Goal: Task Accomplishment & Management: Use online tool/utility

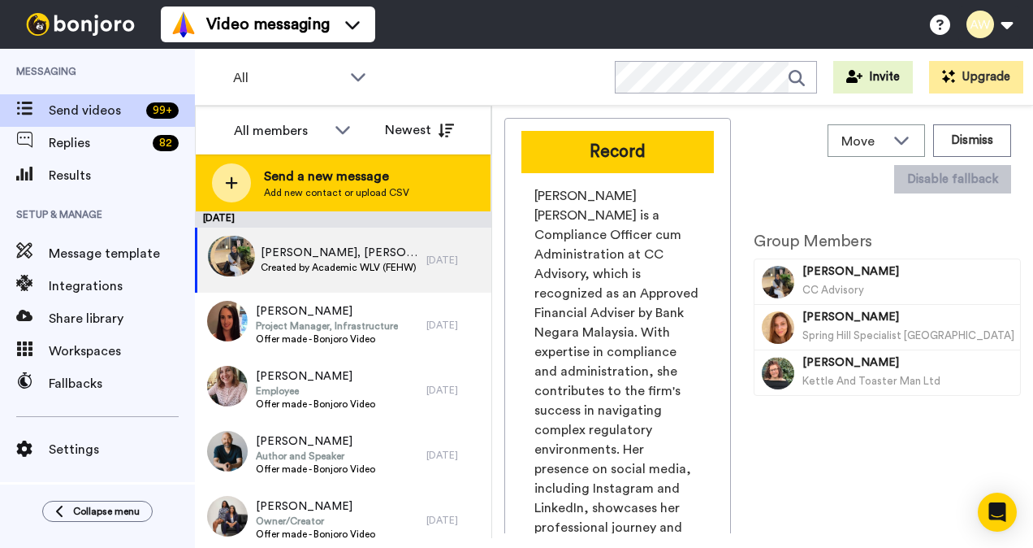
click at [309, 171] on span "Send a new message" at bounding box center [336, 176] width 145 height 19
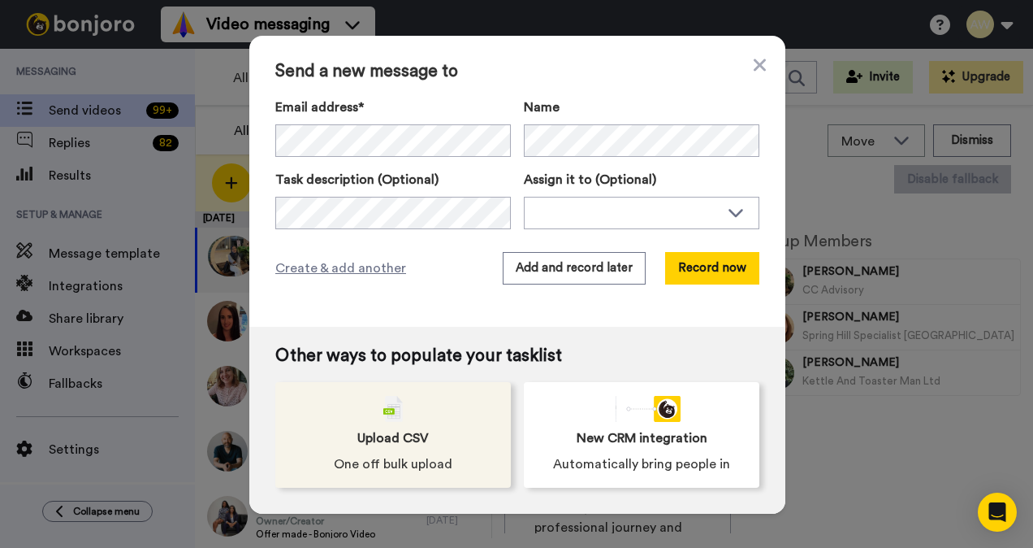
click at [392, 421] on div "Upload CSV One off bulk upload" at bounding box center [393, 435] width 236 height 106
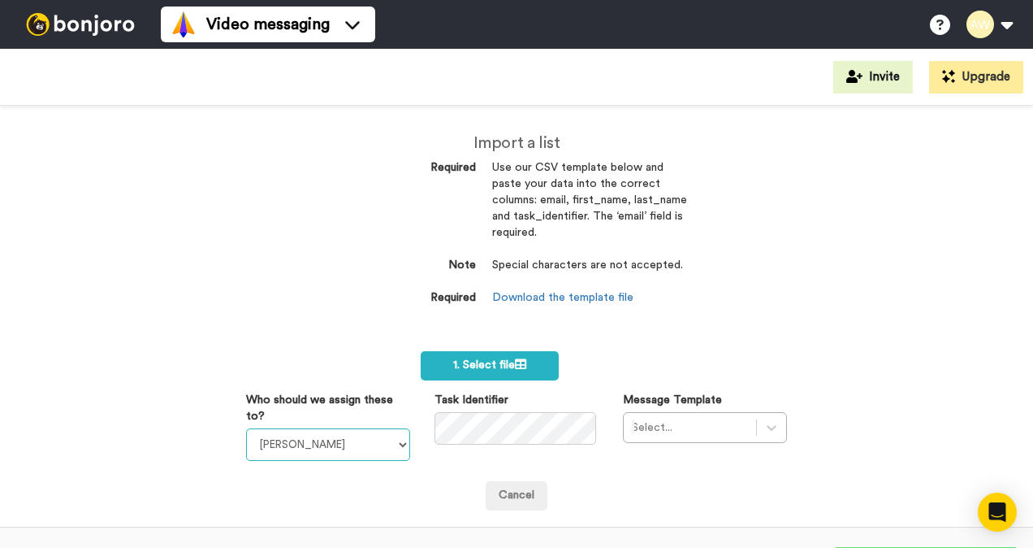
click at [396, 444] on select "[PERSON_NAME] [PERSON_NAME] WLV Academic (FSE) [PERSON_NAME] Ademokoya UK Recru…" at bounding box center [328, 444] width 164 height 32
select select "893d32a1-1eca-438f-900e-e073b28e2bc9"
click at [246, 428] on select "Laura Wright Amarjit Duggal WLV Academic (FSE) Divandra Birla Bolutife Ademokoy…" at bounding box center [328, 444] width 164 height 32
click at [526, 366] on label "1. Select file" at bounding box center [490, 365] width 138 height 29
click at [481, 366] on span "1. Select file" at bounding box center [489, 364] width 73 height 11
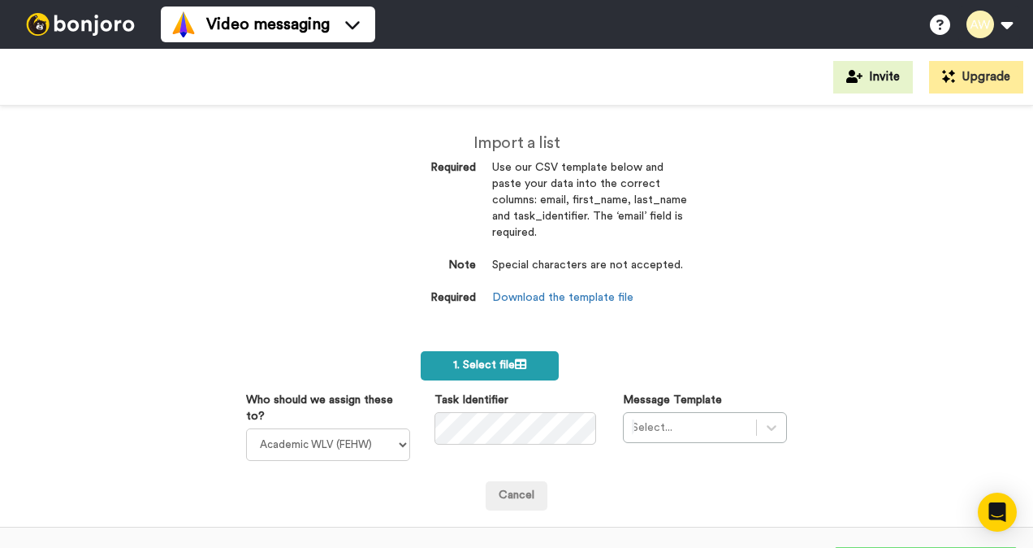
click at [484, 360] on span "1. Select file" at bounding box center [489, 364] width 73 height 11
drag, startPoint x: 908, startPoint y: 484, endPoint x: 819, endPoint y: 477, distance: 89.7
click at [908, 484] on div "Import a list Required Use our CSV template below and paste your data into the …" at bounding box center [516, 327] width 1033 height 442
click at [534, 364] on label "1. Select file" at bounding box center [490, 365] width 138 height 29
click at [477, 357] on label "1. Select file" at bounding box center [490, 365] width 138 height 29
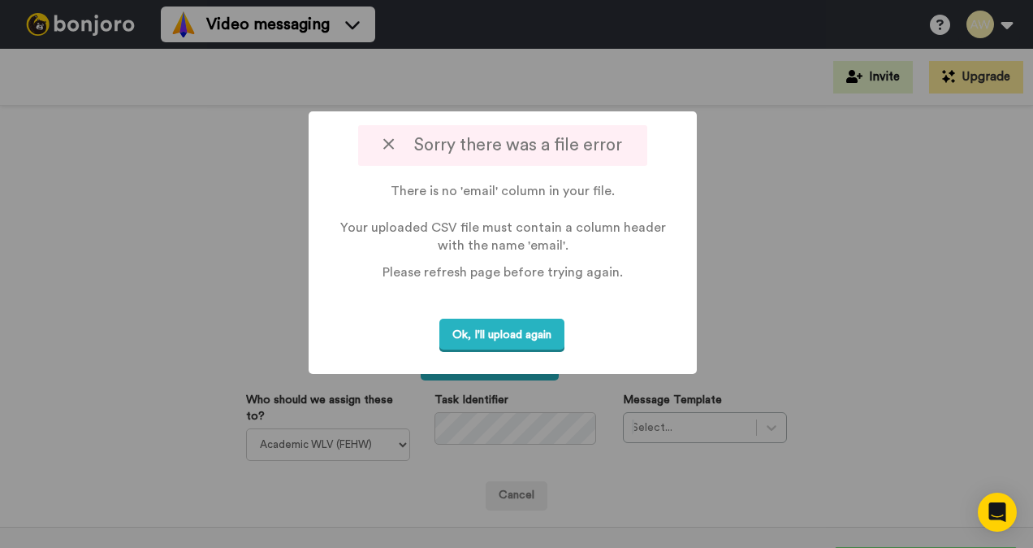
drag, startPoint x: 526, startPoint y: 331, endPoint x: 549, endPoint y: 326, distance: 23.4
click at [527, 330] on button "Ok, I'll upload again" at bounding box center [502, 334] width 125 height 33
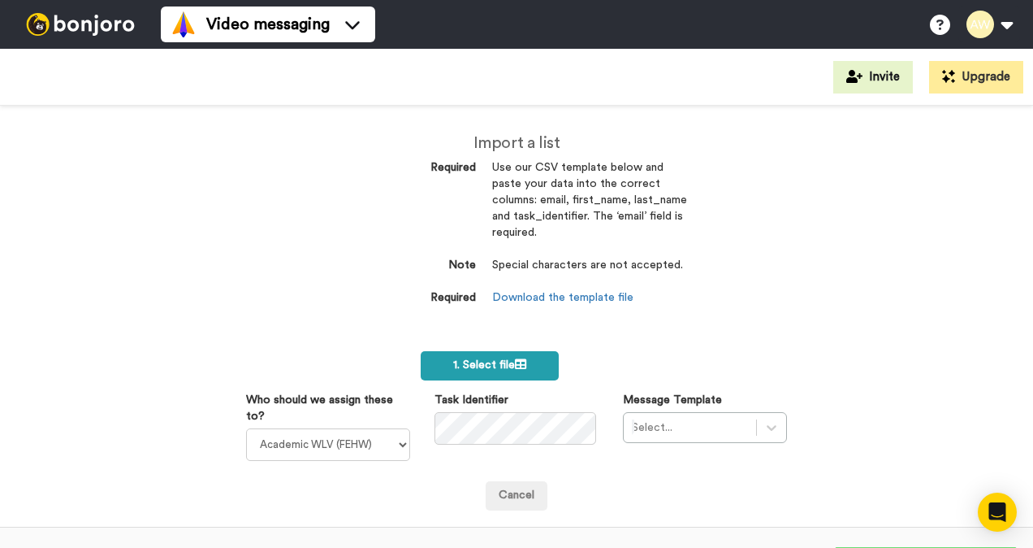
click at [529, 362] on label "1. Select file" at bounding box center [490, 365] width 138 height 29
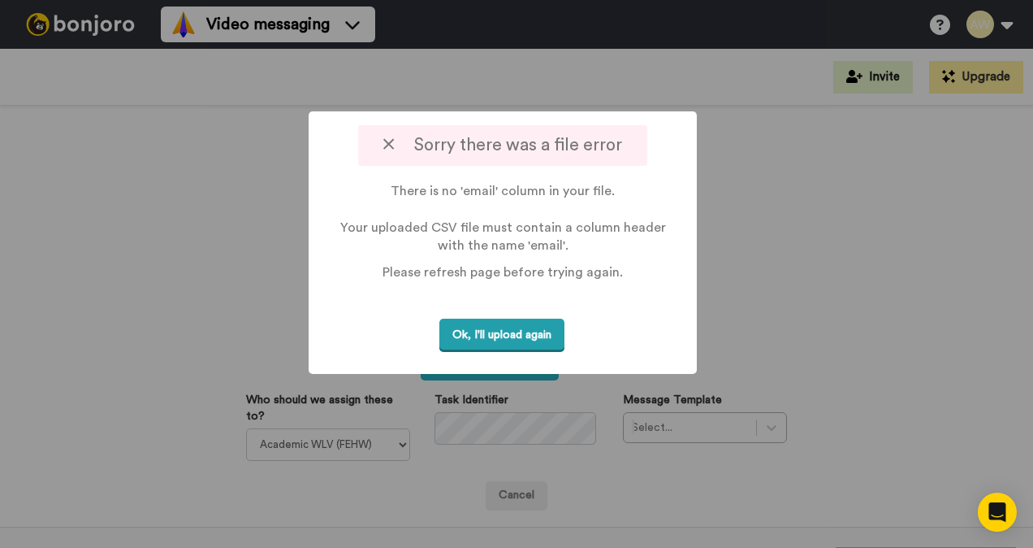
click at [535, 337] on button "Ok, I'll upload again" at bounding box center [502, 334] width 125 height 33
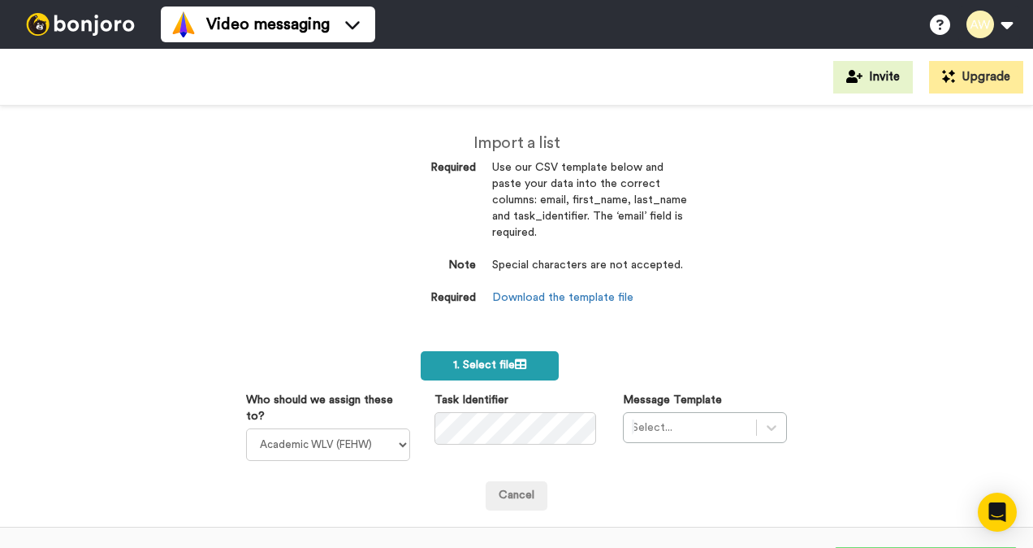
click at [493, 360] on span "1. Select file" at bounding box center [489, 364] width 73 height 11
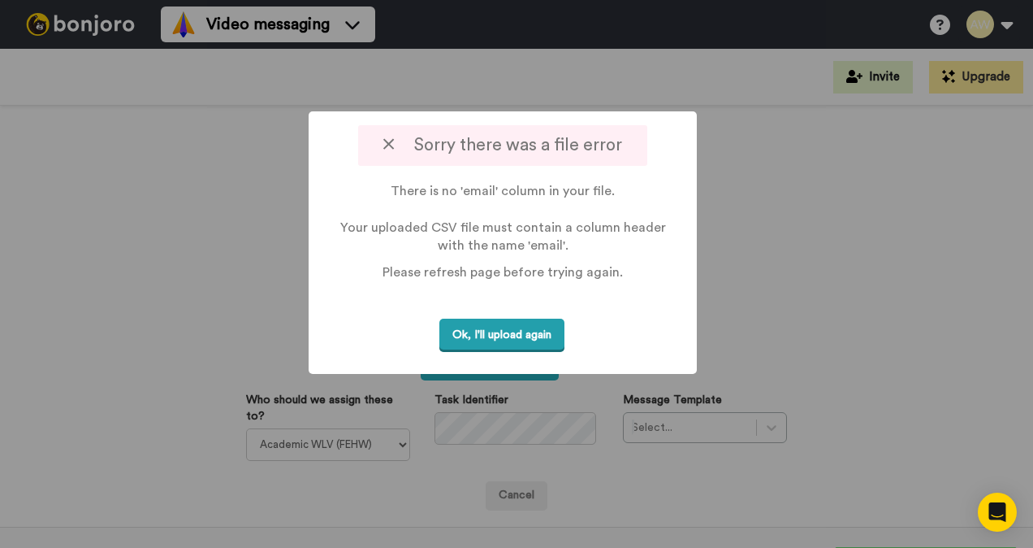
click at [518, 336] on button "Ok, I'll upload again" at bounding box center [502, 334] width 125 height 33
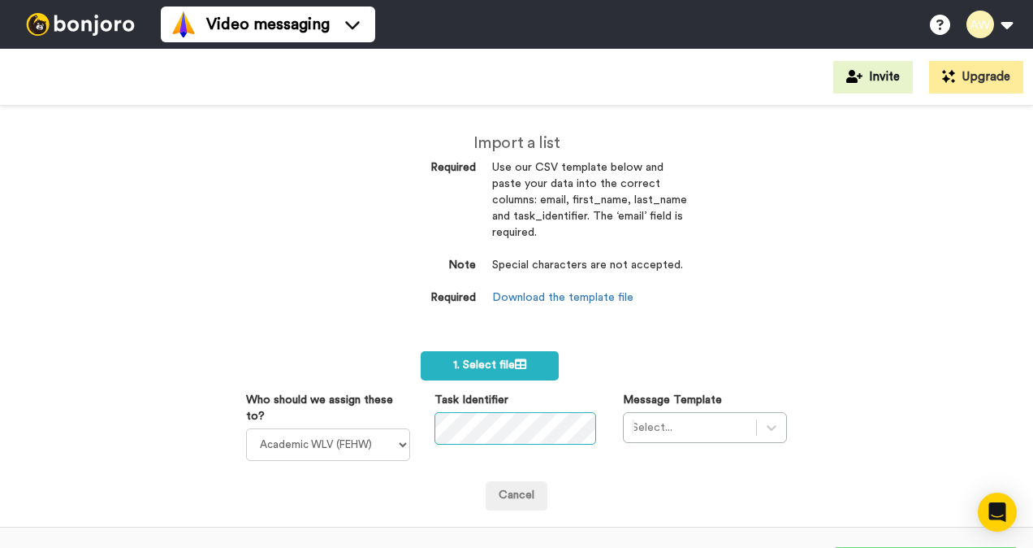
scroll to position [0, 39]
click at [770, 431] on div "Select..." at bounding box center [705, 427] width 164 height 31
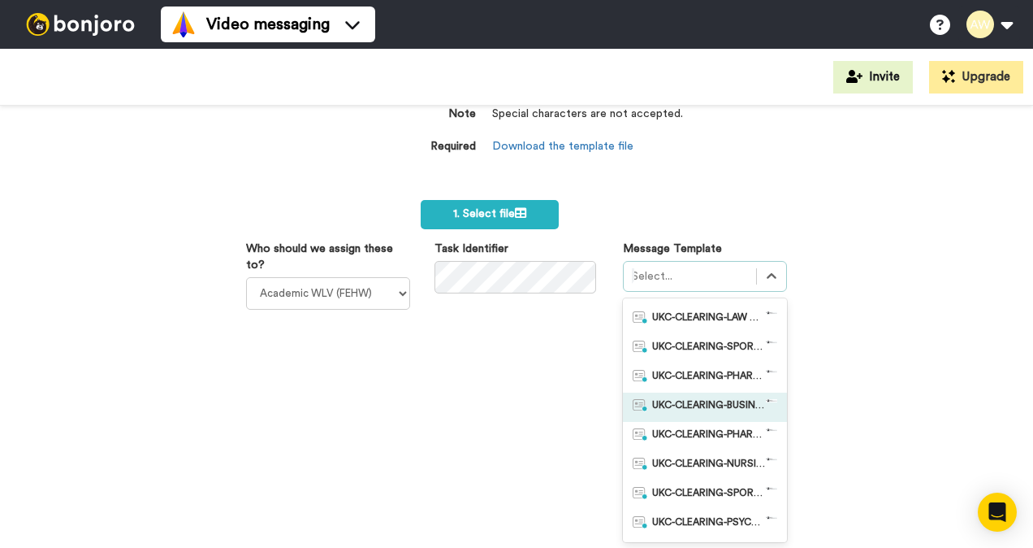
scroll to position [487, 0]
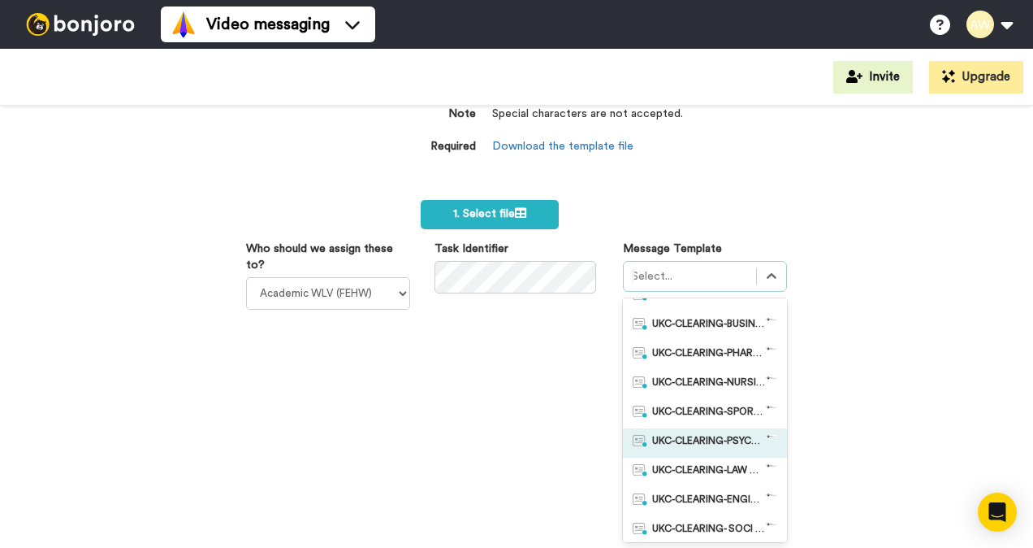
click at [685, 439] on span "UKC-CLEARING-PSYCHOLOGY OFFERS MADE" at bounding box center [709, 443] width 114 height 16
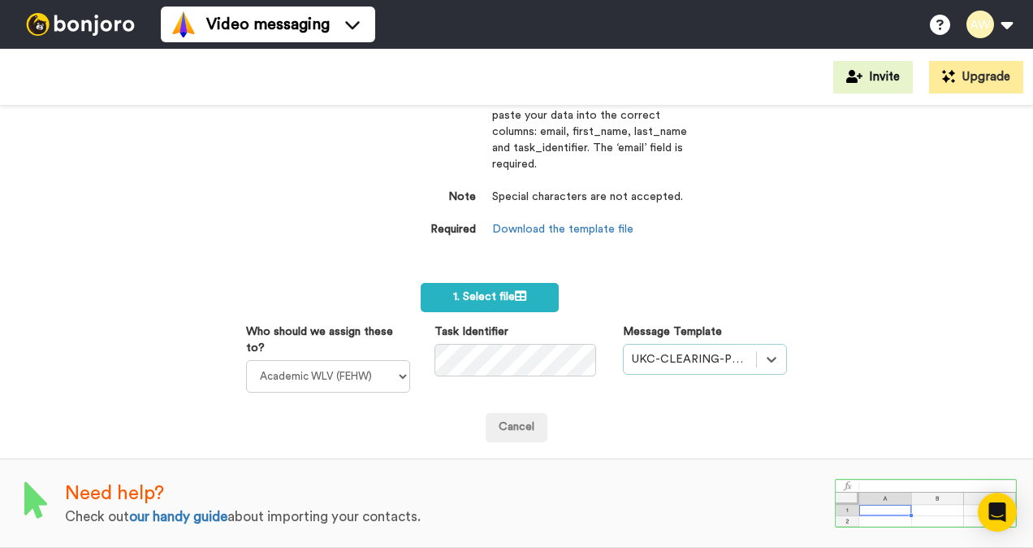
scroll to position [78, 0]
click at [503, 291] on span "1. Select file" at bounding box center [489, 296] width 73 height 11
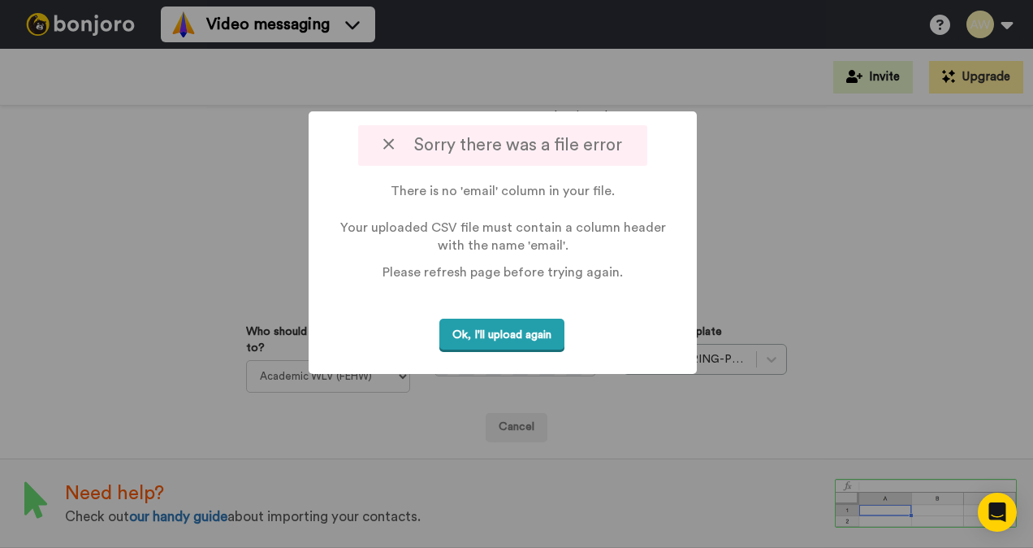
click at [512, 341] on button "Ok, I'll upload again" at bounding box center [502, 334] width 125 height 33
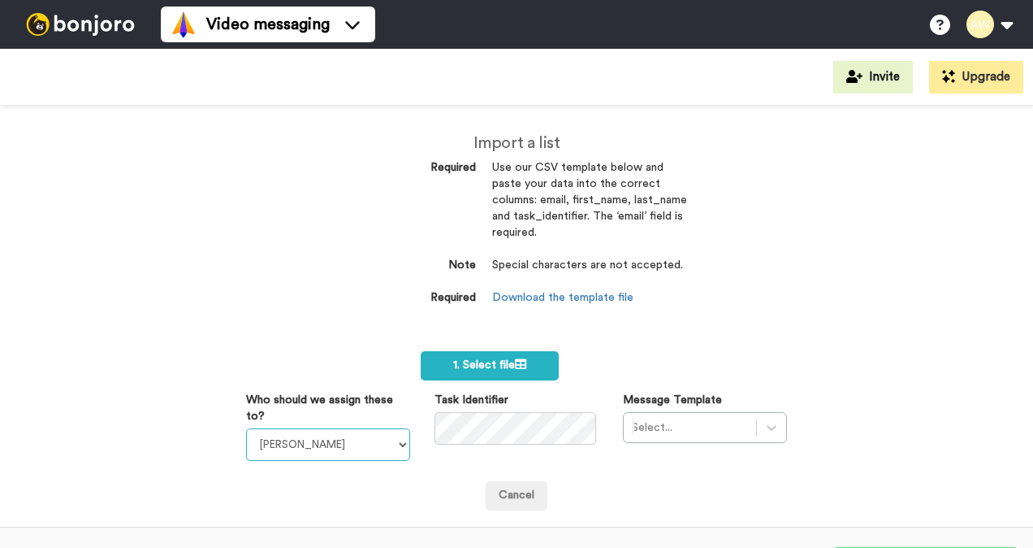
drag, startPoint x: 396, startPoint y: 442, endPoint x: 396, endPoint y: 455, distance: 13.0
click at [396, 442] on select "[PERSON_NAME] [PERSON_NAME] WLV Academic (FSE) [PERSON_NAME] Ademokoya UK Recru…" at bounding box center [328, 444] width 164 height 32
select select "893d32a1-1eca-438f-900e-e073b28e2bc9"
click at [246, 428] on select "[PERSON_NAME] [PERSON_NAME] WLV Academic (FSE) [PERSON_NAME] Ademokoya UK Recru…" at bounding box center [328, 444] width 164 height 32
click at [767, 434] on div "Select..." at bounding box center [705, 427] width 164 height 31
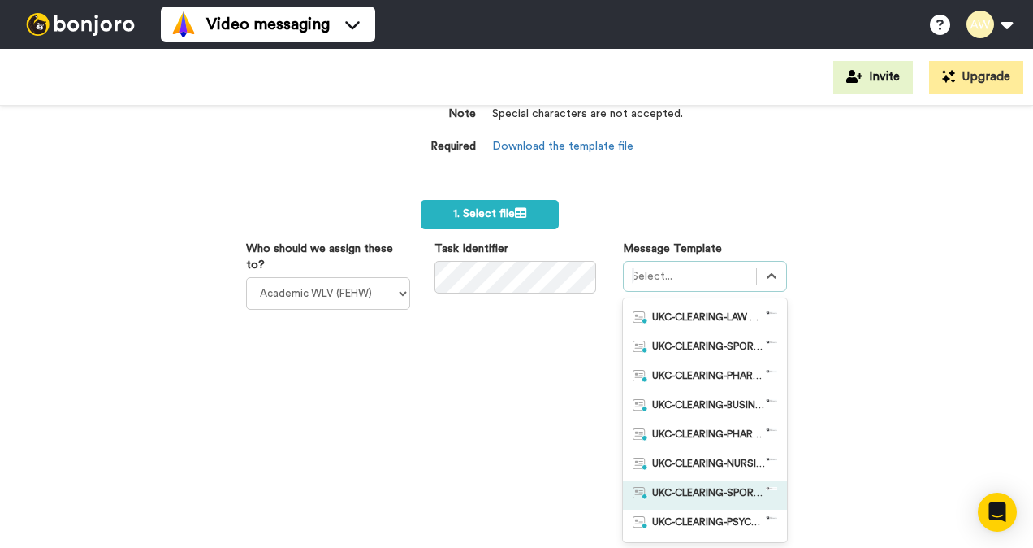
scroll to position [487, 0]
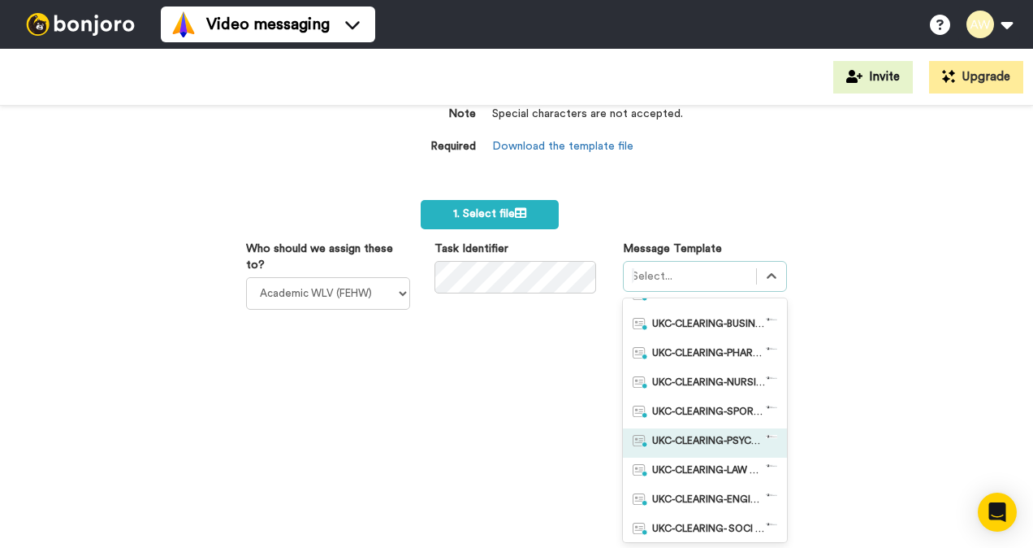
click at [693, 442] on span "UKC-CLEARING-PSYCHOLOGY OFFERS MADE" at bounding box center [709, 443] width 114 height 16
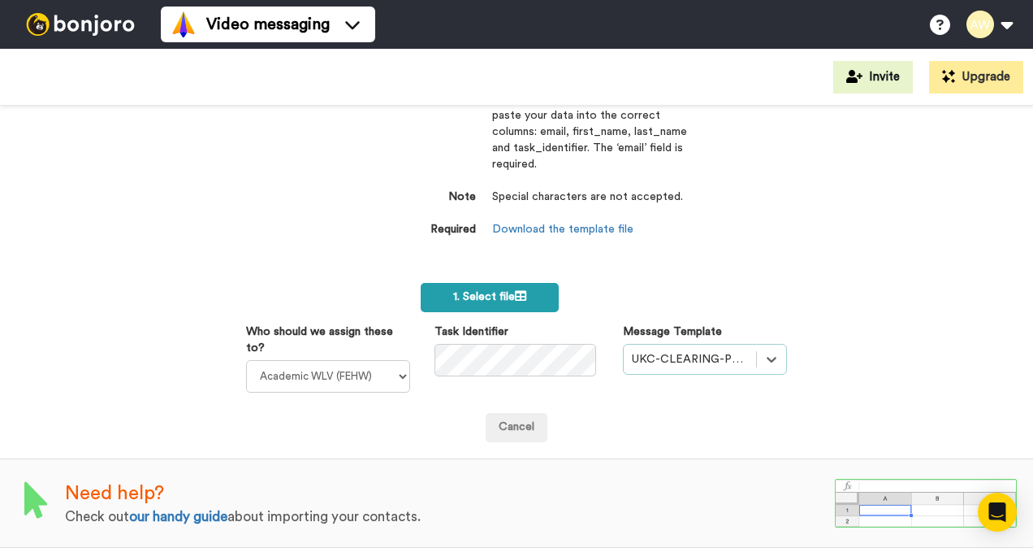
click at [519, 291] on icon at bounding box center [520, 295] width 11 height 11
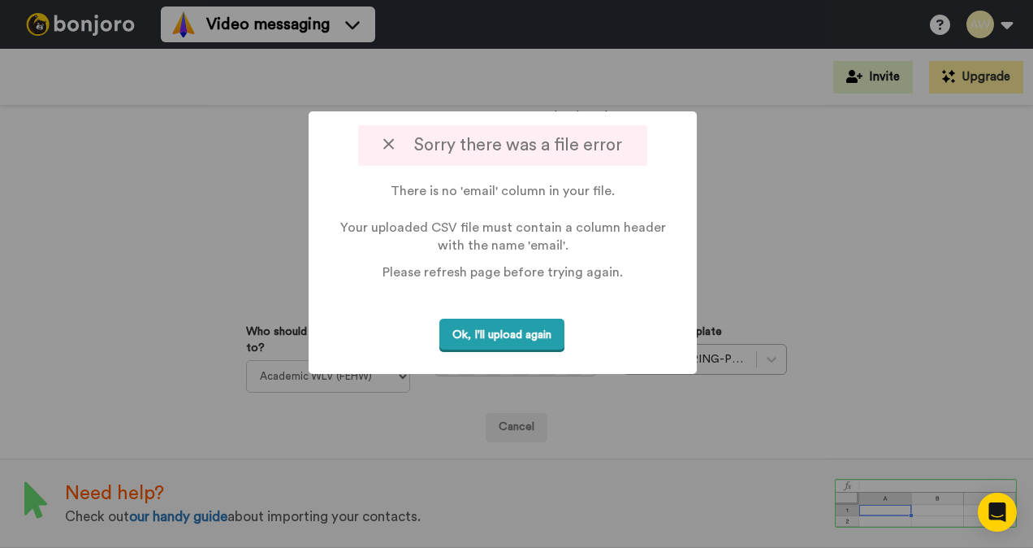
click at [476, 336] on button "Ok, I'll upload again" at bounding box center [502, 334] width 125 height 33
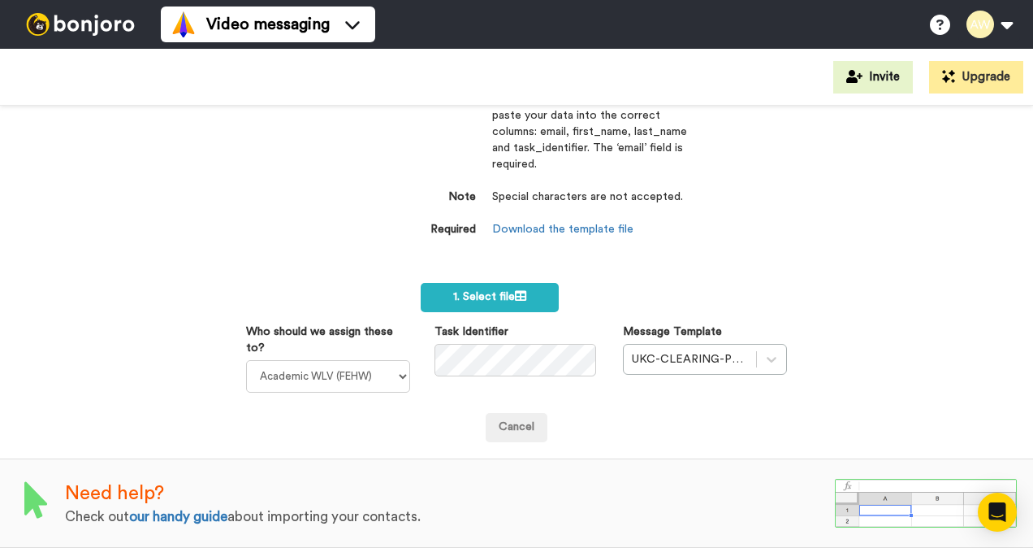
click at [242, 227] on div "Import a list Required Use our CSV template below and paste your data into the …" at bounding box center [516, 327] width 1033 height 442
click at [476, 291] on span "1. Select file" at bounding box center [489, 296] width 73 height 11
click at [536, 284] on label "1. Select file" at bounding box center [490, 297] width 138 height 29
click at [938, 393] on div "Import a list Required Use our CSV template below and paste your data into the …" at bounding box center [516, 327] width 1033 height 442
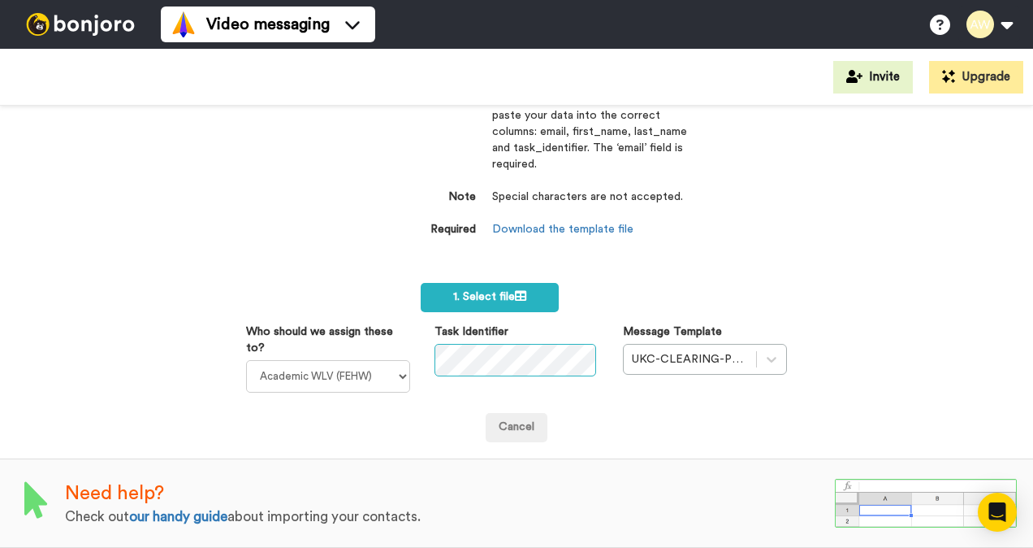
scroll to position [0, 0]
click at [480, 283] on label "1. Select file" at bounding box center [490, 297] width 138 height 29
click at [490, 291] on span "1. Select file" at bounding box center [489, 296] width 73 height 11
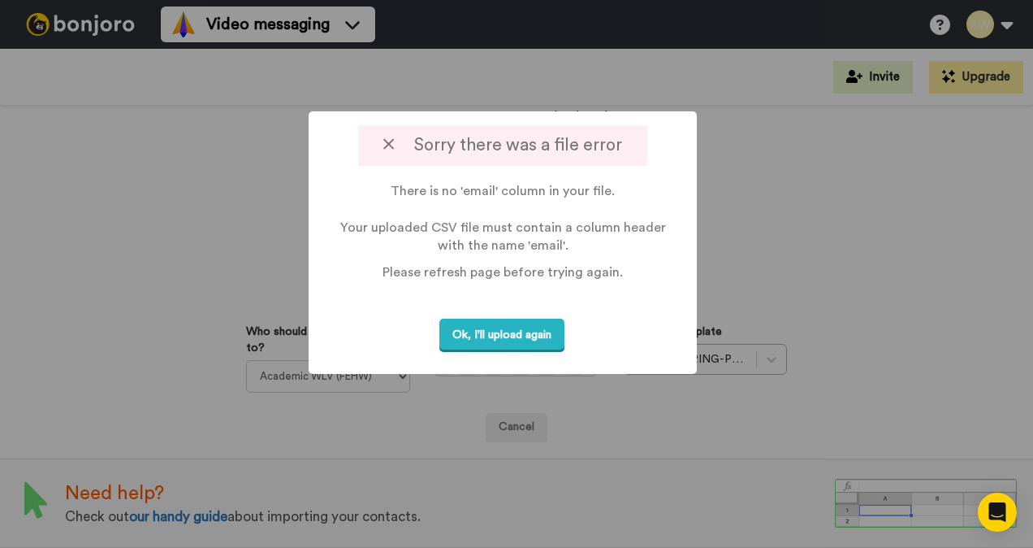
click at [546, 332] on button "Ok, I'll upload again" at bounding box center [502, 334] width 125 height 33
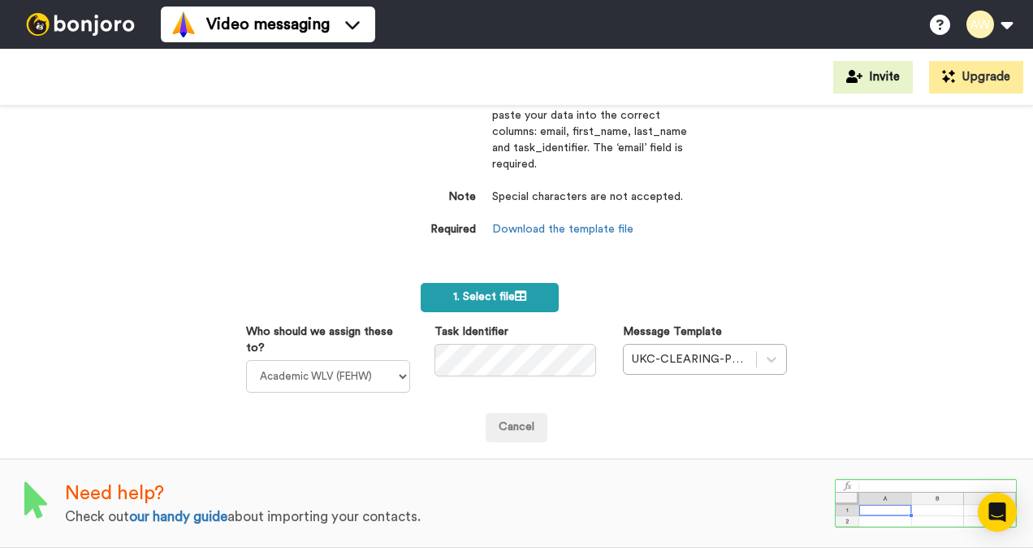
click at [489, 291] on span "1. Select file" at bounding box center [489, 296] width 73 height 11
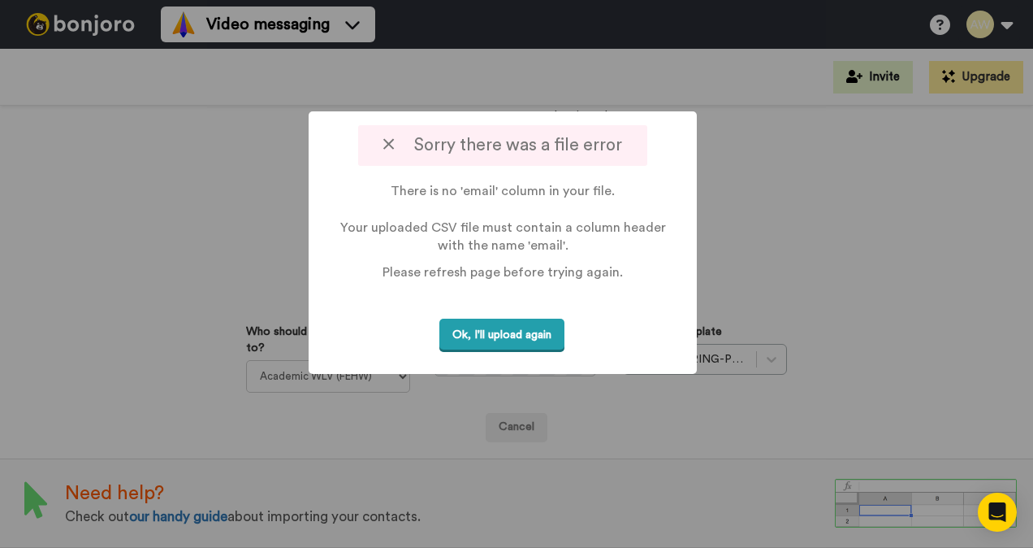
click at [544, 340] on button "Ok, I'll upload again" at bounding box center [502, 334] width 125 height 33
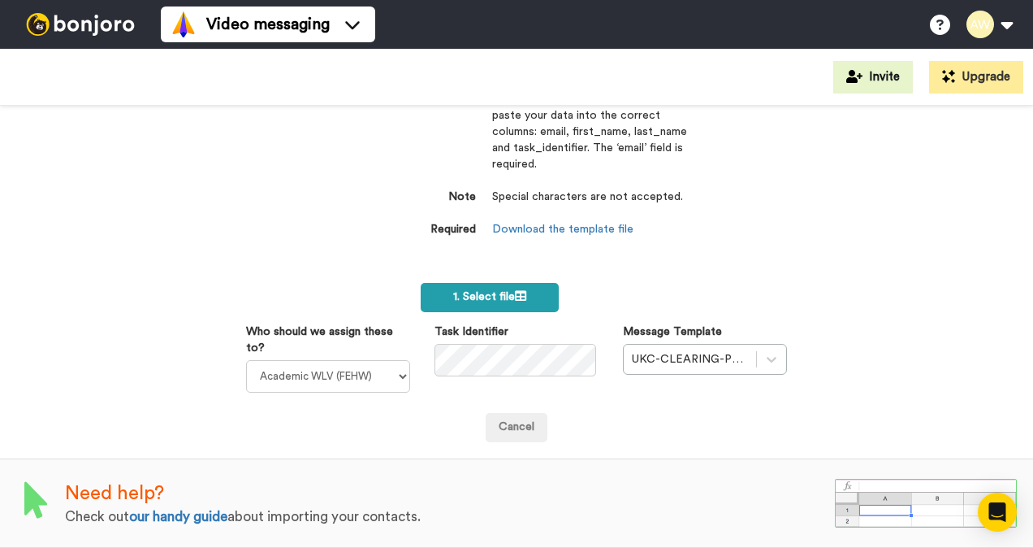
click at [490, 291] on span "1. Select file" at bounding box center [489, 296] width 73 height 11
click at [505, 291] on span "1. Select file" at bounding box center [489, 296] width 73 height 11
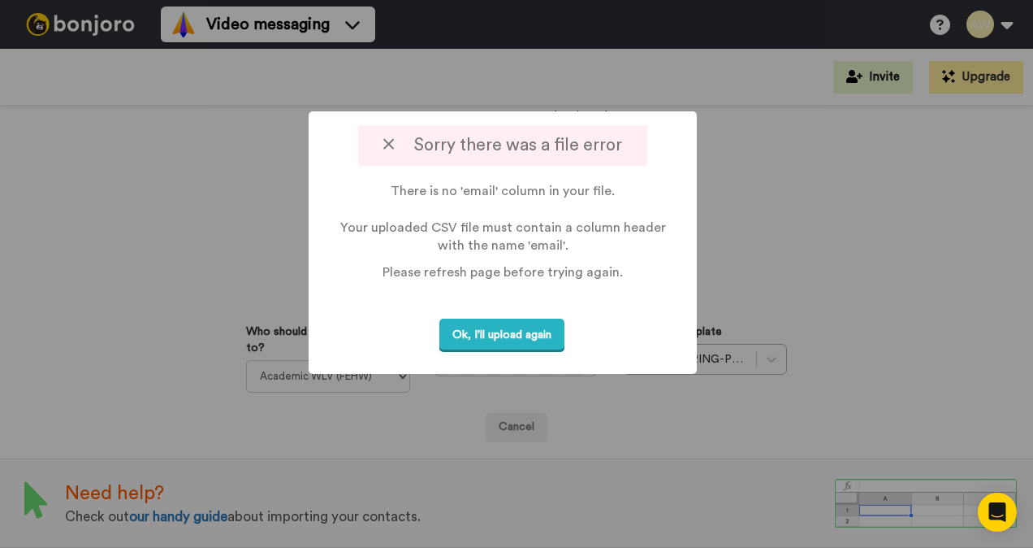
drag, startPoint x: 512, startPoint y: 335, endPoint x: 500, endPoint y: 328, distance: 13.8
click at [510, 333] on button "Ok, I'll upload again" at bounding box center [502, 334] width 125 height 33
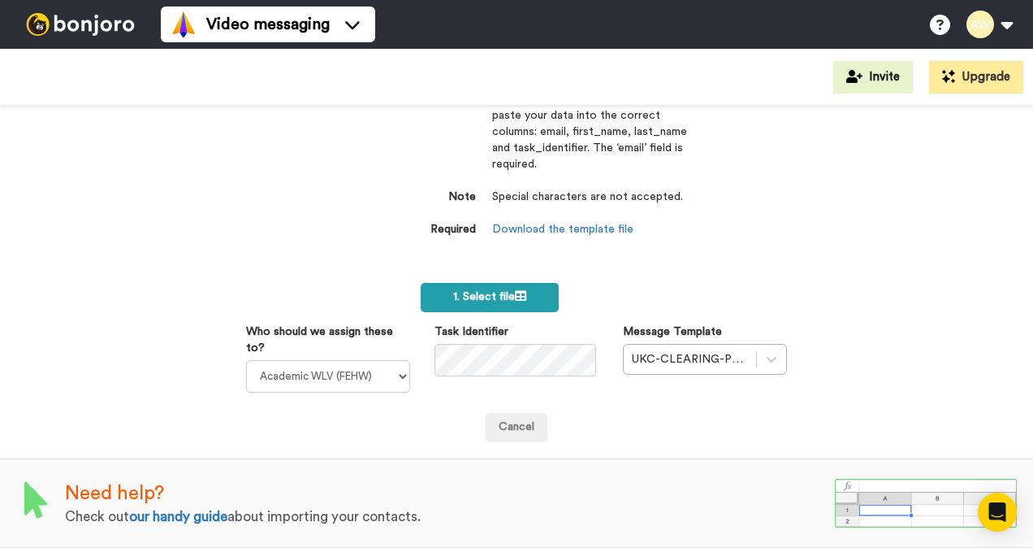
click at [516, 290] on icon at bounding box center [520, 295] width 11 height 11
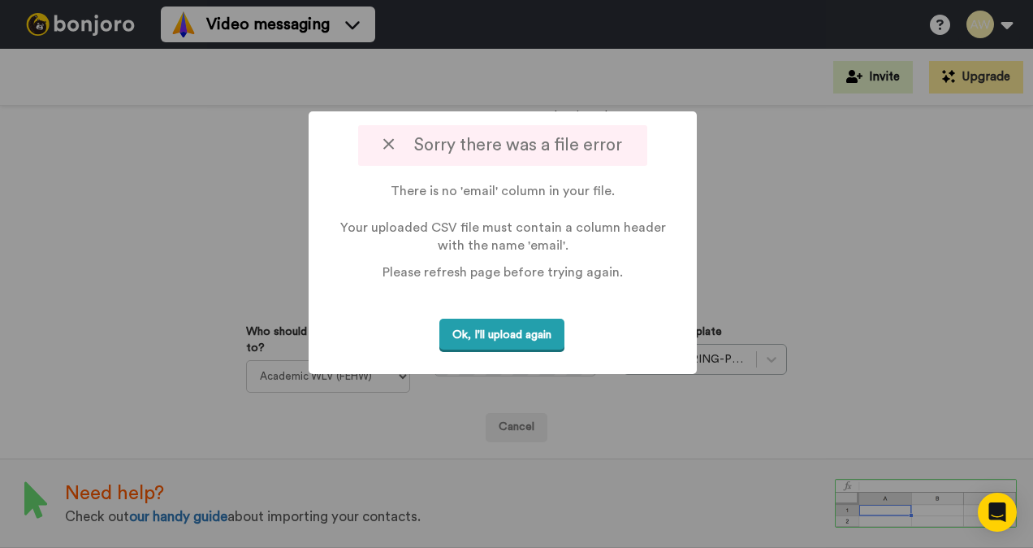
click at [528, 339] on button "Ok, I'll upload again" at bounding box center [502, 334] width 125 height 33
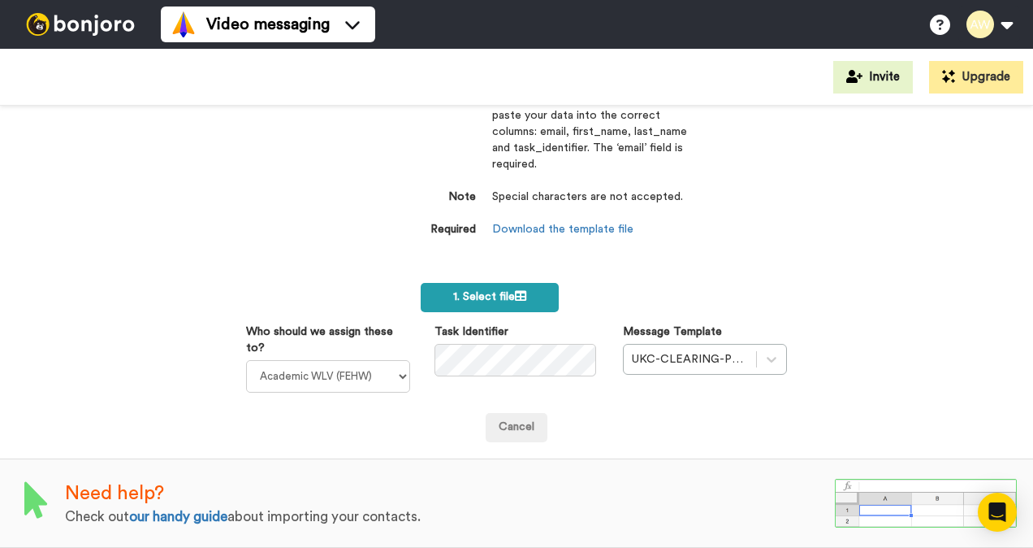
click at [470, 291] on span "1. Select file" at bounding box center [489, 296] width 73 height 11
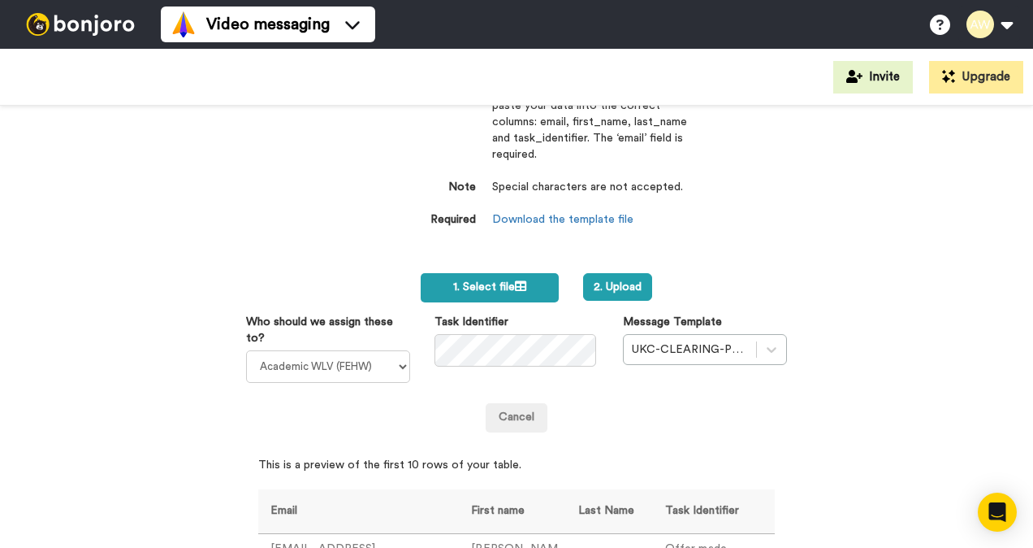
click at [507, 288] on span "1. Select file" at bounding box center [489, 286] width 73 height 11
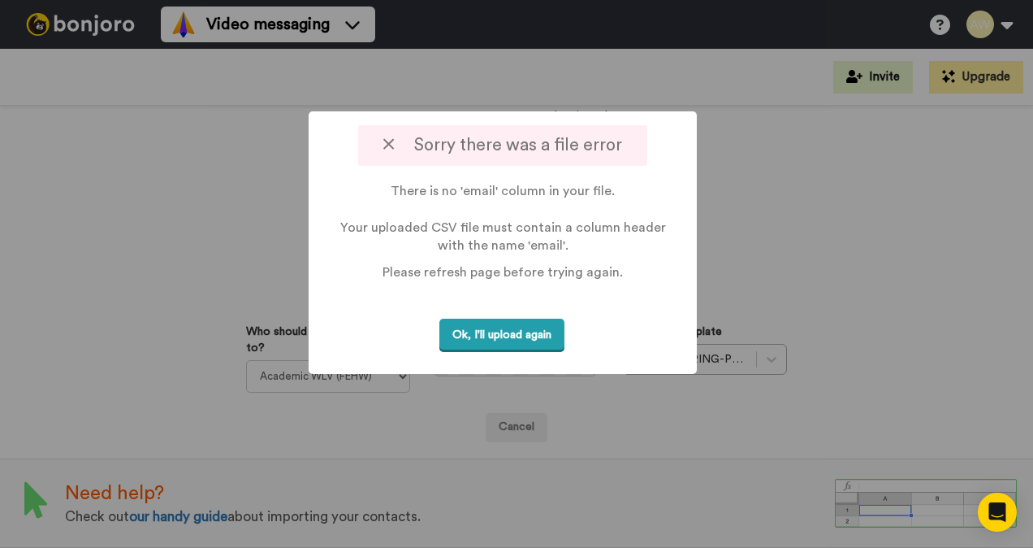
click at [523, 335] on button "Ok, I'll upload again" at bounding box center [502, 334] width 125 height 33
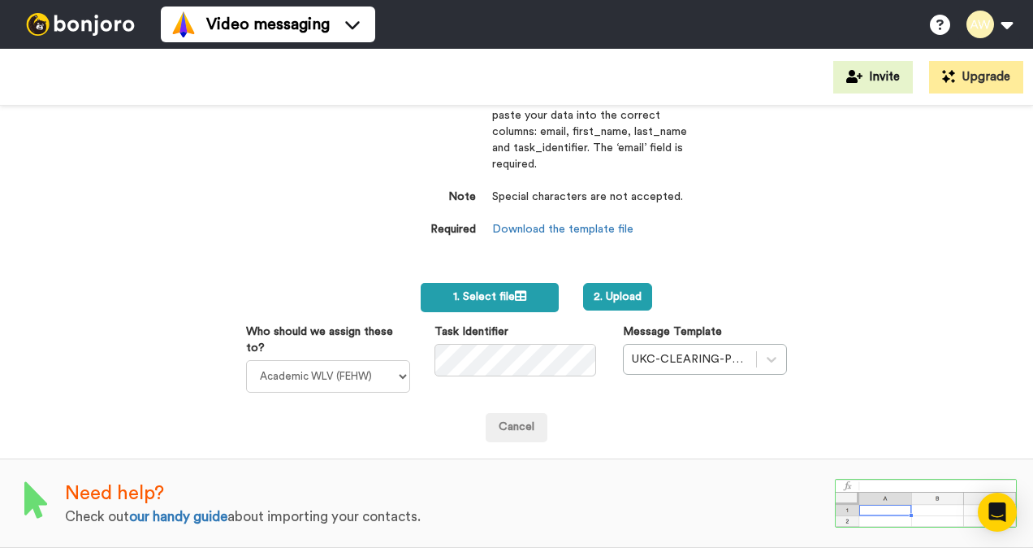
click at [522, 289] on label "1. Select file" at bounding box center [490, 297] width 138 height 29
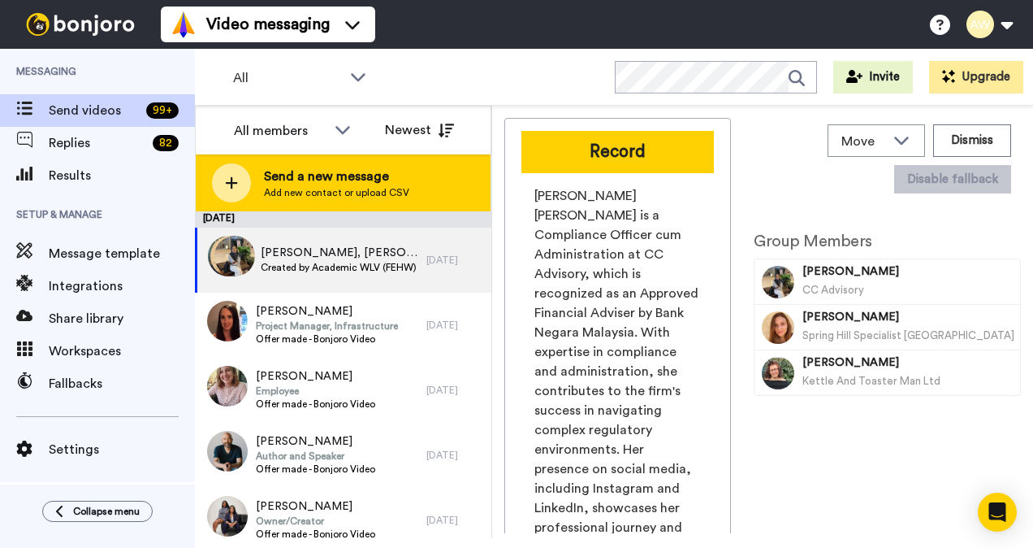
click at [331, 172] on span "Send a new message" at bounding box center [336, 176] width 145 height 19
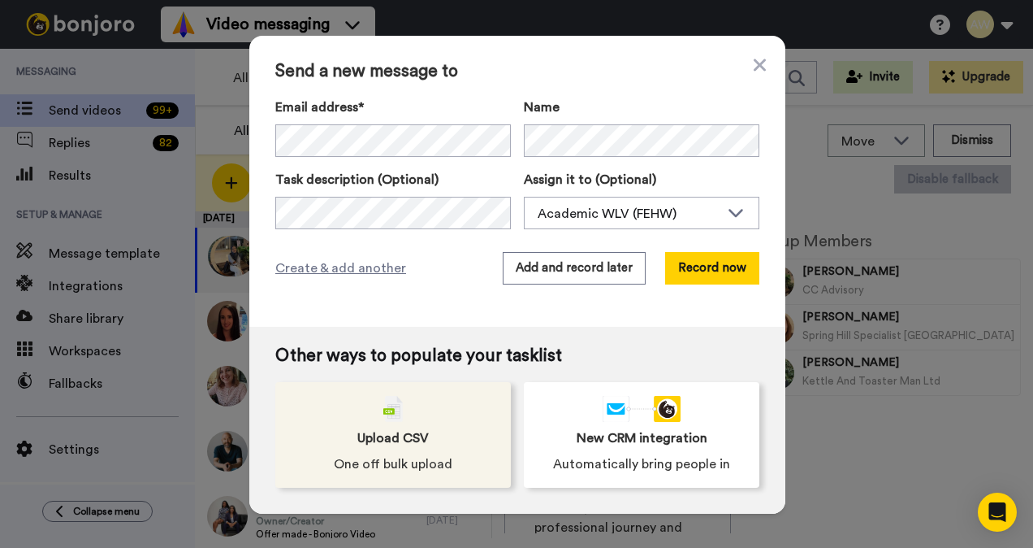
click at [383, 401] on img at bounding box center [392, 409] width 19 height 26
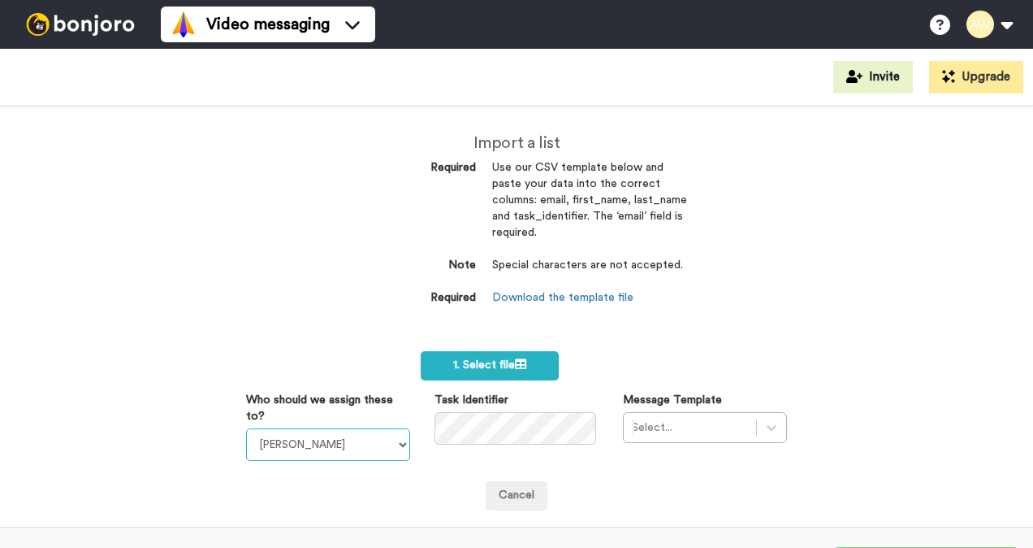
click at [399, 442] on select "[PERSON_NAME] [PERSON_NAME] WLV Academic (FSE) [PERSON_NAME] Ademokoya UK Recru…" at bounding box center [328, 444] width 164 height 32
select select "893d32a1-1eca-438f-900e-e073b28e2bc9"
click at [246, 428] on select "[PERSON_NAME] [PERSON_NAME] WLV Academic (FSE) [PERSON_NAME] Ademokoya UK Recru…" at bounding box center [328, 444] width 164 height 32
click at [758, 427] on div "Select..." at bounding box center [705, 427] width 164 height 31
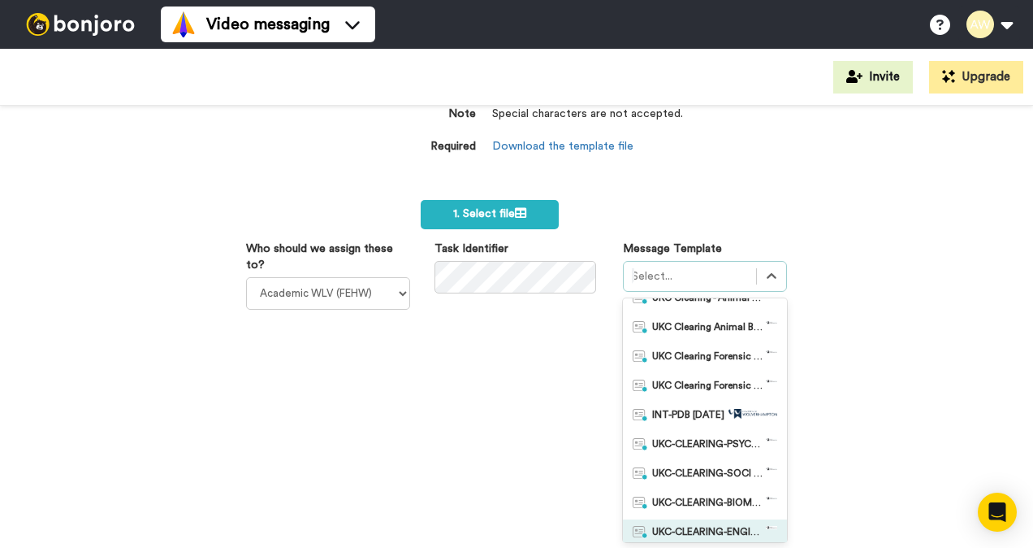
scroll to position [244, 0]
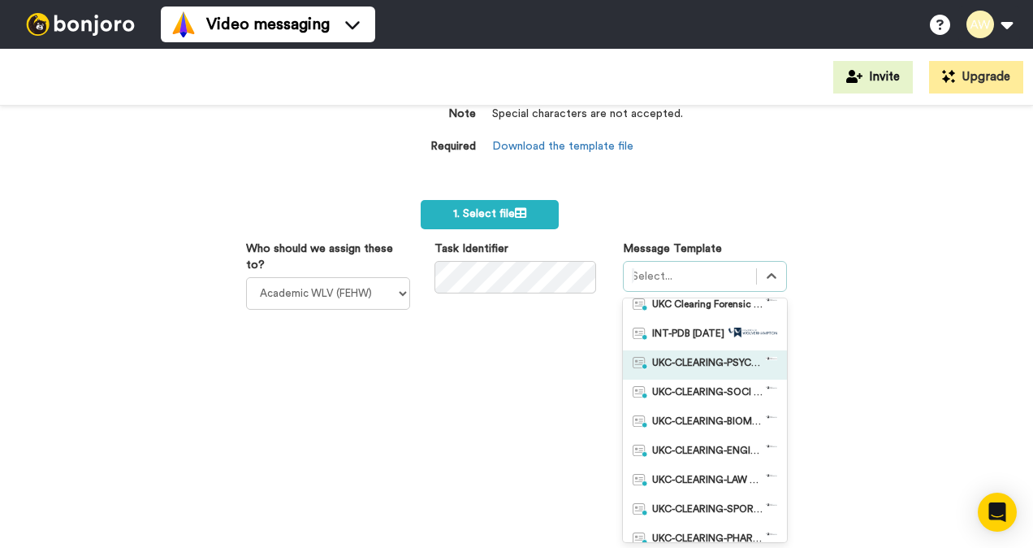
click at [692, 364] on span "UKC-CLEARING-PSYCHOLOGY OFFER NO RESPONSE" at bounding box center [709, 365] width 114 height 16
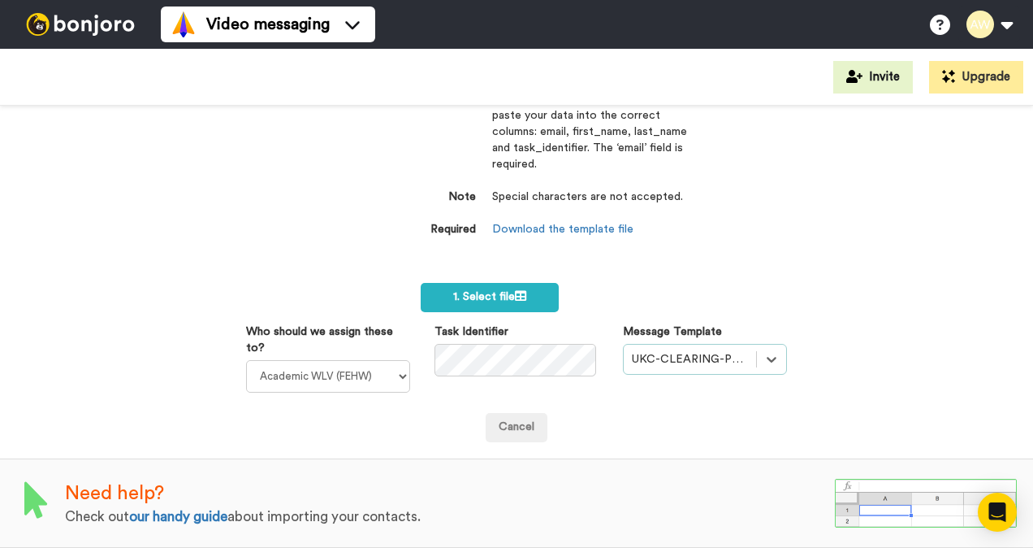
scroll to position [78, 0]
click at [505, 291] on span "1. Select file" at bounding box center [489, 296] width 73 height 11
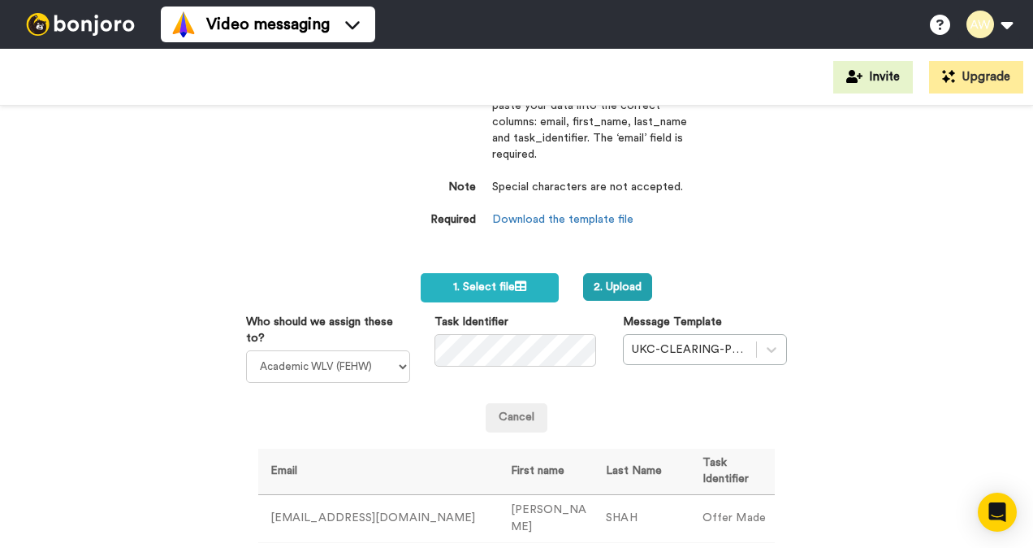
scroll to position [289, 0]
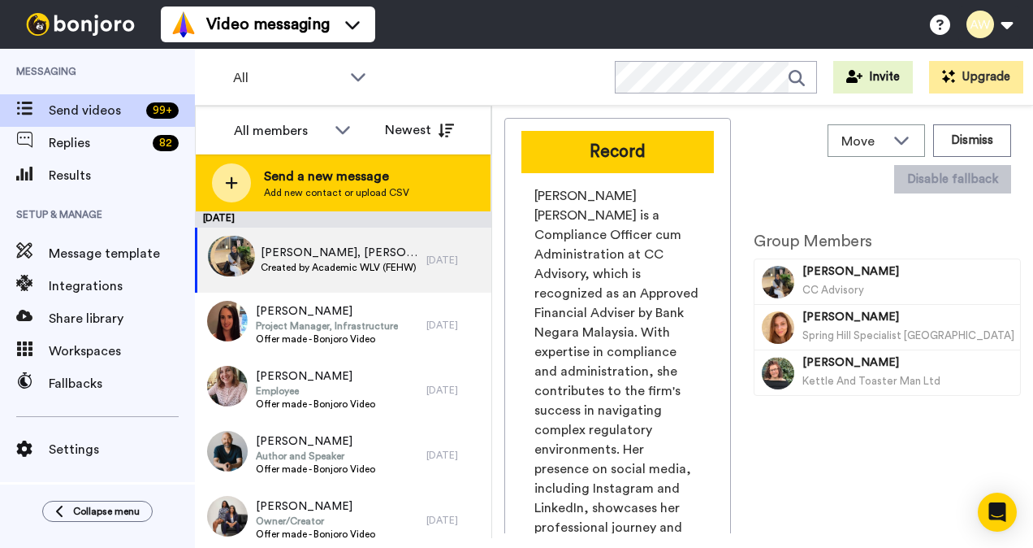
click at [312, 173] on span "Send a new message" at bounding box center [336, 176] width 145 height 19
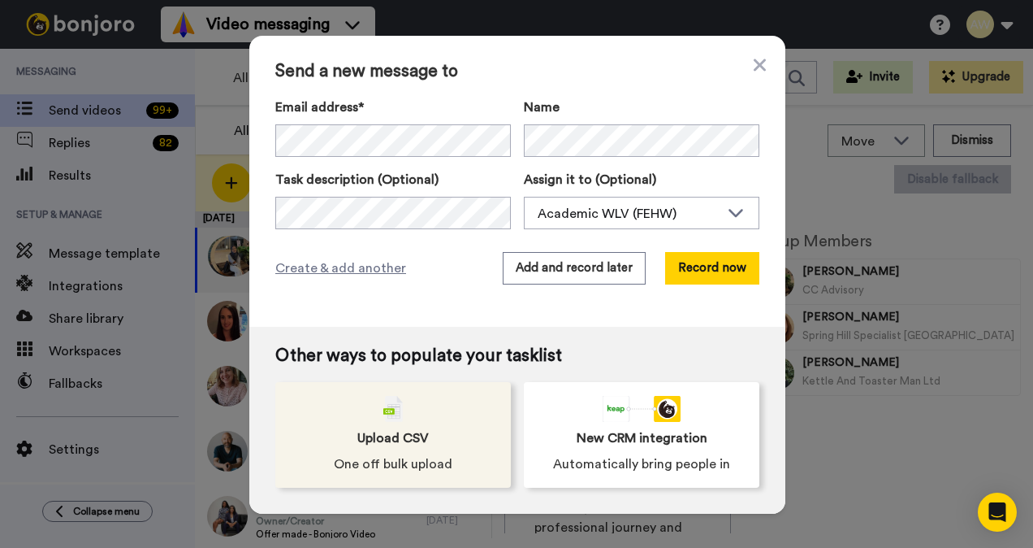
click at [395, 430] on span "Upload CSV" at bounding box center [392, 437] width 71 height 19
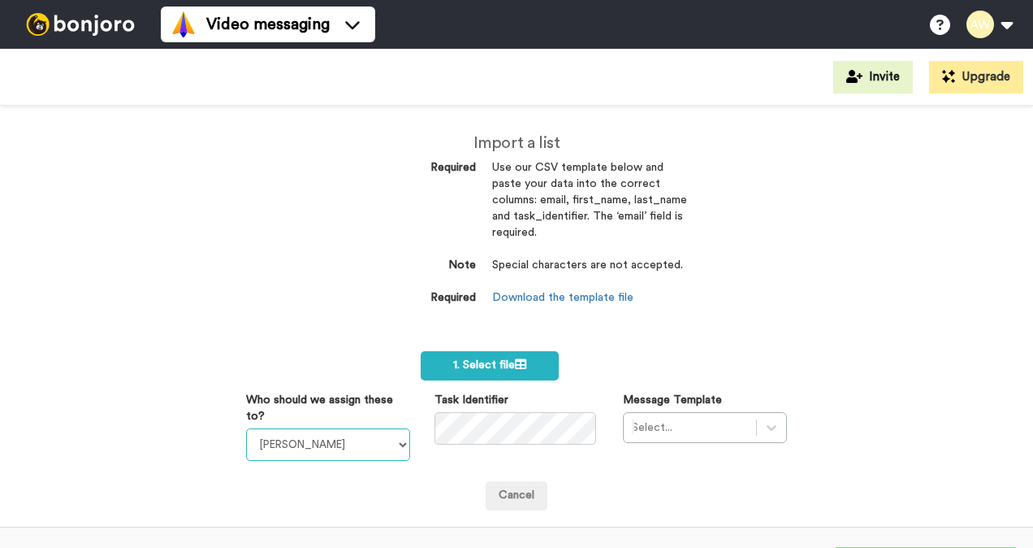
click at [385, 434] on select "Laura Wright Amarjit Duggal WLV Academic (FSE) Divandra Birla Bolutife Ademokoy…" at bounding box center [328, 444] width 164 height 32
select select "893d32a1-1eca-438f-900e-e073b28e2bc9"
click at [246, 428] on select "Laura Wright Amarjit Duggal WLV Academic (FSE) Divandra Birla Bolutife Ademokoy…" at bounding box center [328, 444] width 164 height 32
click at [744, 431] on div "Select..." at bounding box center [705, 427] width 164 height 31
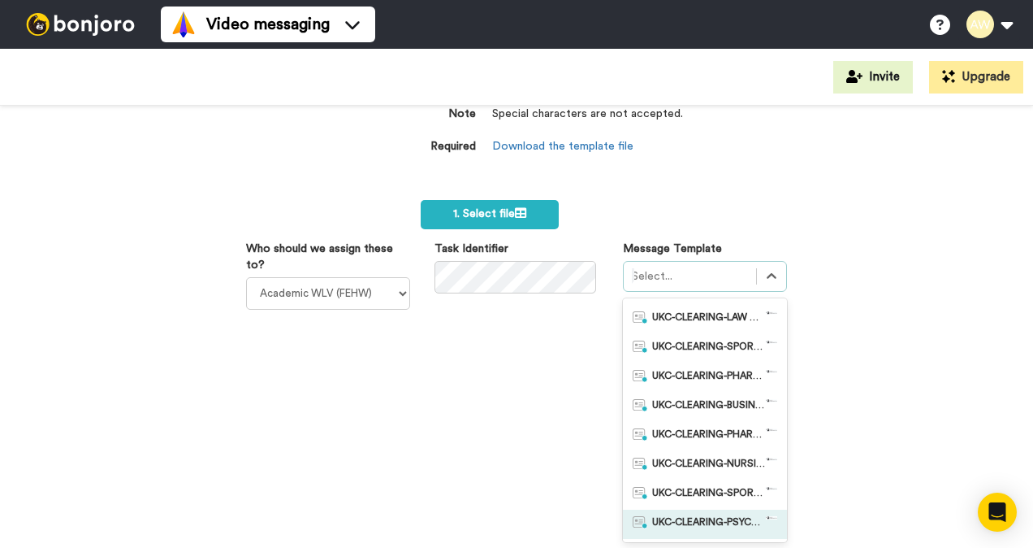
scroll to position [487, 0]
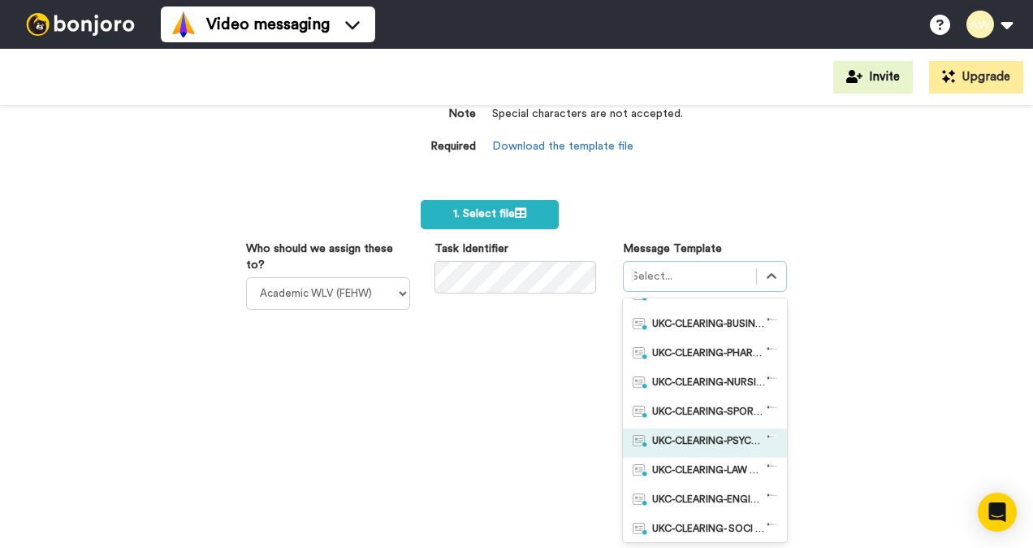
click at [708, 447] on span "UKC-CLEARING-PSYCHOLOGY OFFERS MADE" at bounding box center [709, 443] width 114 height 16
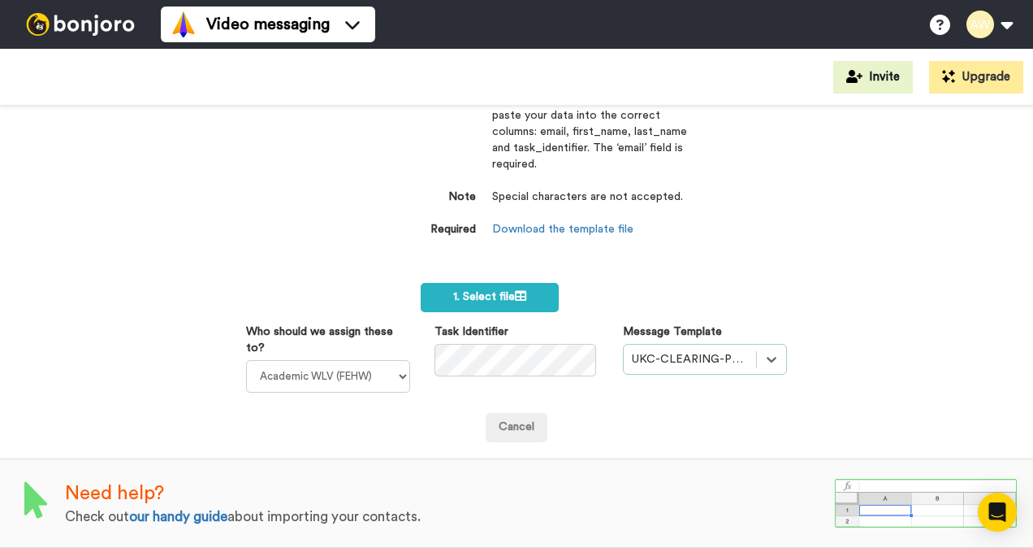
scroll to position [78, 0]
click at [472, 291] on span "1. Select file" at bounding box center [489, 296] width 73 height 11
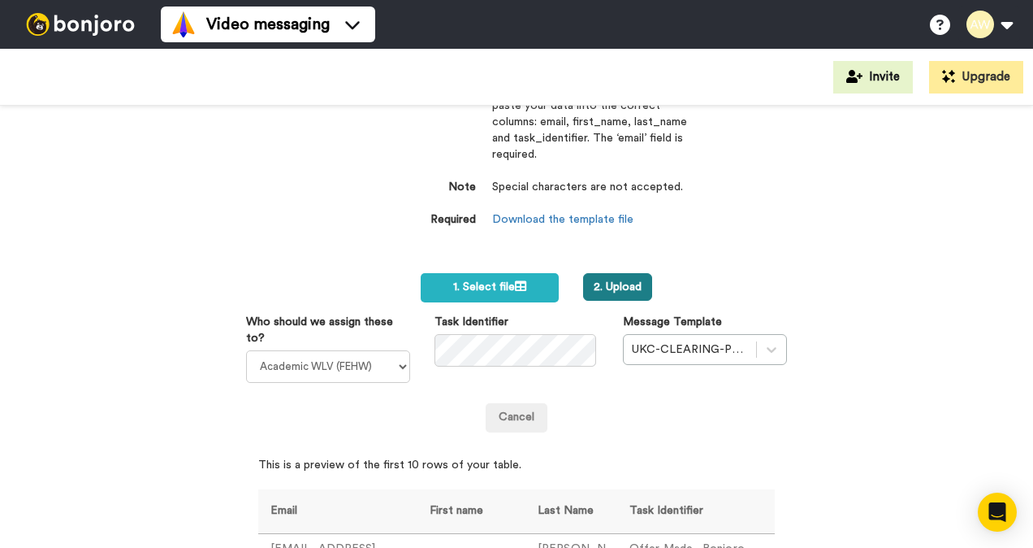
click at [620, 284] on button "2. Upload" at bounding box center [617, 287] width 69 height 28
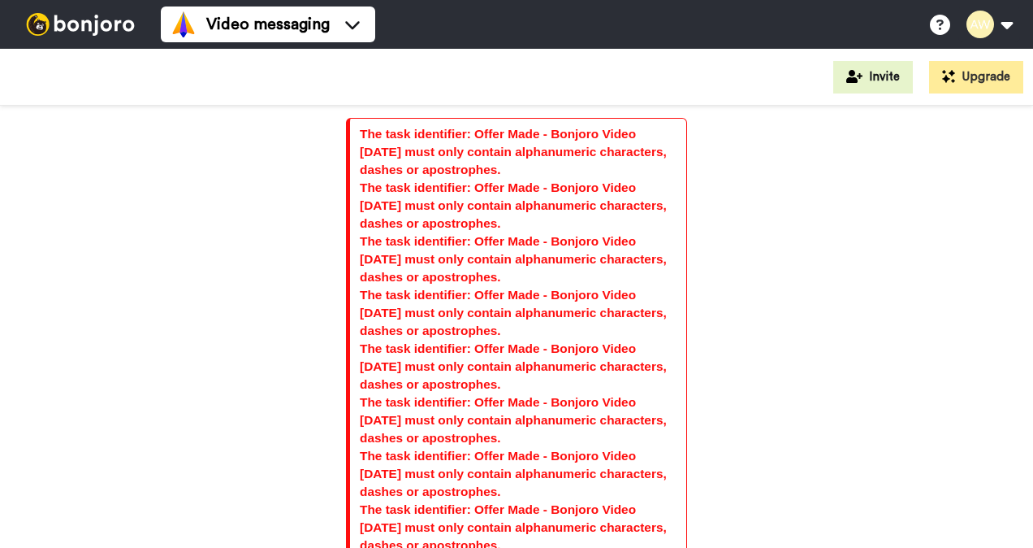
select select "893d32a1-1eca-438f-900e-e073b28e2bc9"
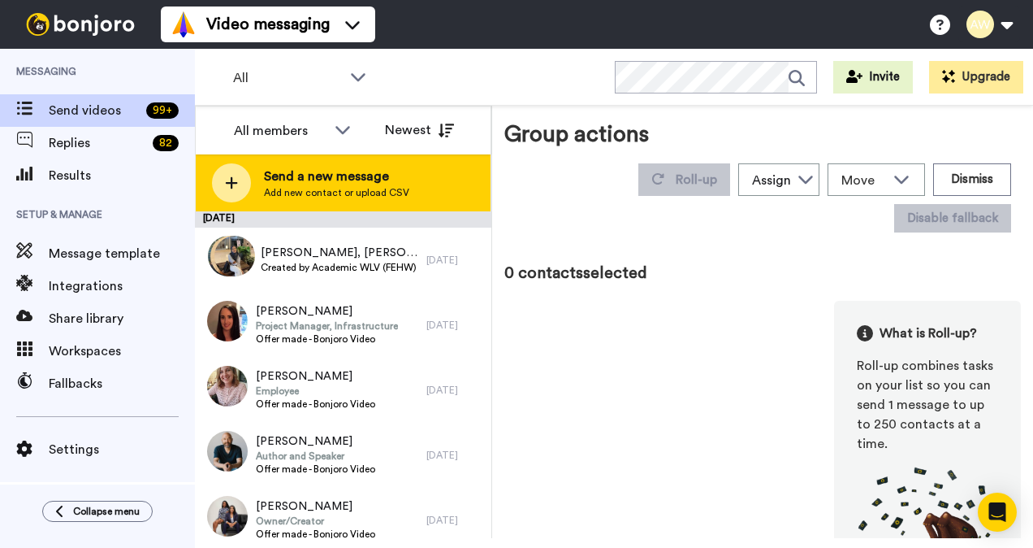
click at [291, 172] on span "Send a new message" at bounding box center [336, 176] width 145 height 19
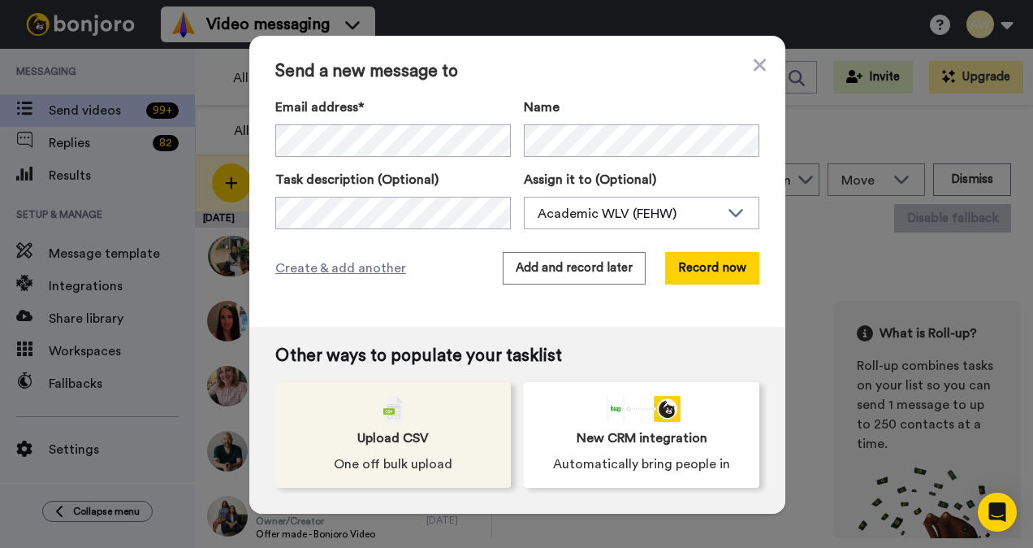
click at [414, 432] on span "Upload CSV" at bounding box center [392, 437] width 71 height 19
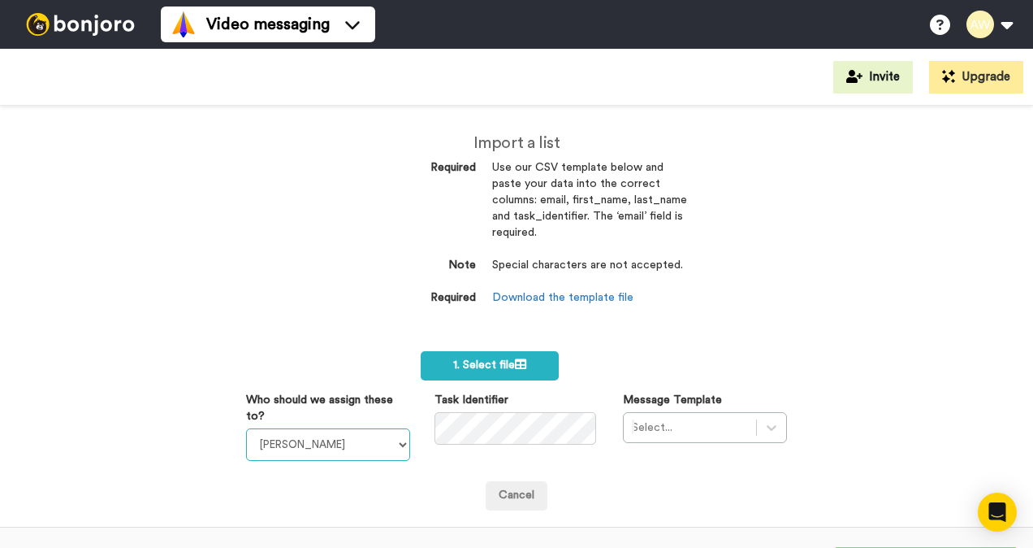
click at [385, 447] on select "Laura Wright Amarjit Duggal WLV Academic (FSE) Divandra Birla Bolutife Ademokoy…" at bounding box center [328, 444] width 164 height 32
select select "893d32a1-1eca-438f-900e-e073b28e2bc9"
click at [246, 428] on select "[PERSON_NAME] [PERSON_NAME] WLV Academic (FSE) [PERSON_NAME] Ademokoya UK Recru…" at bounding box center [328, 444] width 164 height 32
click at [760, 437] on div "Select..." at bounding box center [705, 427] width 164 height 31
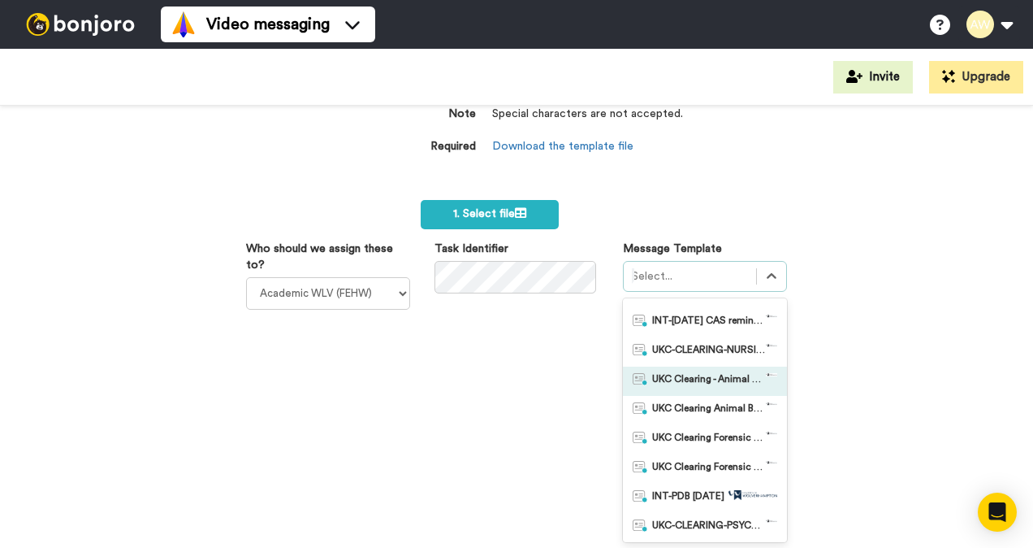
scroll to position [162, 0]
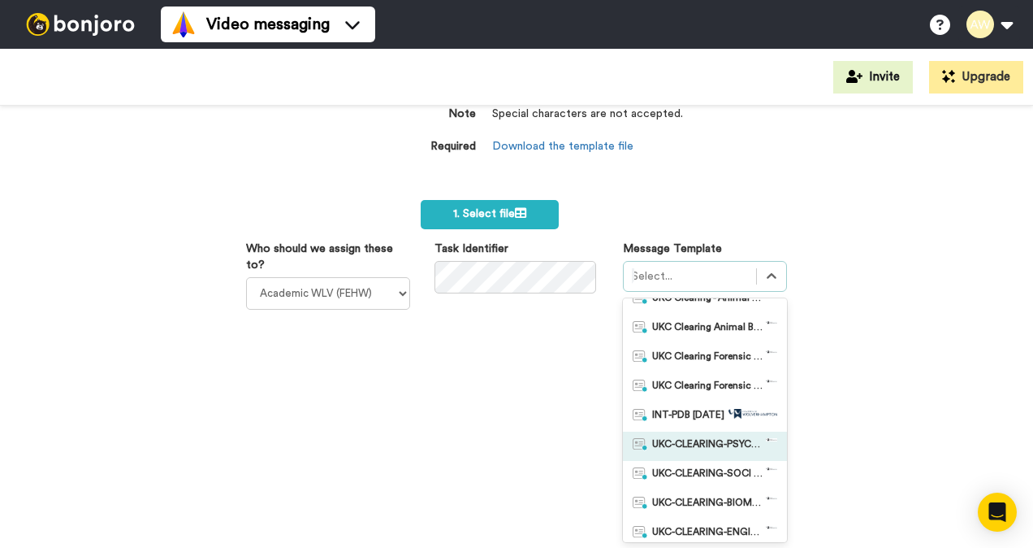
click at [705, 444] on span "UKC-CLEARING-PSYCHOLOGY OFFER NO RESPONSE" at bounding box center [709, 446] width 114 height 16
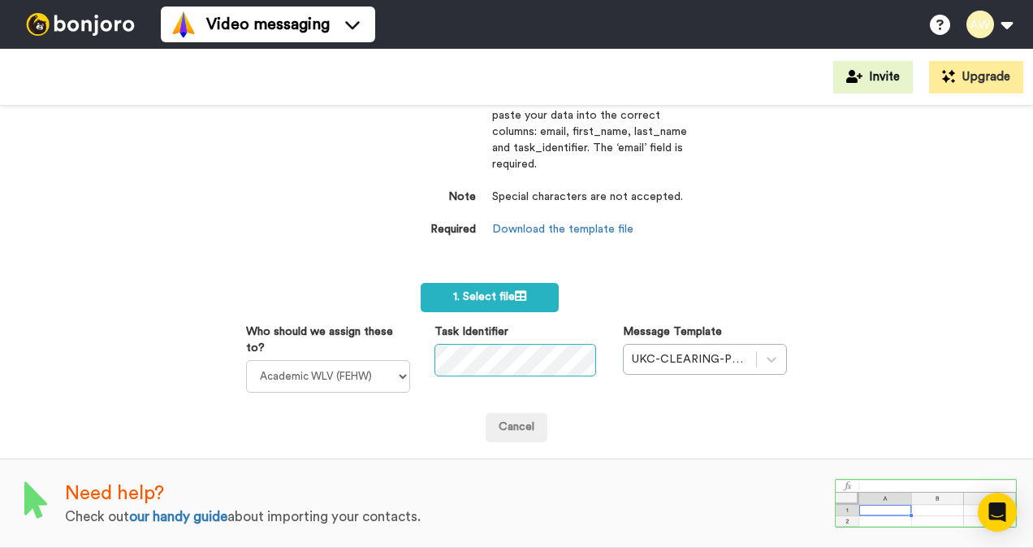
scroll to position [0, 76]
click at [470, 283] on label "1. Select file" at bounding box center [490, 297] width 138 height 29
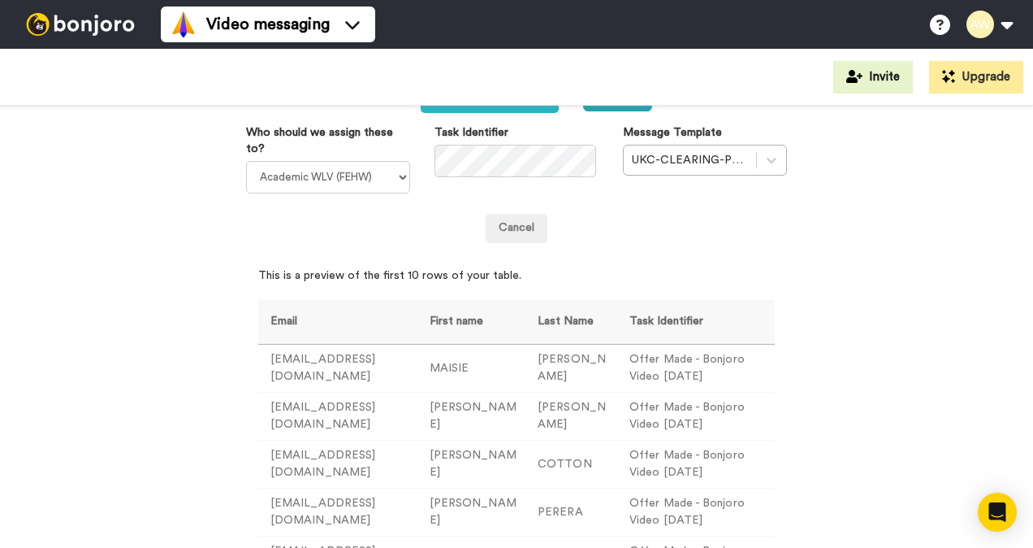
scroll to position [24, 0]
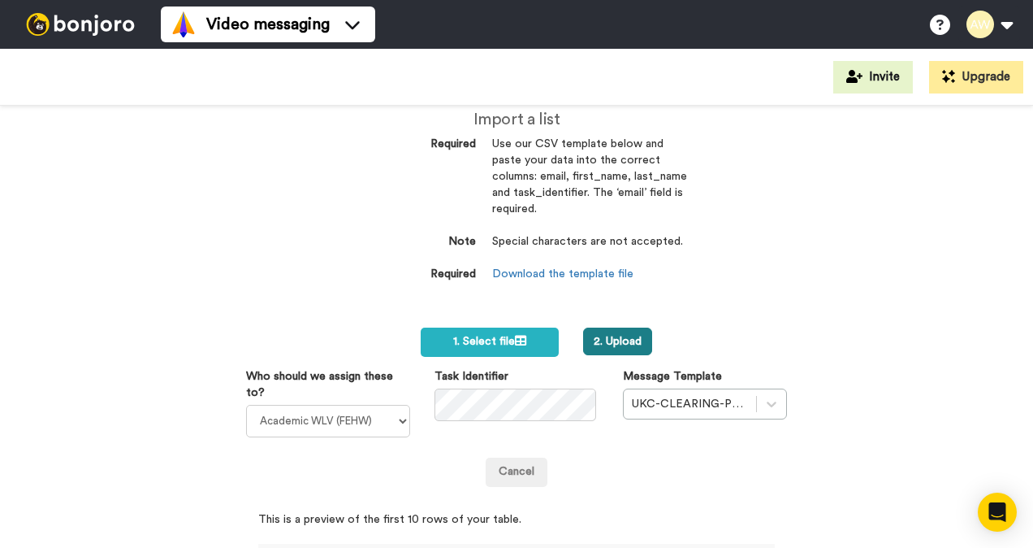
click at [609, 333] on button "2. Upload" at bounding box center [617, 341] width 69 height 28
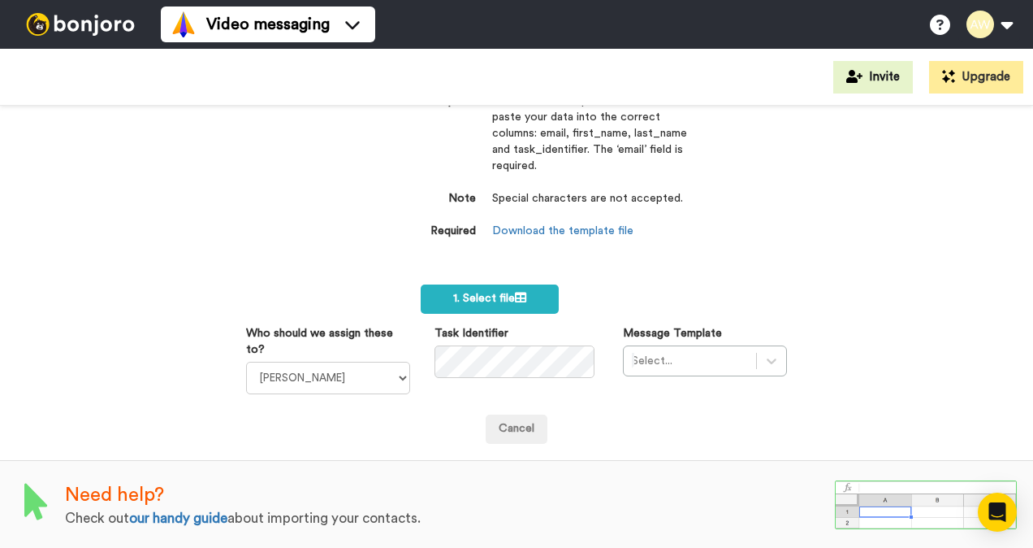
scroll to position [2772, 0]
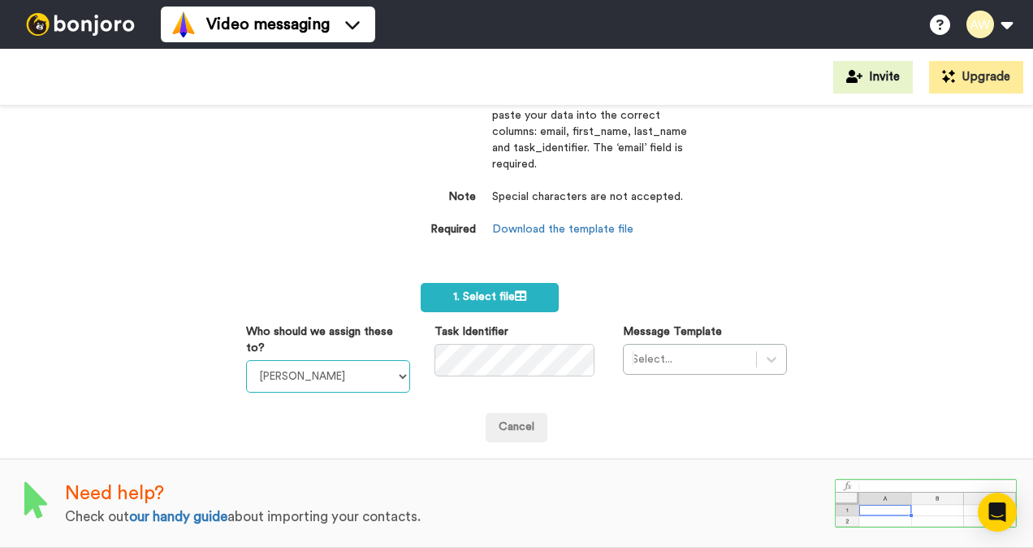
click at [392, 366] on select "[PERSON_NAME] [PERSON_NAME] WLV Academic (FSE) [PERSON_NAME] Ademokoya UK Recru…" at bounding box center [328, 376] width 164 height 32
select select "893d32a1-1eca-438f-900e-e073b28e2bc9"
click at [246, 360] on select "Laura Wright Amarjit Duggal WLV Academic (FSE) Divandra Birla Bolutife Ademokoy…" at bounding box center [328, 376] width 164 height 32
click at [763, 350] on div "Select..." at bounding box center [705, 359] width 164 height 31
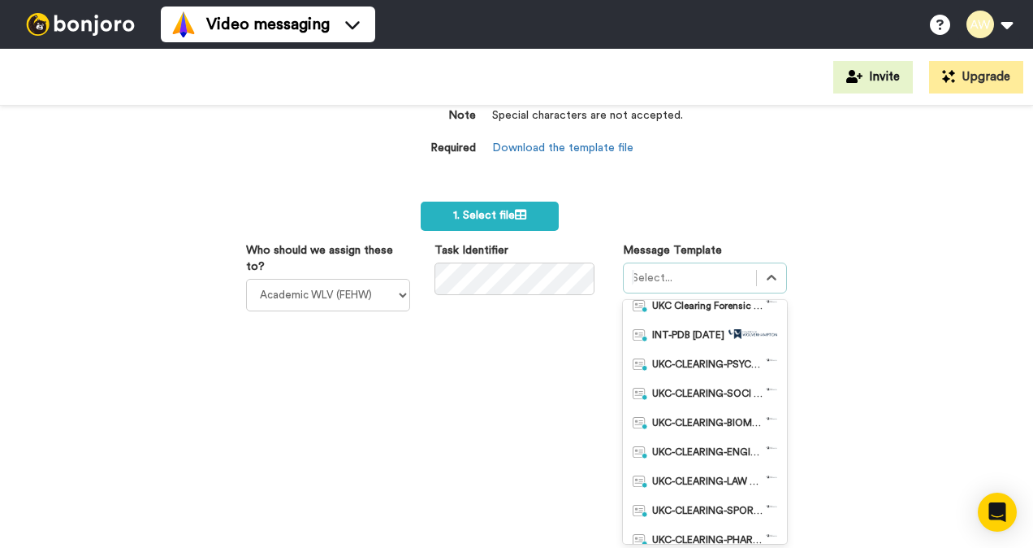
scroll to position [487, 0]
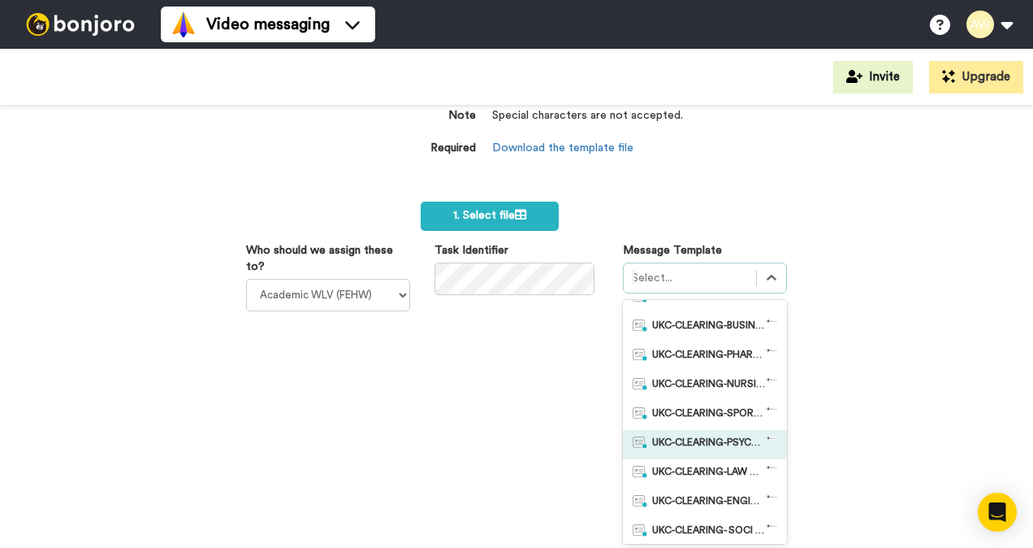
click at [703, 441] on span "UKC-CLEARING-PSYCHOLOGY OFFERS MADE" at bounding box center [709, 444] width 114 height 16
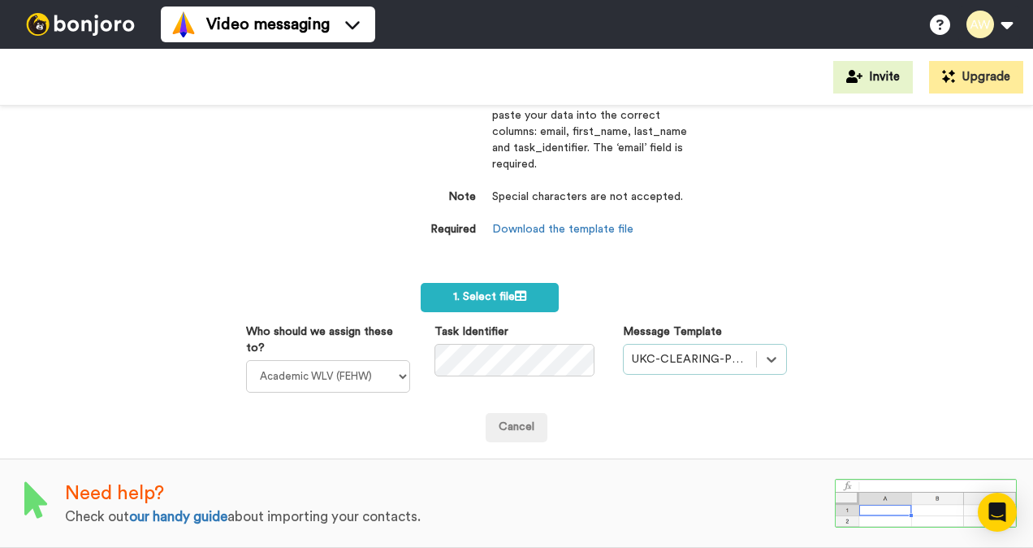
scroll to position [2772, 0]
click at [471, 291] on span "1. Select file" at bounding box center [489, 296] width 73 height 11
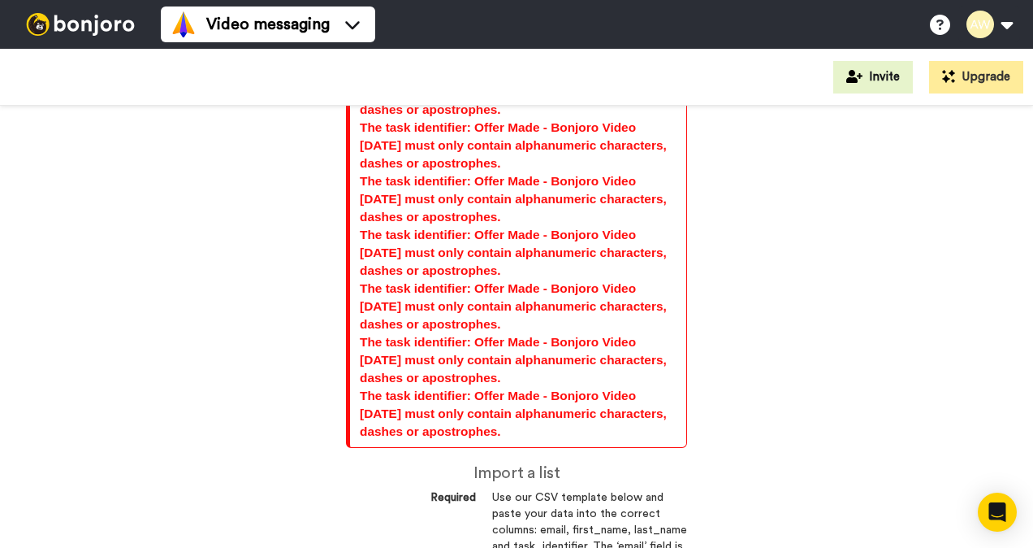
scroll to position [2610, 0]
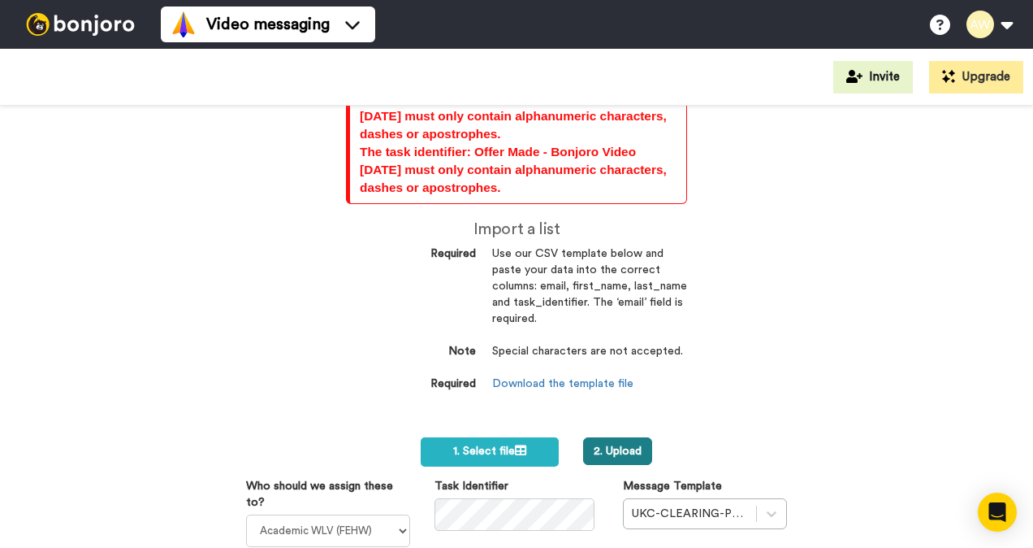
click at [623, 450] on button "2. Upload" at bounding box center [617, 451] width 69 height 28
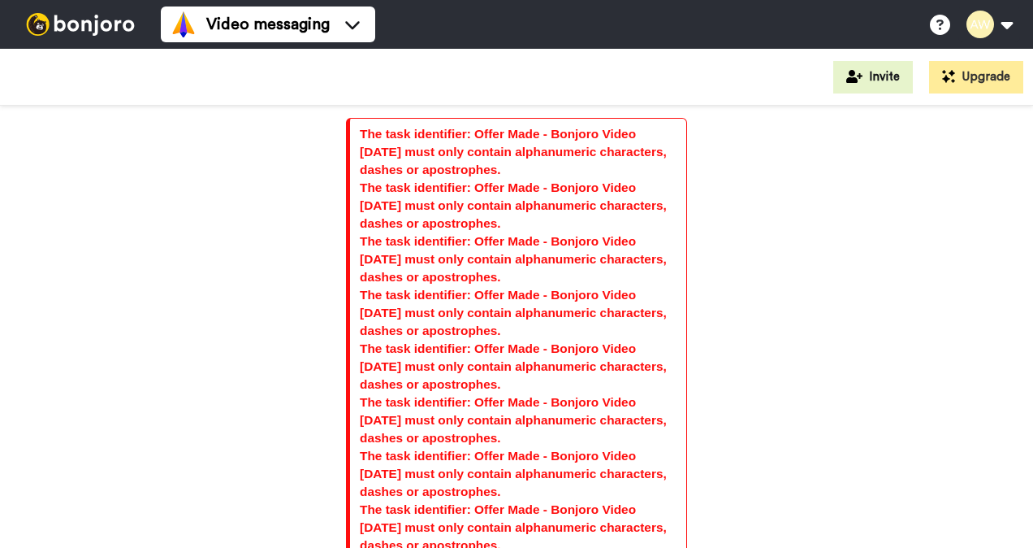
select select "893d32a1-1eca-438f-900e-e073b28e2bc9"
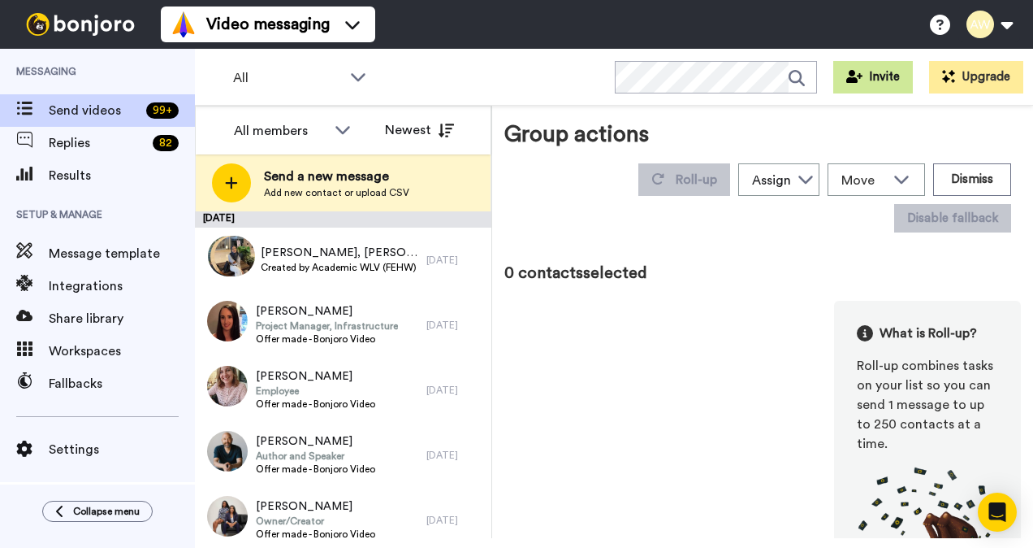
click at [863, 71] on icon at bounding box center [855, 76] width 16 height 13
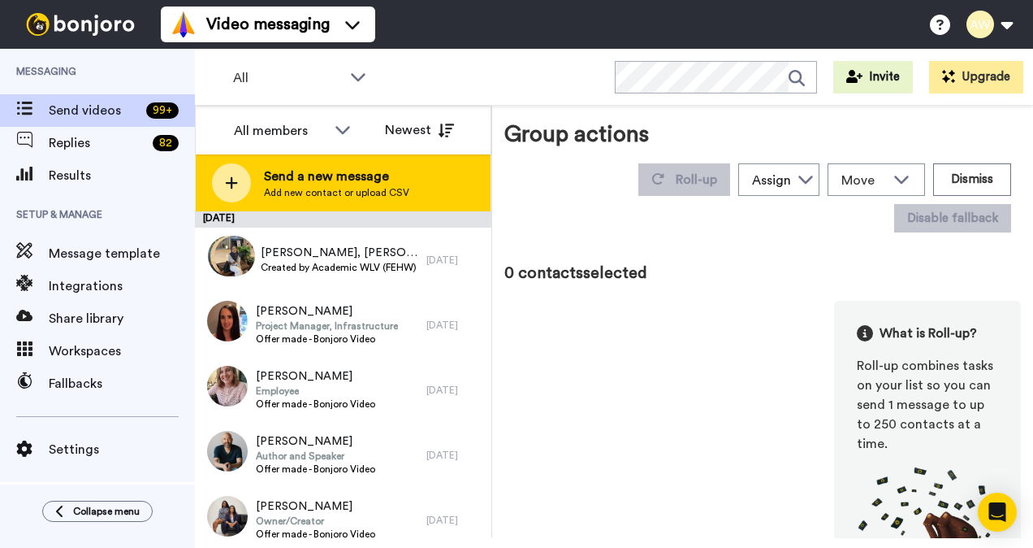
click at [307, 174] on span "Send a new message" at bounding box center [336, 176] width 145 height 19
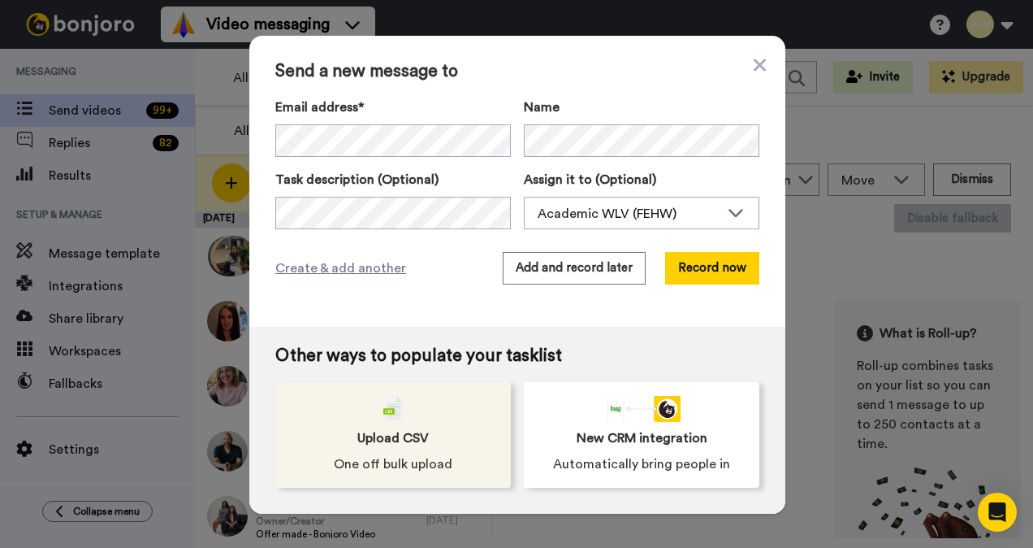
click at [375, 418] on div "Upload CSV One off bulk upload" at bounding box center [393, 435] width 236 height 106
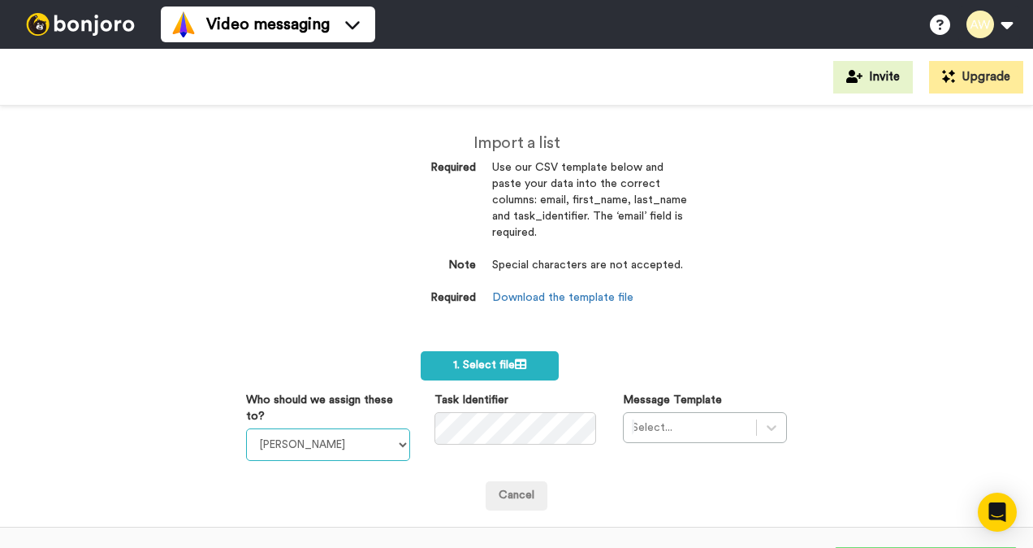
click at [372, 444] on select "[PERSON_NAME] [PERSON_NAME] WLV Academic (FSE) [PERSON_NAME] Ademokoya UK Recru…" at bounding box center [328, 444] width 164 height 32
select select "893d32a1-1eca-438f-900e-e073b28e2bc9"
click at [246, 428] on select "[PERSON_NAME] [PERSON_NAME] WLV Academic (FSE) [PERSON_NAME] Ademokoya UK Recru…" at bounding box center [328, 444] width 164 height 32
click at [362, 434] on div "Who should we assign these to? Laura Wright Amarjit Duggal WLV Academic (FSE) D…" at bounding box center [516, 426] width 565 height 69
click at [376, 414] on div "Who should we assign these to? Laura Wright Amarjit Duggal WLV Academic (FSE) D…" at bounding box center [516, 426] width 565 height 69
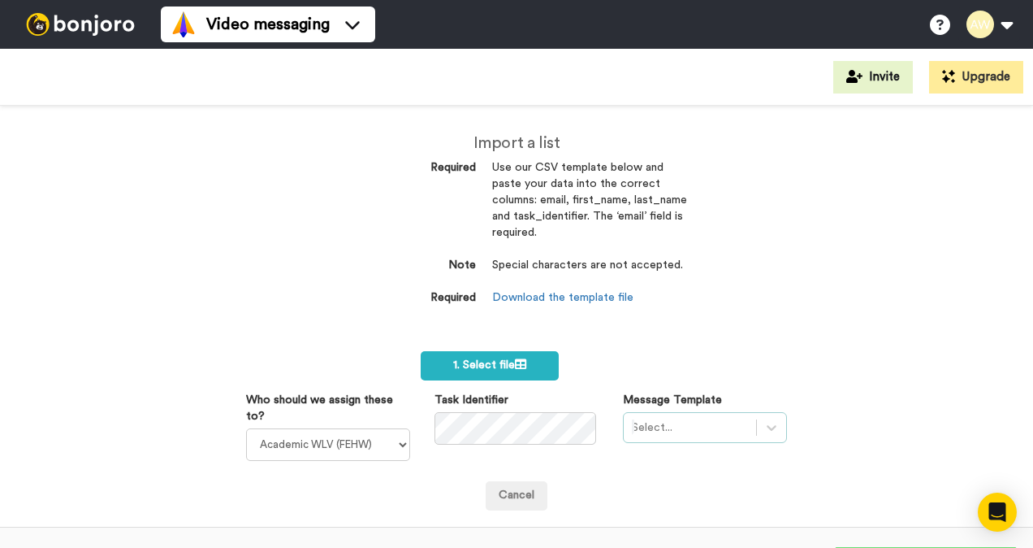
click at [698, 429] on div "Select..." at bounding box center [705, 427] width 164 height 31
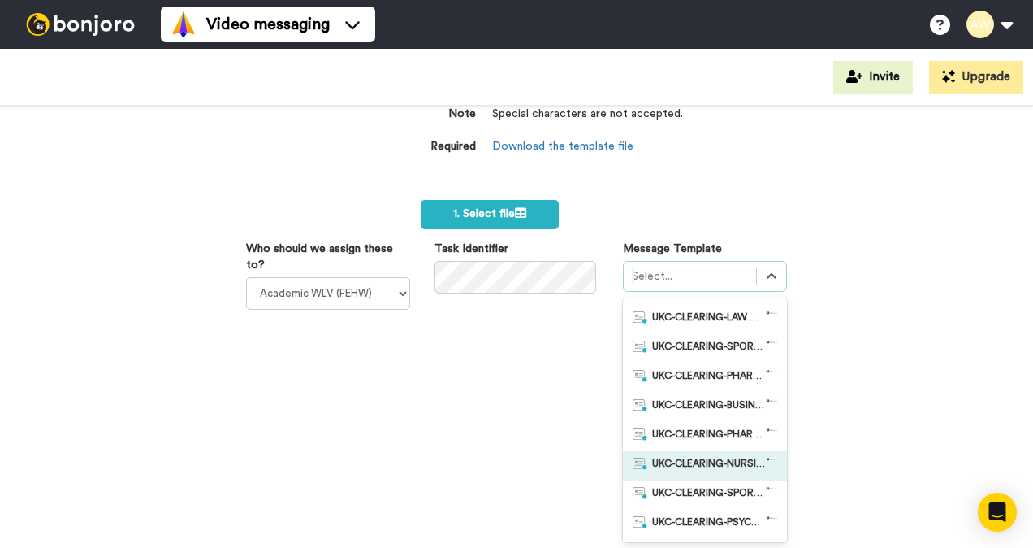
scroll to position [487, 0]
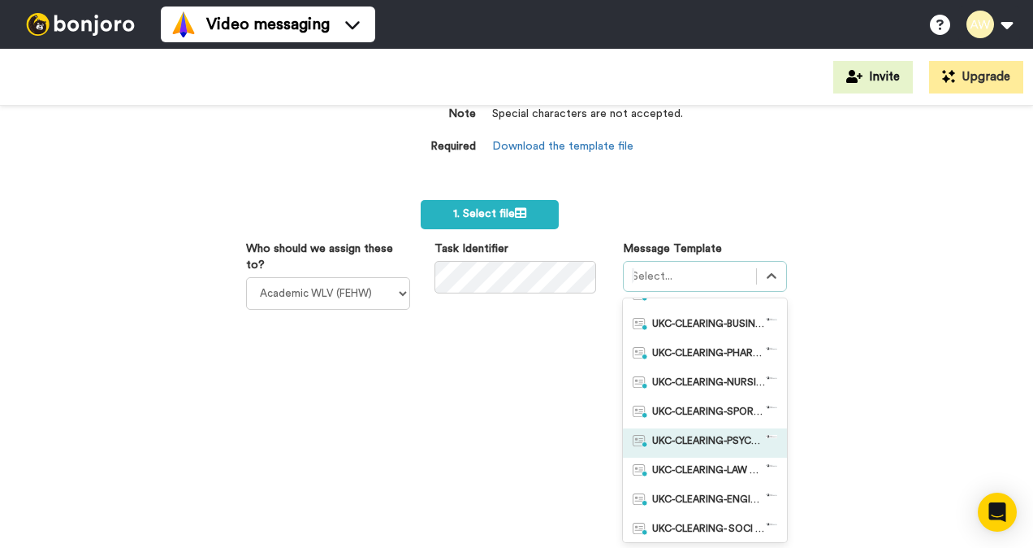
click at [695, 442] on span "UKC-CLEARING-PSYCHOLOGY OFFERS MADE" at bounding box center [709, 443] width 114 height 16
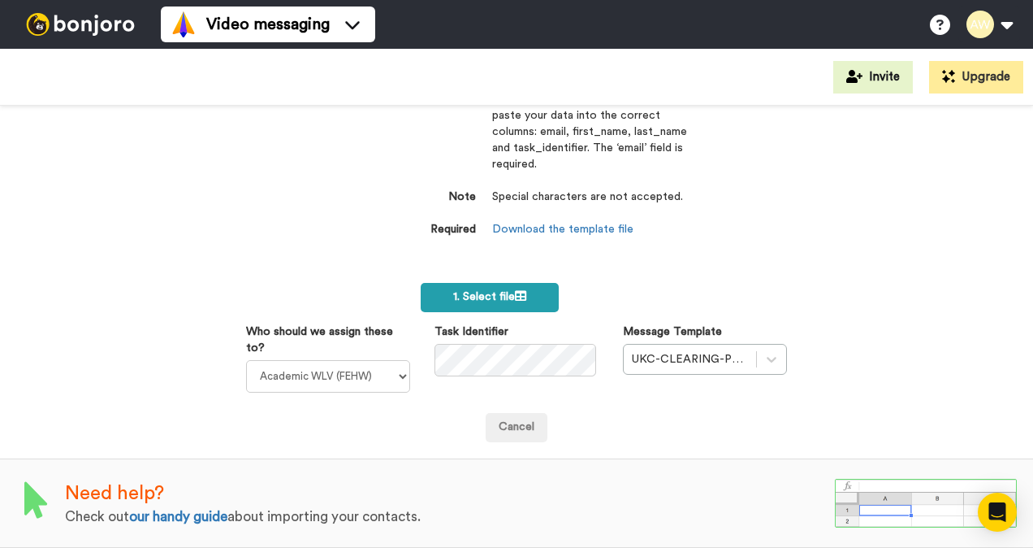
click at [480, 291] on span "1. Select file" at bounding box center [489, 296] width 73 height 11
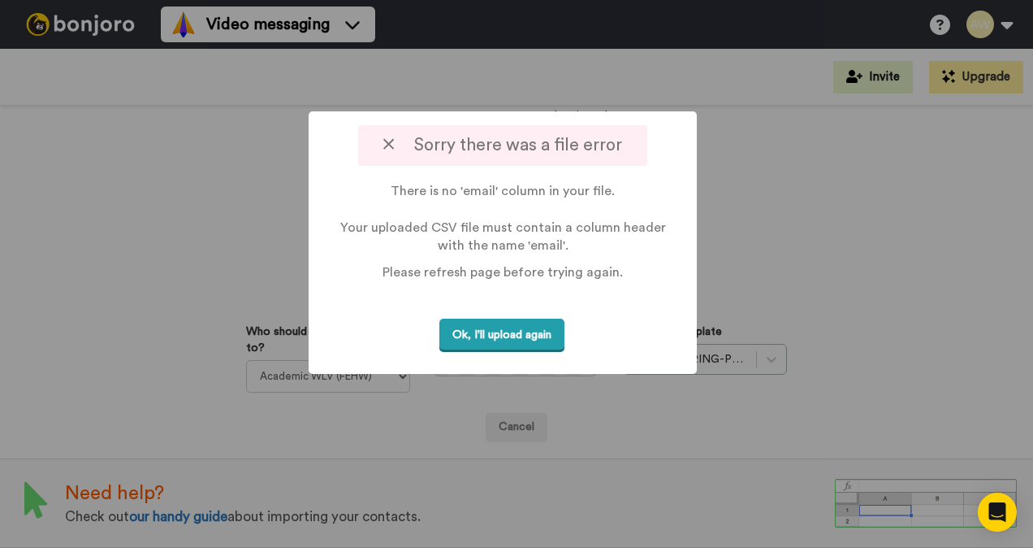
click at [510, 331] on button "Ok, I'll upload again" at bounding box center [502, 334] width 125 height 33
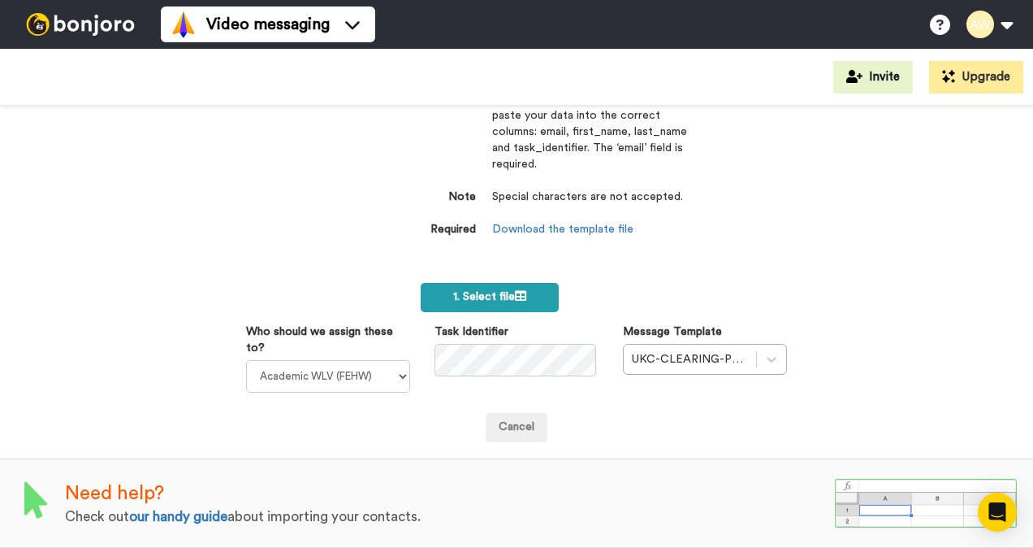
click at [507, 291] on span "1. Select file" at bounding box center [489, 296] width 73 height 11
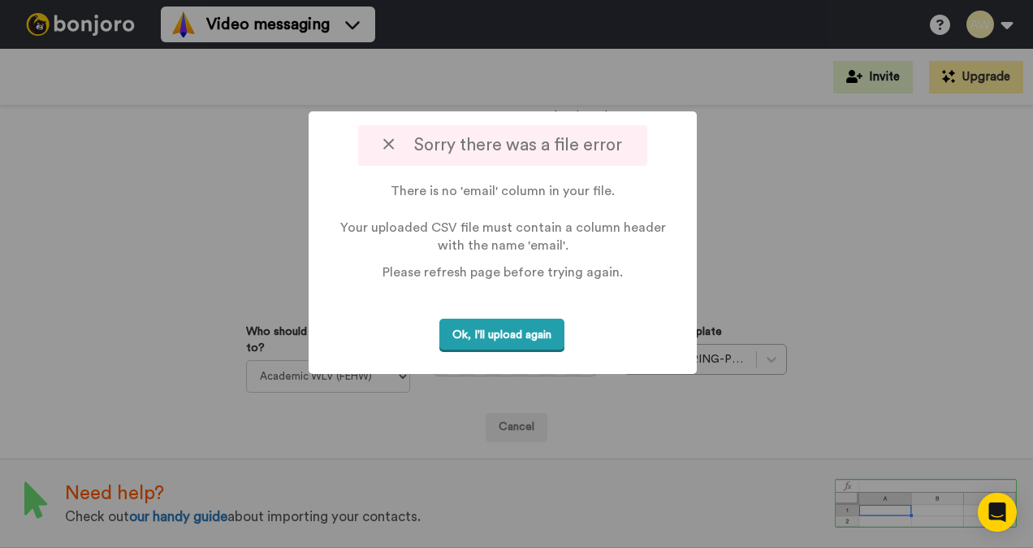
click at [475, 338] on button "Ok, I'll upload again" at bounding box center [502, 334] width 125 height 33
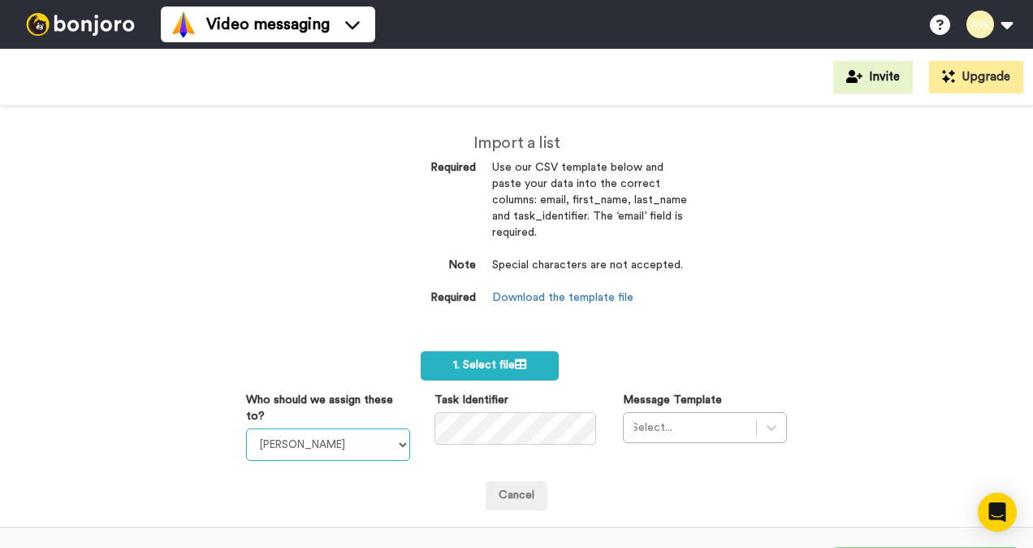
click at [382, 444] on select "[PERSON_NAME] [PERSON_NAME] WLV Academic (FSE) [PERSON_NAME] Ademokoya UK Recru…" at bounding box center [328, 444] width 164 height 32
select select "893d32a1-1eca-438f-900e-e073b28e2bc9"
click at [246, 428] on select "[PERSON_NAME] [PERSON_NAME] WLV Academic (FSE) [PERSON_NAME] Ademokoya UK Recru…" at bounding box center [328, 444] width 164 height 32
click at [773, 433] on div "Select..." at bounding box center [705, 427] width 164 height 31
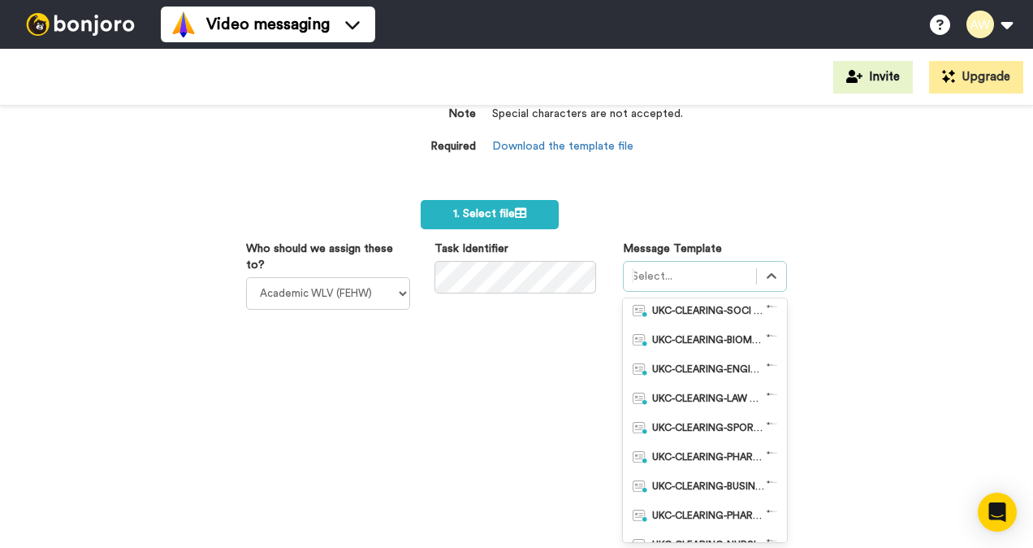
scroll to position [487, 0]
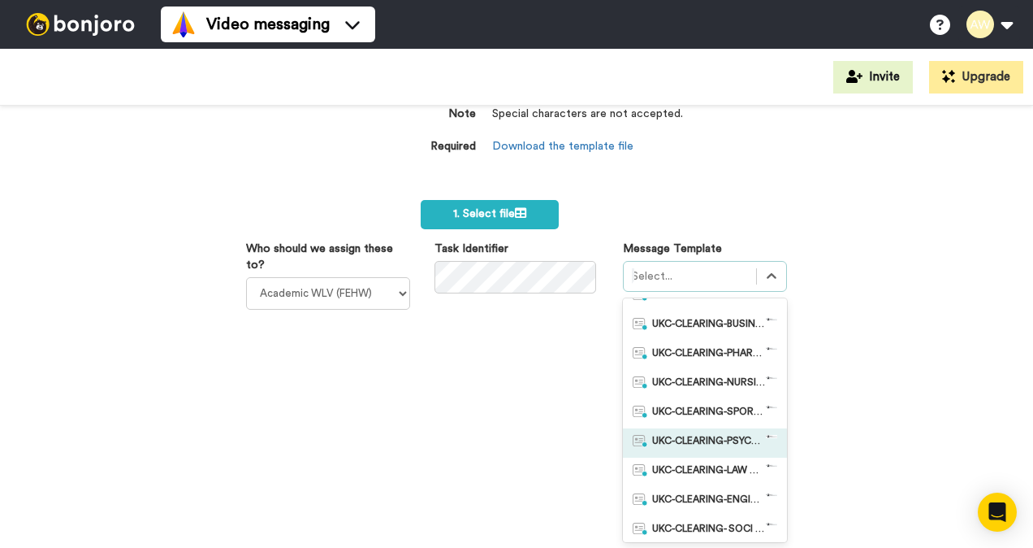
click at [731, 440] on span "UKC-CLEARING-PSYCHOLOGY OFFERS MADE" at bounding box center [709, 443] width 114 height 16
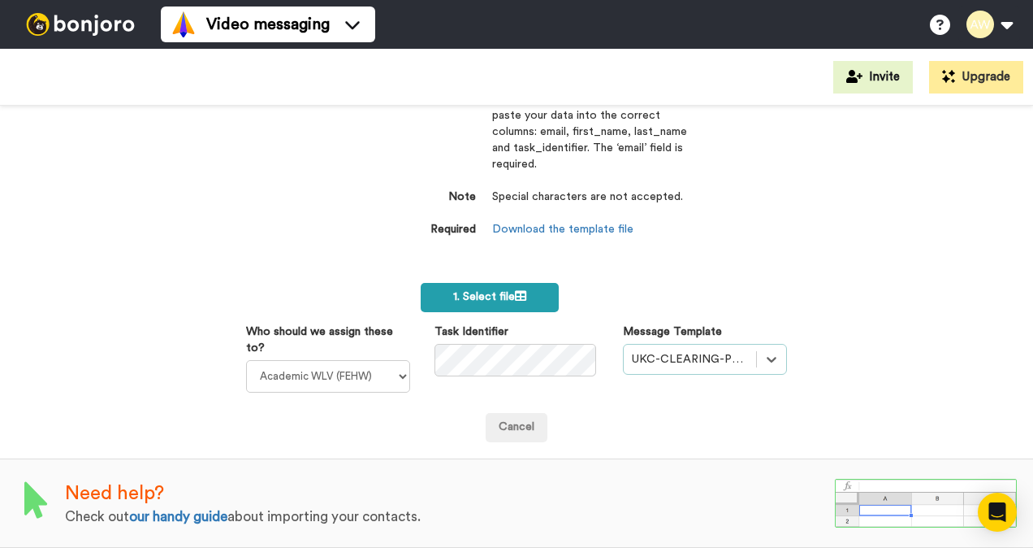
click at [536, 289] on label "1. Select file" at bounding box center [490, 297] width 138 height 29
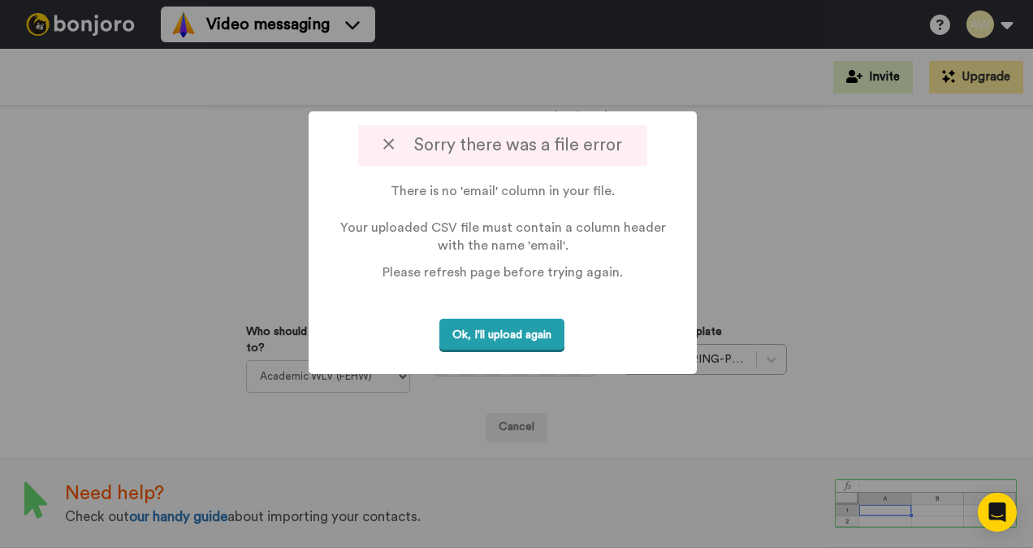
click at [510, 341] on button "Ok, I'll upload again" at bounding box center [502, 334] width 125 height 33
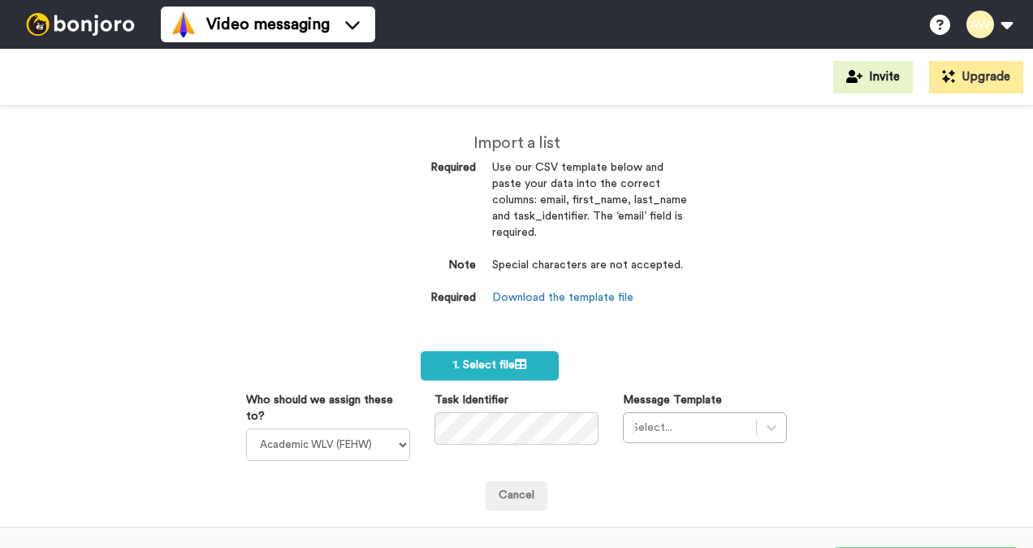
select select "893d32a1-1eca-438f-900e-e073b28e2bc9"
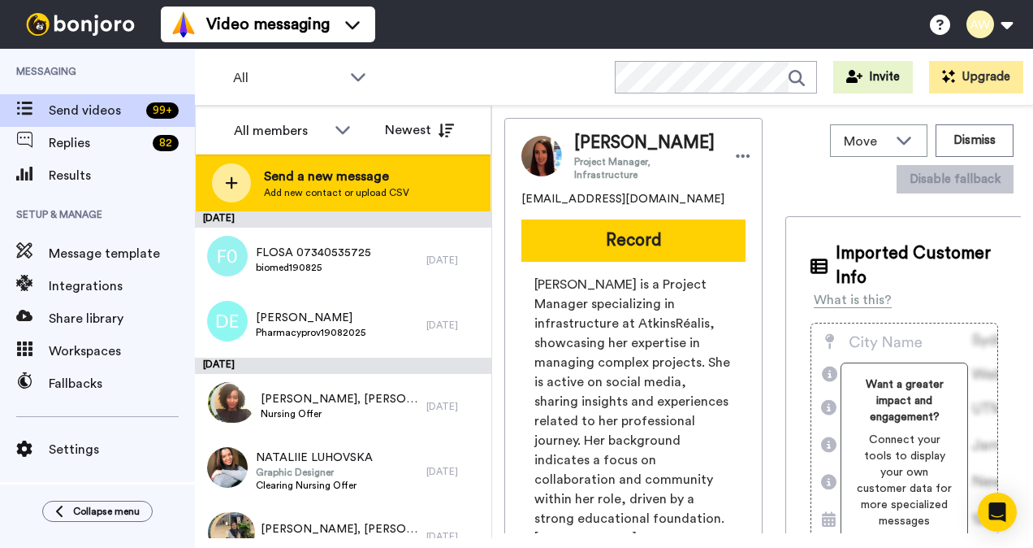
click at [302, 179] on span "Send a new message" at bounding box center [336, 176] width 145 height 19
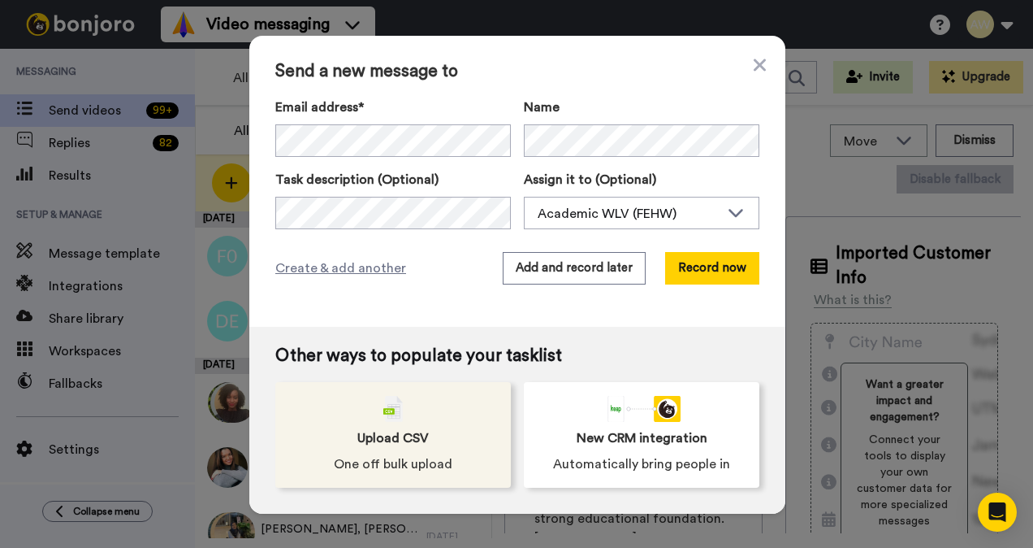
click at [405, 426] on div "Upload CSV One off bulk upload" at bounding box center [393, 435] width 236 height 106
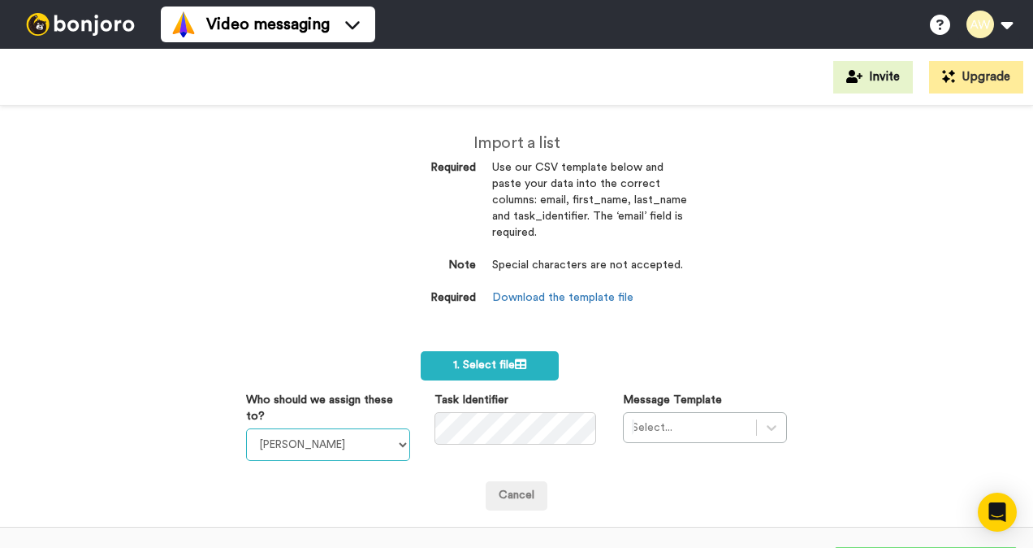
click at [388, 439] on select "[PERSON_NAME] [PERSON_NAME] WLV Academic (FSE) [PERSON_NAME] Ademokoya UK Recru…" at bounding box center [328, 444] width 164 height 32
select select "893d32a1-1eca-438f-900e-e073b28e2bc9"
click at [246, 428] on select "Laura Wright Amarjit Duggal WLV Academic (FSE) Divandra Birla Bolutife Ademokoy…" at bounding box center [328, 444] width 164 height 32
click at [752, 423] on div "Select..." at bounding box center [705, 427] width 164 height 31
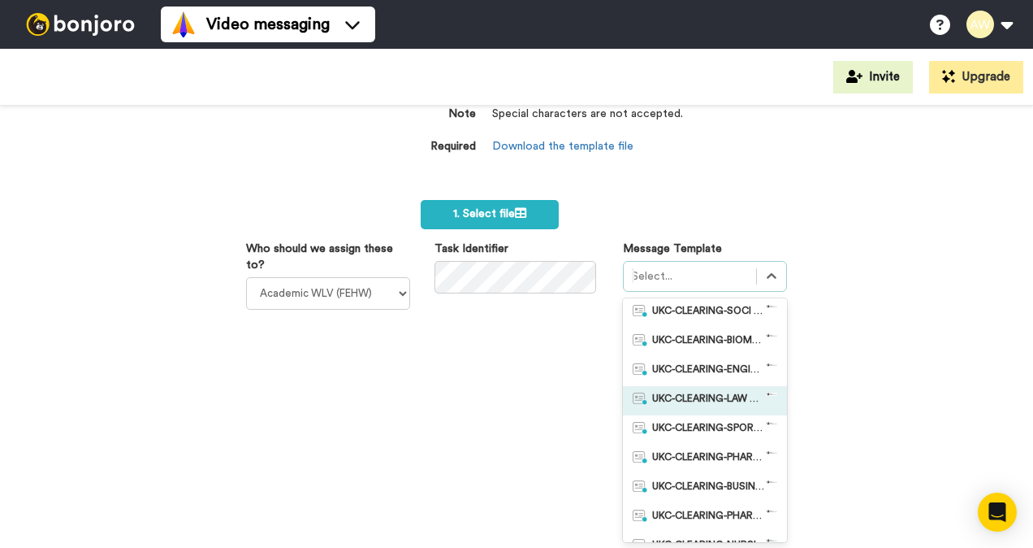
scroll to position [569, 0]
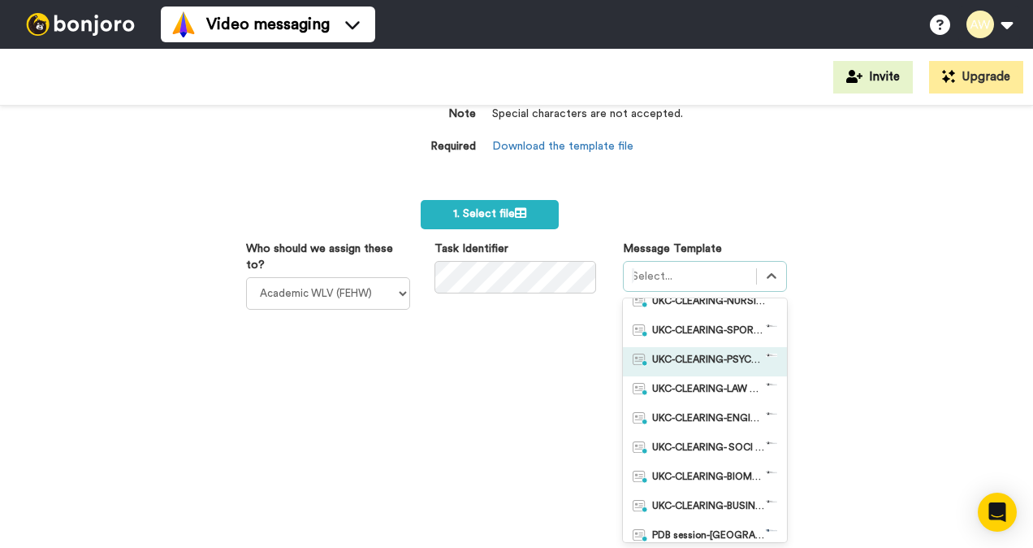
click at [706, 357] on span "UKC-CLEARING-PSYCHOLOGY OFFERS MADE" at bounding box center [709, 361] width 114 height 16
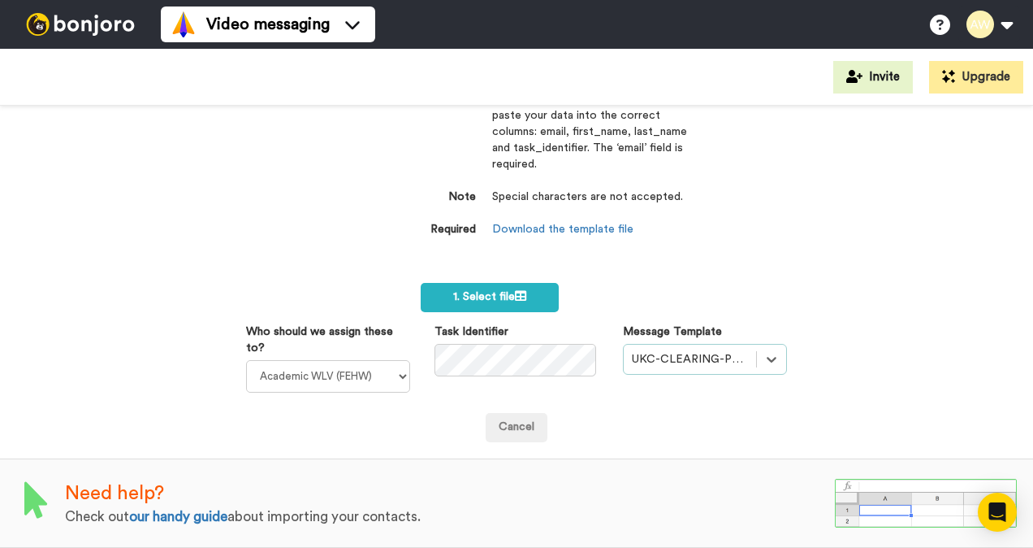
scroll to position [78, 0]
click at [532, 288] on label "1. Select file" at bounding box center [490, 297] width 138 height 29
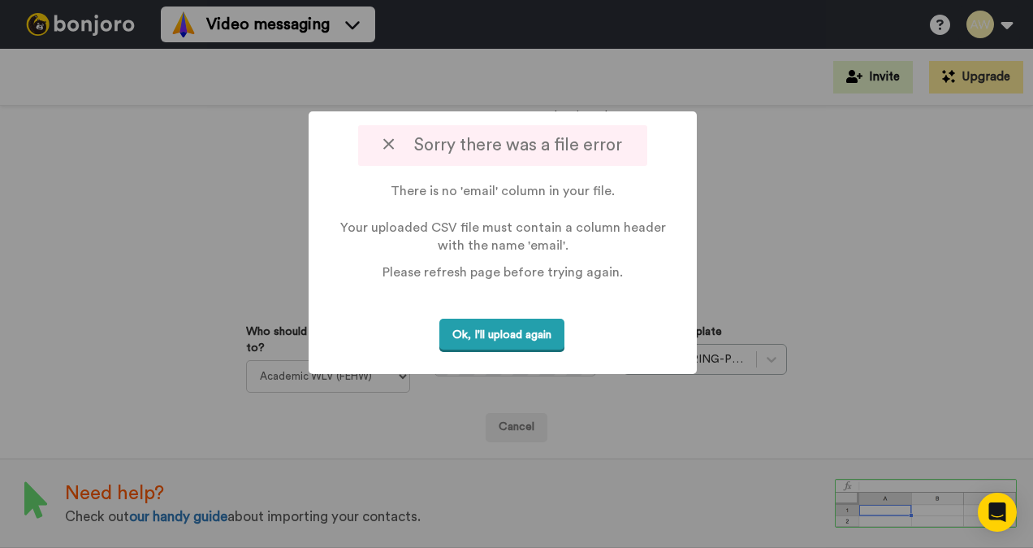
click at [522, 338] on button "Ok, I'll upload again" at bounding box center [502, 334] width 125 height 33
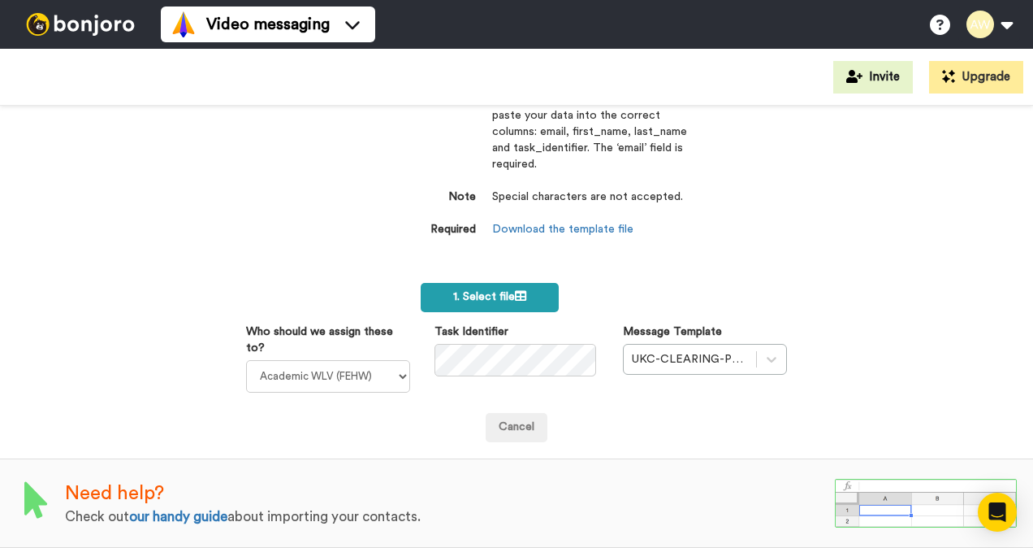
click at [489, 283] on label "1. Select file" at bounding box center [490, 297] width 138 height 29
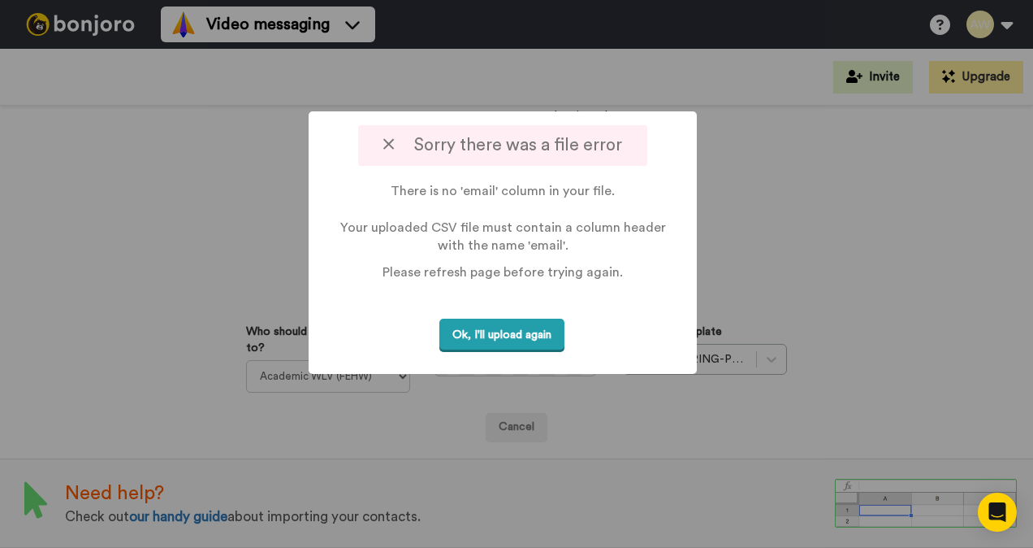
click at [505, 340] on button "Ok, I'll upload again" at bounding box center [502, 334] width 125 height 33
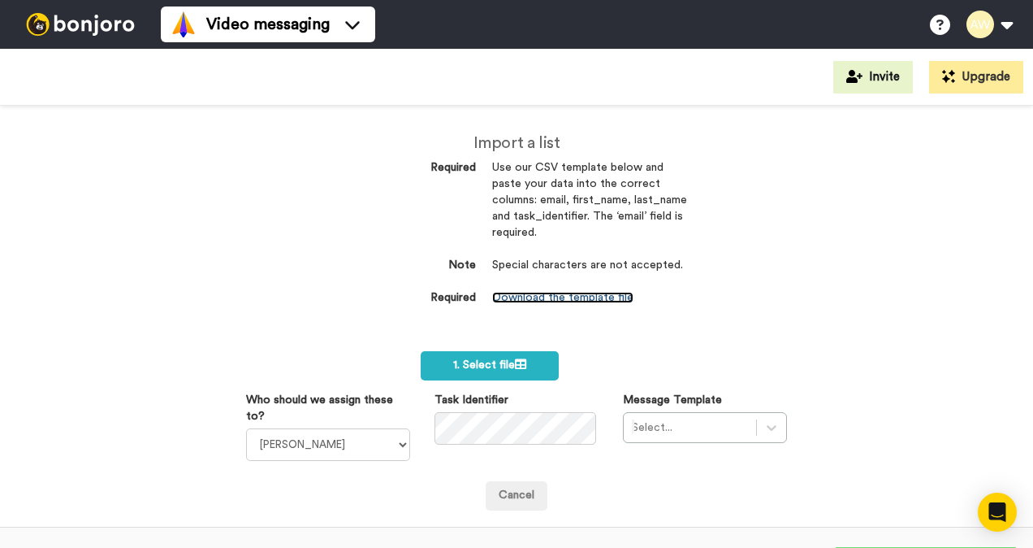
click at [536, 294] on link "Download the template file" at bounding box center [562, 297] width 141 height 11
click at [400, 440] on select "[PERSON_NAME] [PERSON_NAME] WLV Academic (FSE) [PERSON_NAME] Ademokoya UK Recru…" at bounding box center [328, 444] width 164 height 32
select select "893d32a1-1eca-438f-900e-e073b28e2bc9"
click at [246, 428] on select "[PERSON_NAME] [PERSON_NAME] WLV Academic (FSE) [PERSON_NAME] Ademokoya UK Recru…" at bounding box center [328, 444] width 164 height 32
click at [774, 424] on div "Select..." at bounding box center [705, 427] width 164 height 31
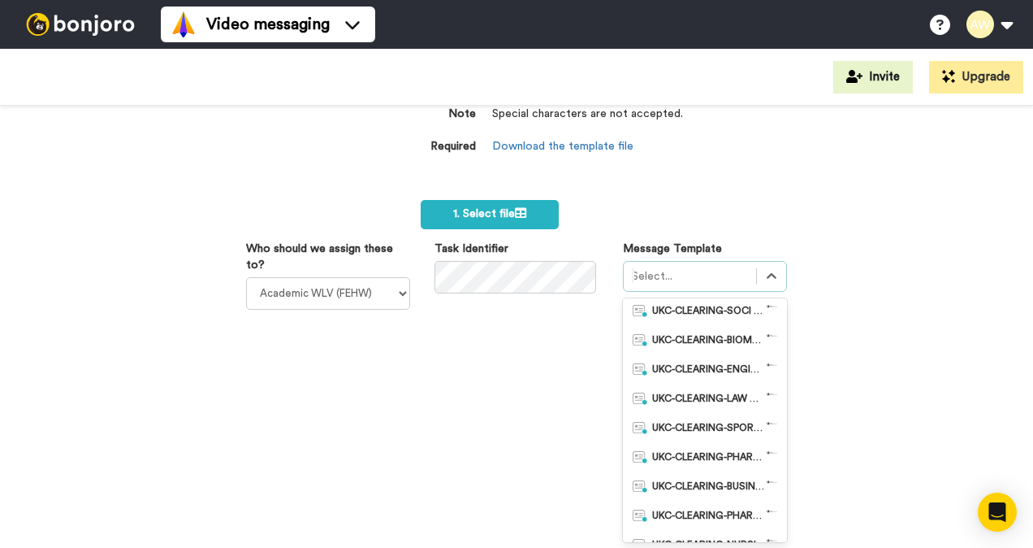
scroll to position [487, 0]
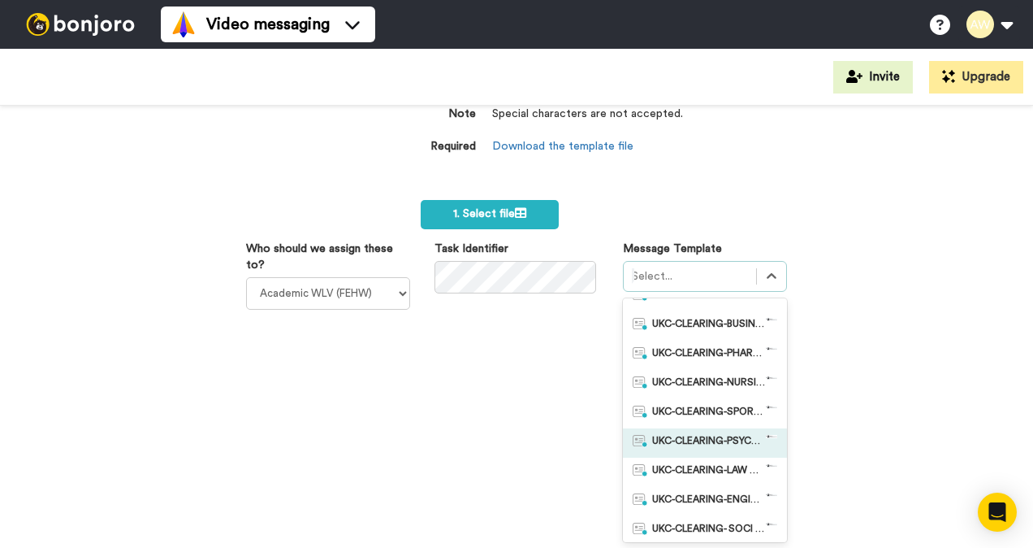
click at [704, 440] on span "UKC-CLEARING-PSYCHOLOGY OFFERS MADE" at bounding box center [709, 443] width 114 height 16
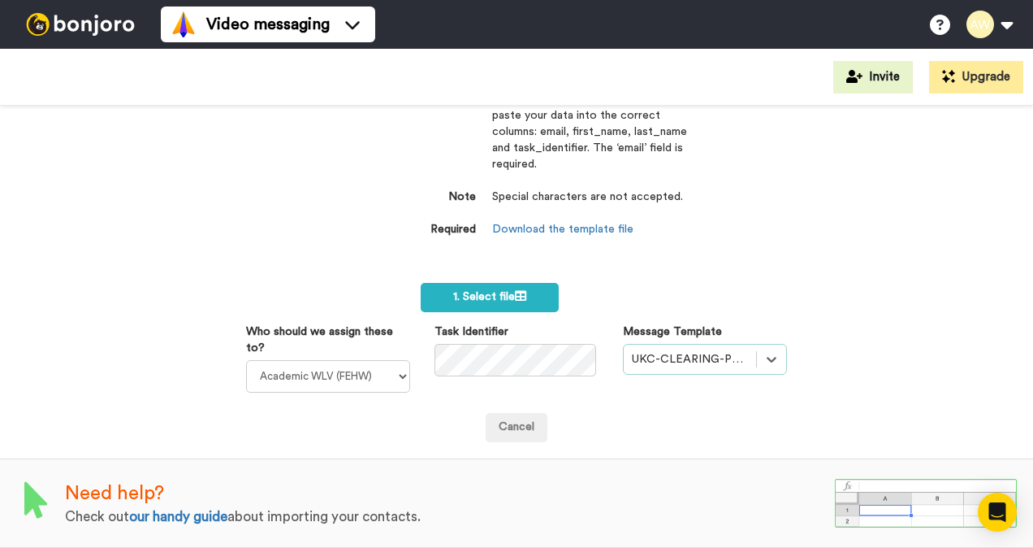
scroll to position [78, 0]
click at [527, 283] on label "1. Select file" at bounding box center [490, 297] width 138 height 29
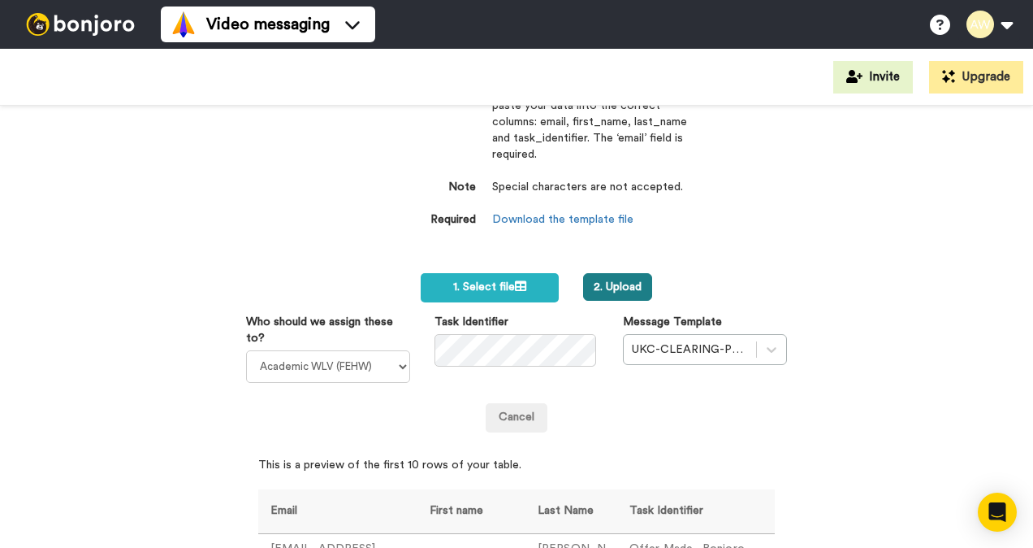
click at [609, 282] on button "2. Upload" at bounding box center [617, 287] width 69 height 28
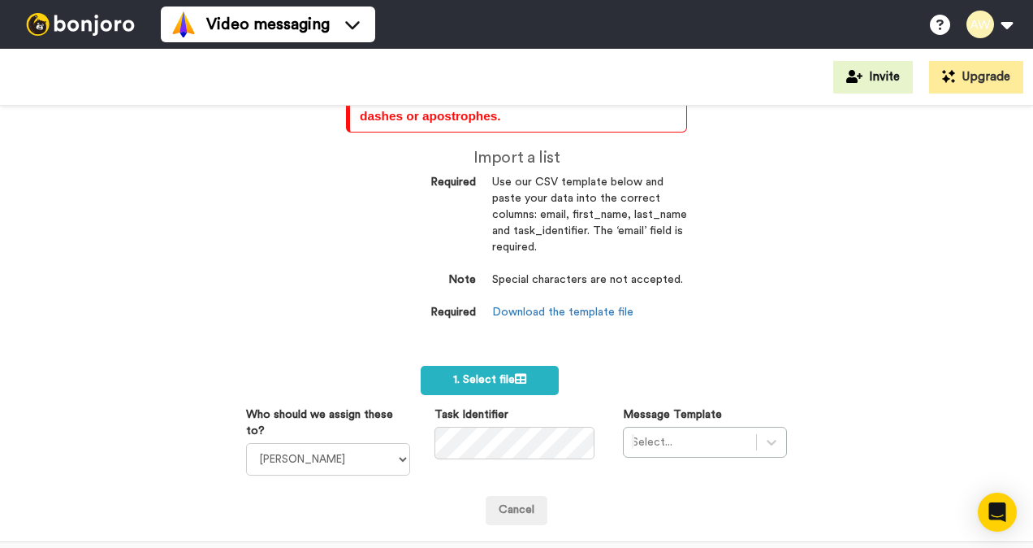
scroll to position [2772, 0]
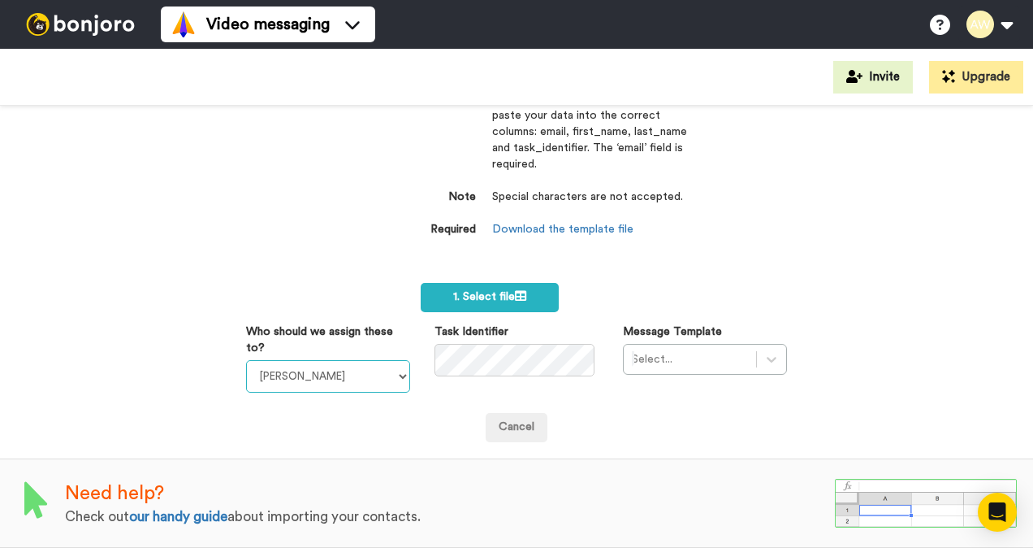
click at [392, 368] on select "[PERSON_NAME] [PERSON_NAME] WLV Academic (FSE) [PERSON_NAME] Ademokoya UK Recru…" at bounding box center [328, 376] width 164 height 32
select select "893d32a1-1eca-438f-900e-e073b28e2bc9"
click at [246, 360] on select "[PERSON_NAME] [PERSON_NAME] WLV Academic (FSE) [PERSON_NAME] Ademokoya UK Recru…" at bounding box center [328, 376] width 164 height 32
click at [757, 353] on div "Select..." at bounding box center [705, 359] width 164 height 31
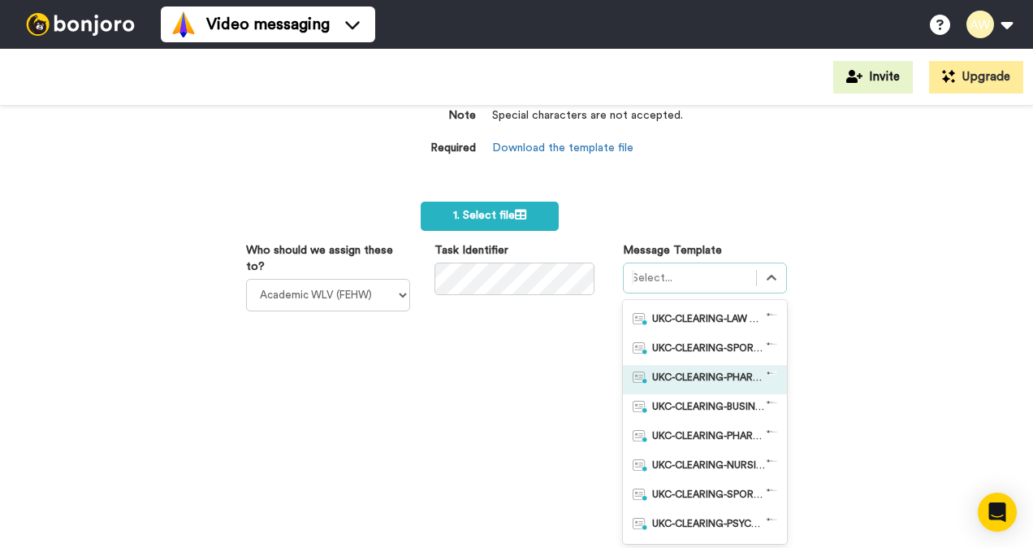
scroll to position [487, 0]
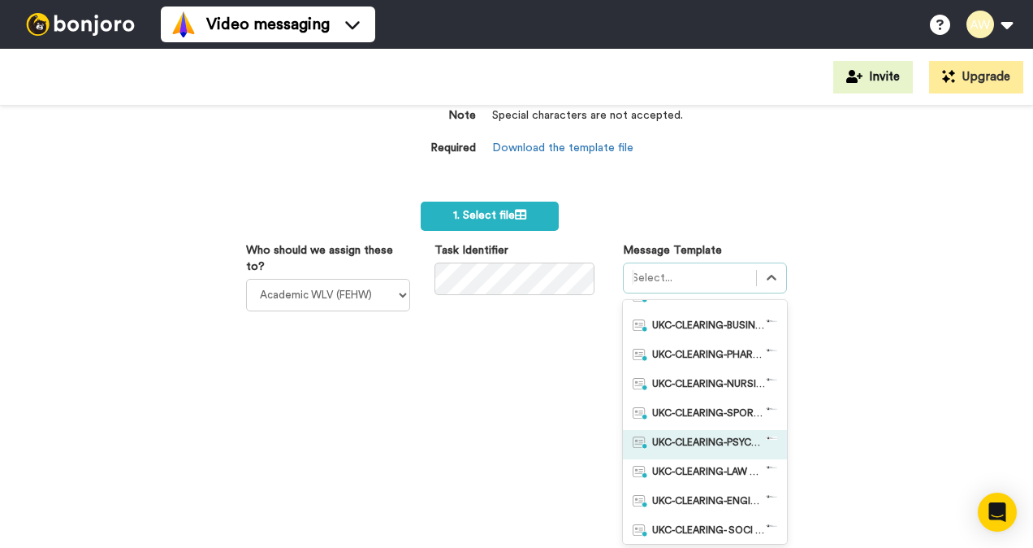
click at [698, 440] on span "UKC-CLEARING-PSYCHOLOGY OFFERS MADE" at bounding box center [709, 444] width 114 height 16
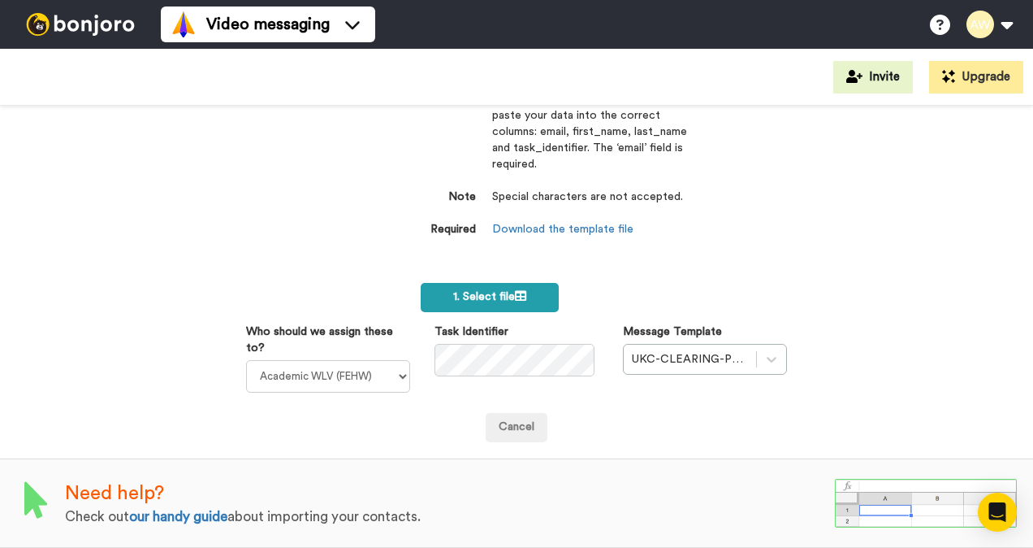
click at [490, 291] on span "1. Select file" at bounding box center [489, 296] width 73 height 11
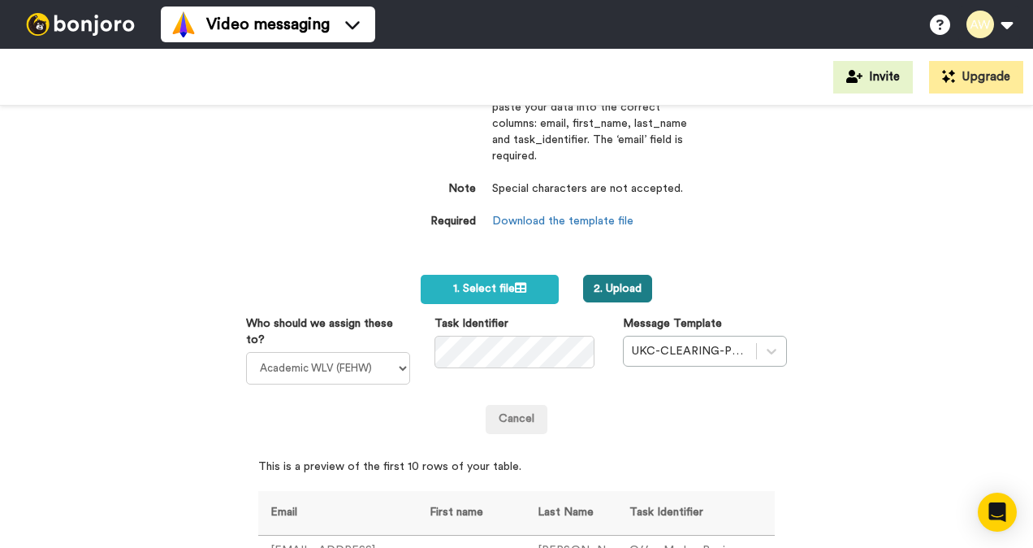
click at [609, 292] on button "2. Upload" at bounding box center [617, 289] width 69 height 28
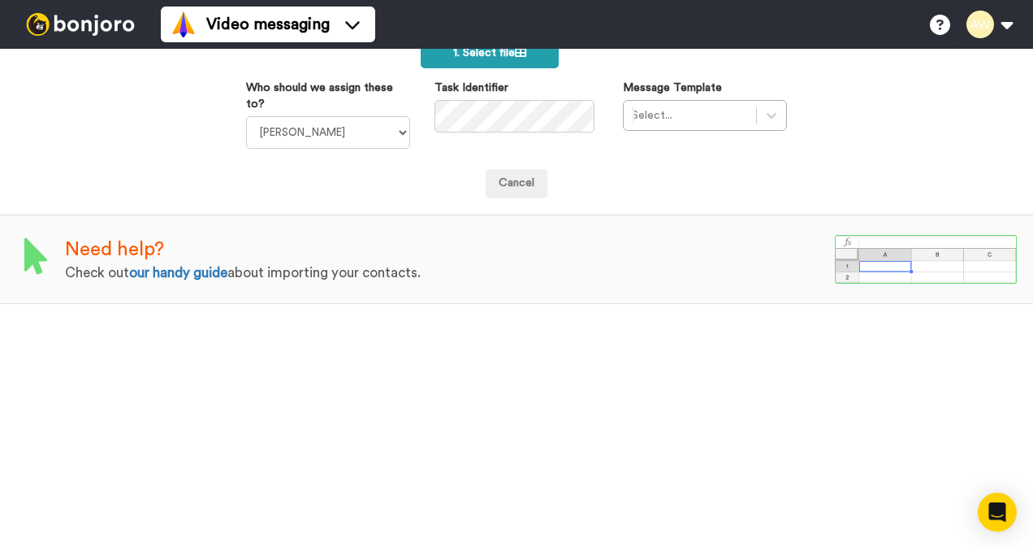
scroll to position [2610, 0]
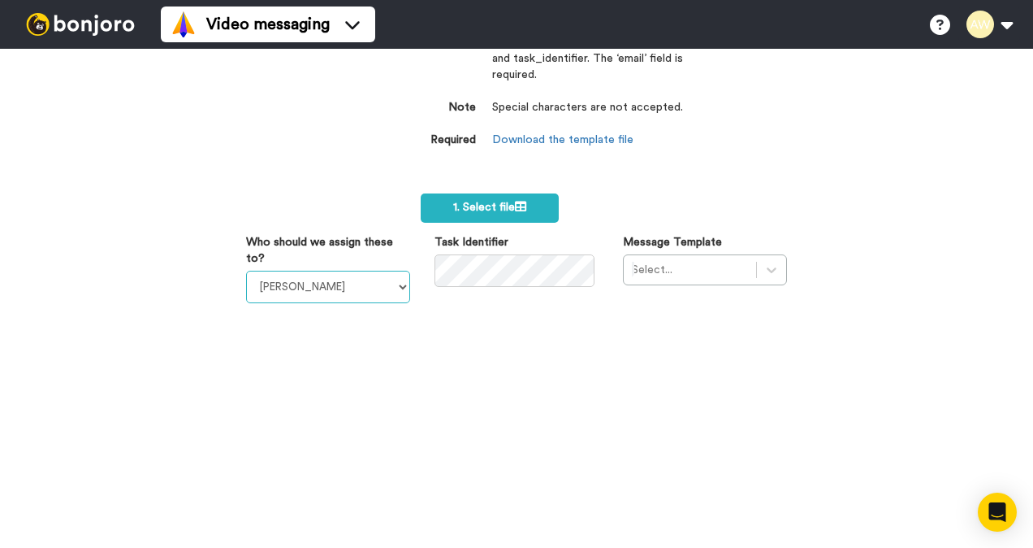
click at [388, 279] on select "[PERSON_NAME] [PERSON_NAME] WLV Academic (FSE) [PERSON_NAME] Ademokoya UK Recru…" at bounding box center [328, 287] width 164 height 32
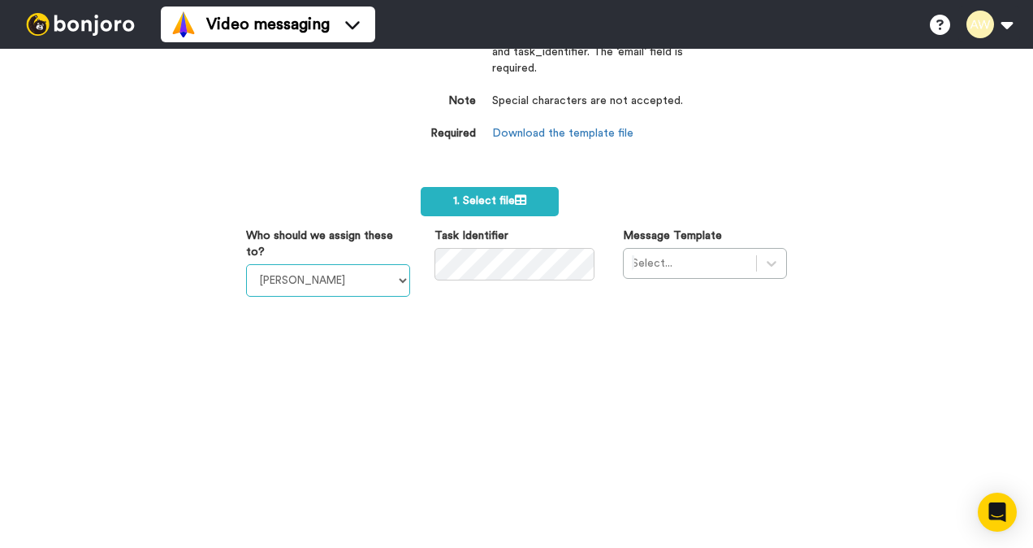
select select "893d32a1-1eca-438f-900e-e073b28e2bc9"
click at [246, 264] on select "[PERSON_NAME] [PERSON_NAME] WLV Academic (FSE) [PERSON_NAME] Ademokoya UK Recru…" at bounding box center [328, 280] width 164 height 32
click at [764, 264] on icon at bounding box center [772, 263] width 16 height 16
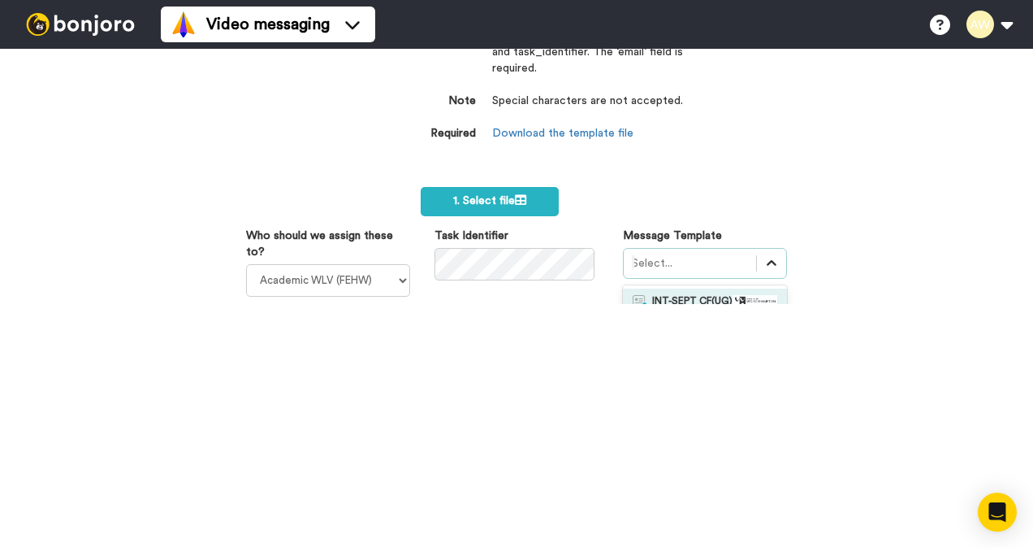
click at [767, 260] on icon at bounding box center [772, 263] width 10 height 6
click at [764, 261] on icon at bounding box center [772, 263] width 16 height 16
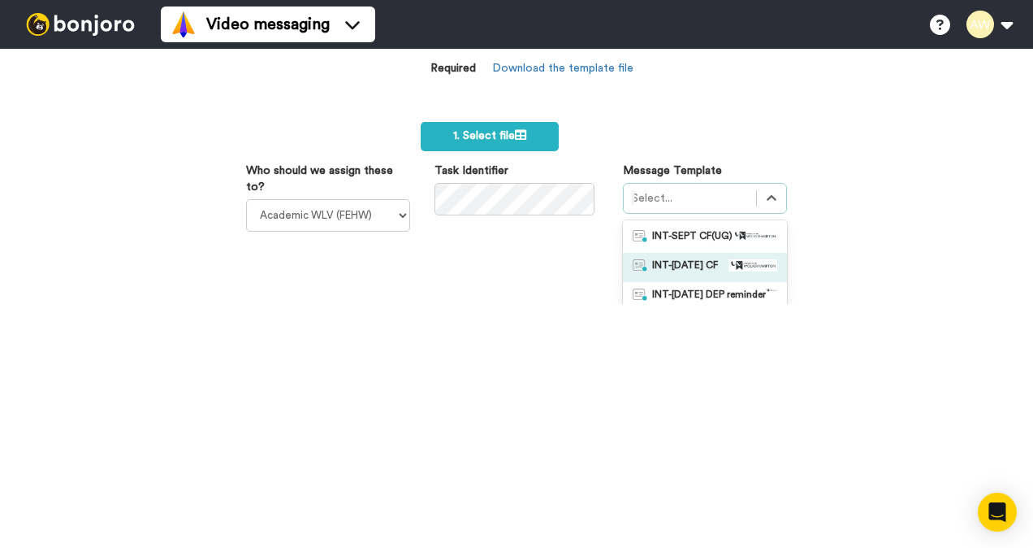
scroll to position [244, 0]
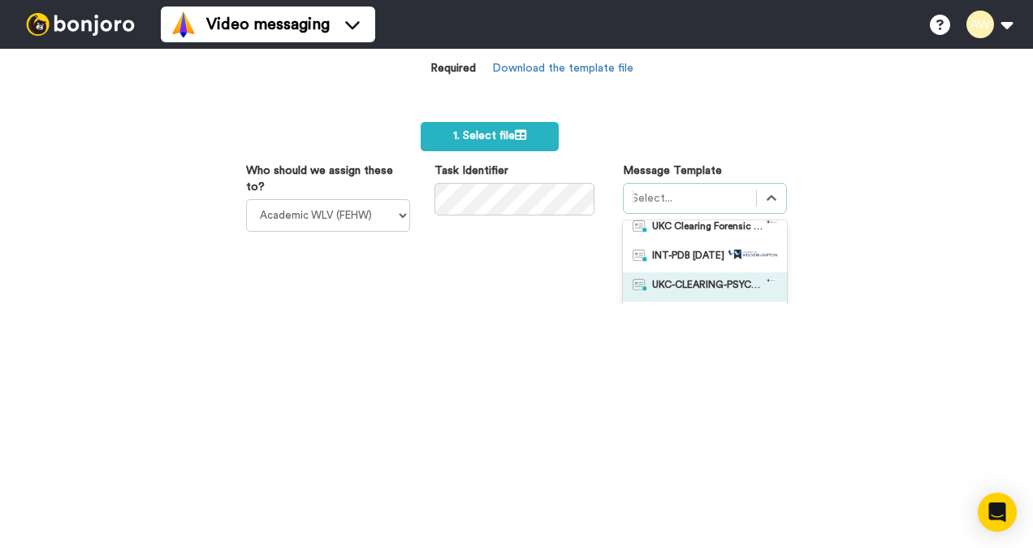
click at [704, 281] on span "UKC-CLEARING-PSYCHOLOGY OFFER NO RESPONSE" at bounding box center [709, 287] width 114 height 16
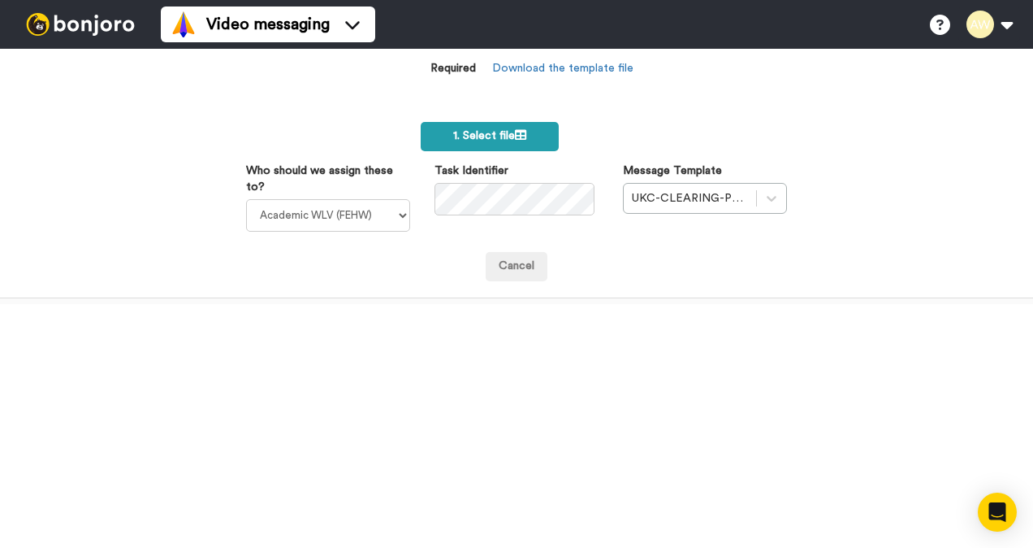
click at [499, 132] on span "1. Select file" at bounding box center [489, 135] width 73 height 11
click at [612, 128] on button "2. Upload" at bounding box center [617, 136] width 69 height 28
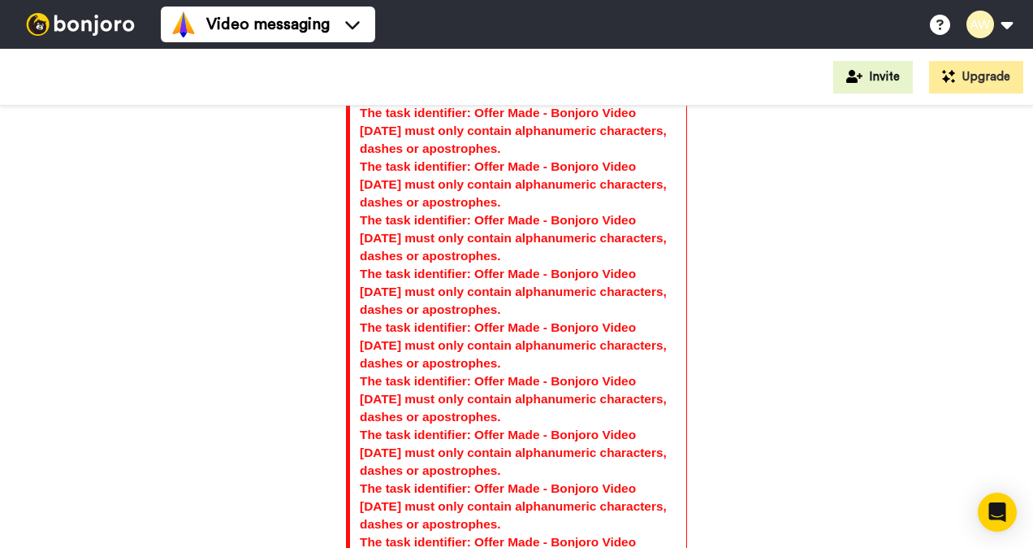
scroll to position [1706, 0]
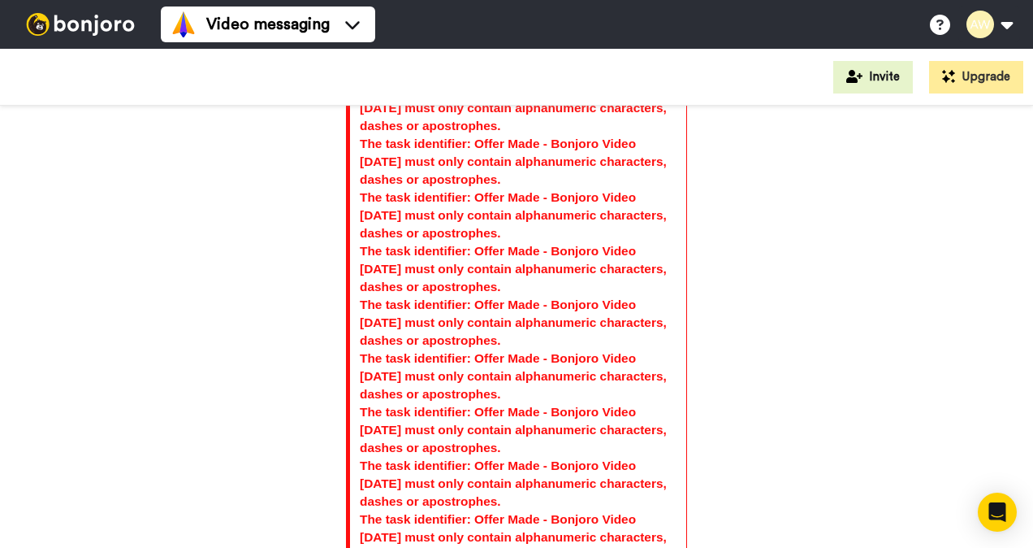
click at [791, 288] on div "The task identifier: Offer Made - Bonjoro Video [DATE] must only contain alphan…" at bounding box center [516, 327] width 1033 height 442
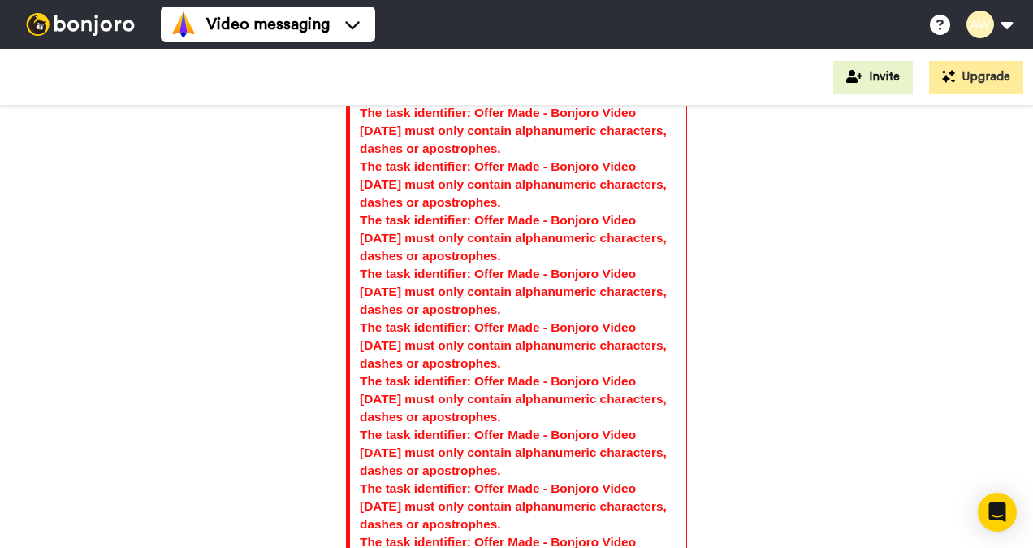
click at [771, 332] on div "The task identifier: Offer Made - Bonjoro Video [DATE] must only contain alphan…" at bounding box center [516, 327] width 1033 height 442
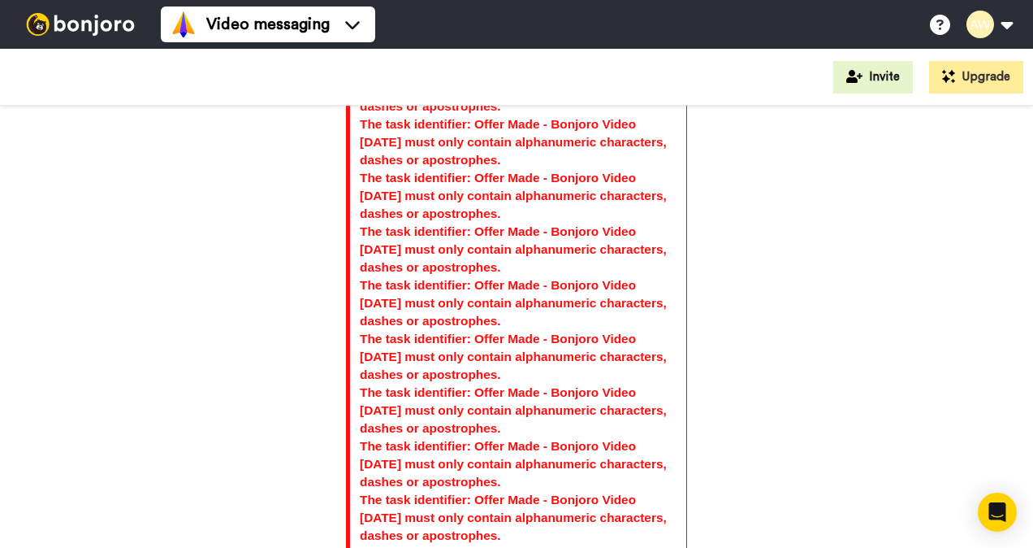
scroll to position [569, 0]
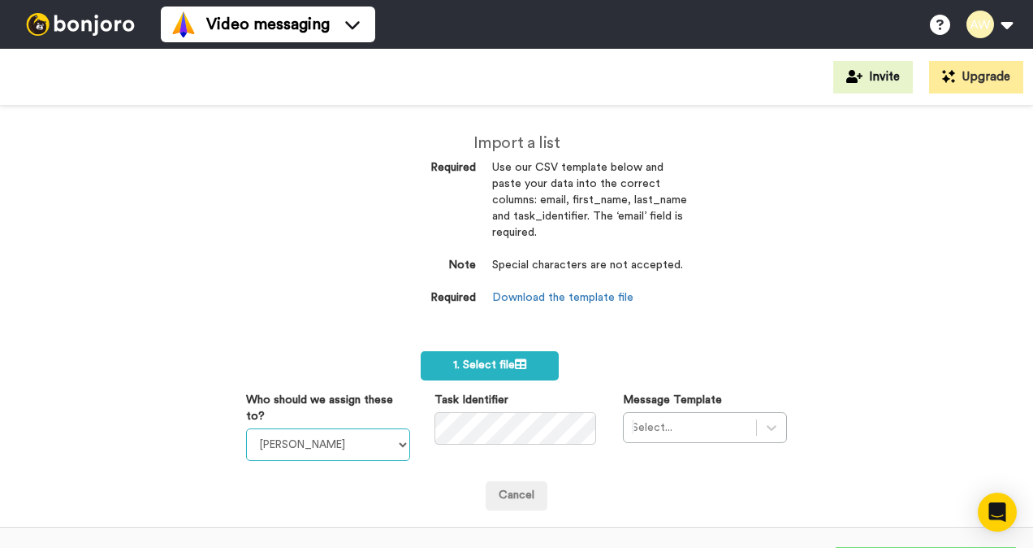
click at [393, 441] on select "[PERSON_NAME] [PERSON_NAME] WLV Academic (FSE) [PERSON_NAME] Ademokoya UK Recru…" at bounding box center [328, 444] width 164 height 32
select select "893d32a1-1eca-438f-900e-e073b28e2bc9"
click at [246, 428] on select "[PERSON_NAME] [PERSON_NAME] WLV Academic (FSE) [PERSON_NAME] Ademokoya UK Recru…" at bounding box center [328, 444] width 164 height 32
click at [765, 428] on div "Select..." at bounding box center [705, 427] width 164 height 31
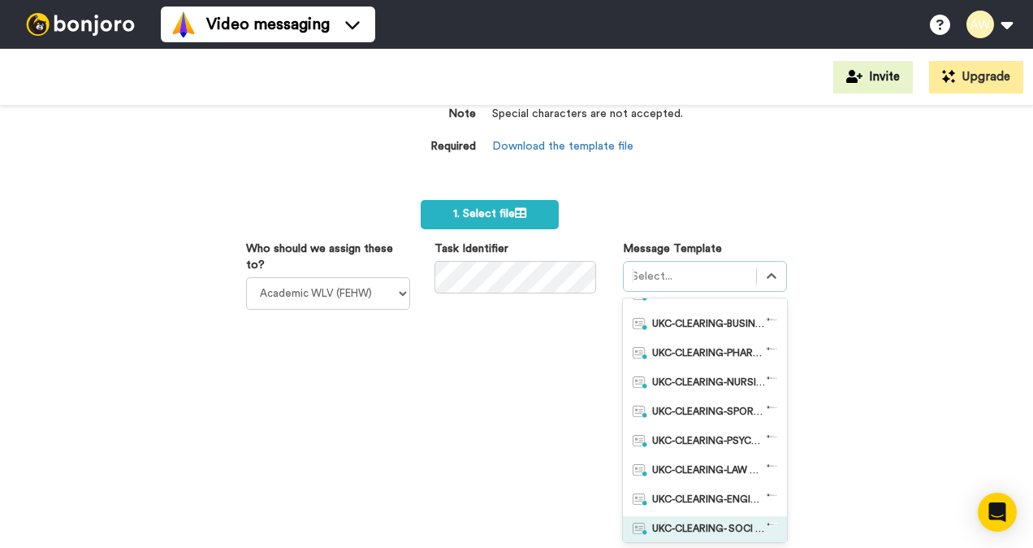
scroll to position [569, 0]
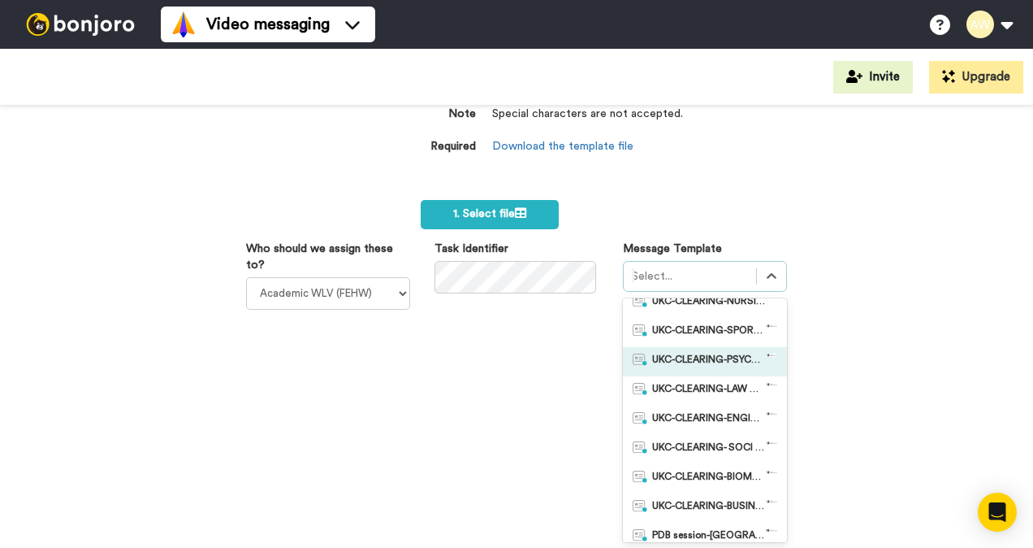
click at [711, 363] on span "UKC-CLEARING-PSYCHOLOGY OFFERS MADE" at bounding box center [709, 361] width 114 height 16
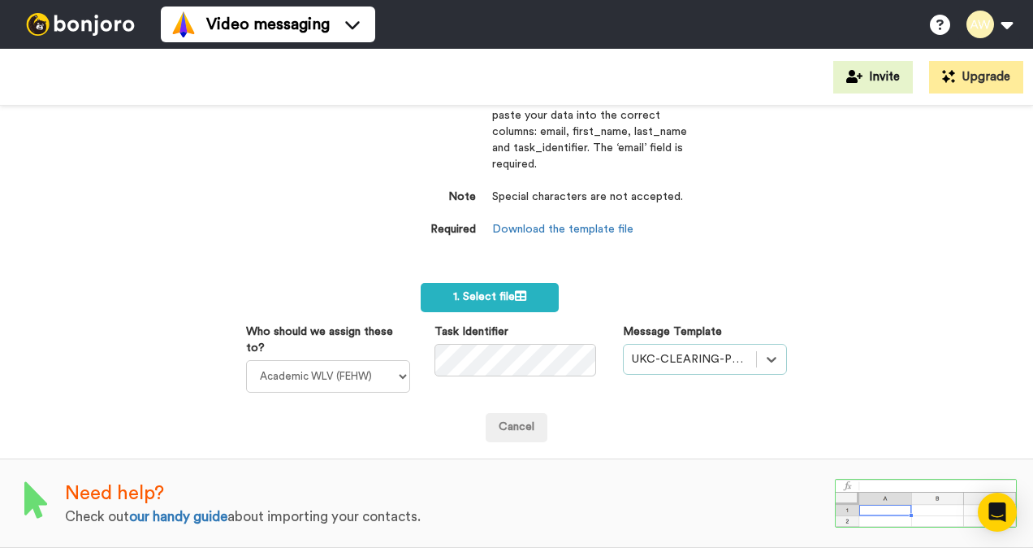
scroll to position [78, 0]
click at [524, 283] on label "1. Select file" at bounding box center [490, 297] width 138 height 29
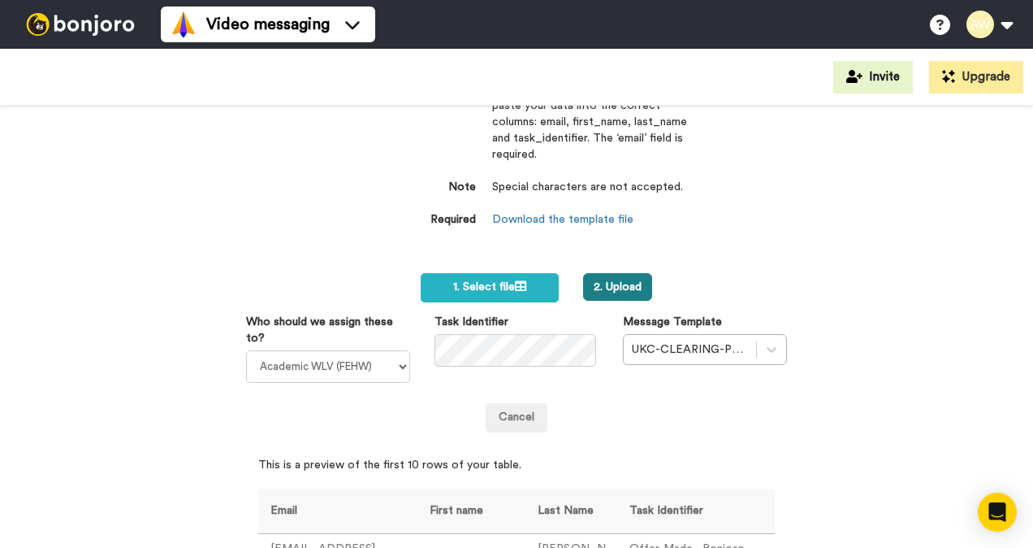
click at [619, 289] on button "2. Upload" at bounding box center [617, 287] width 69 height 28
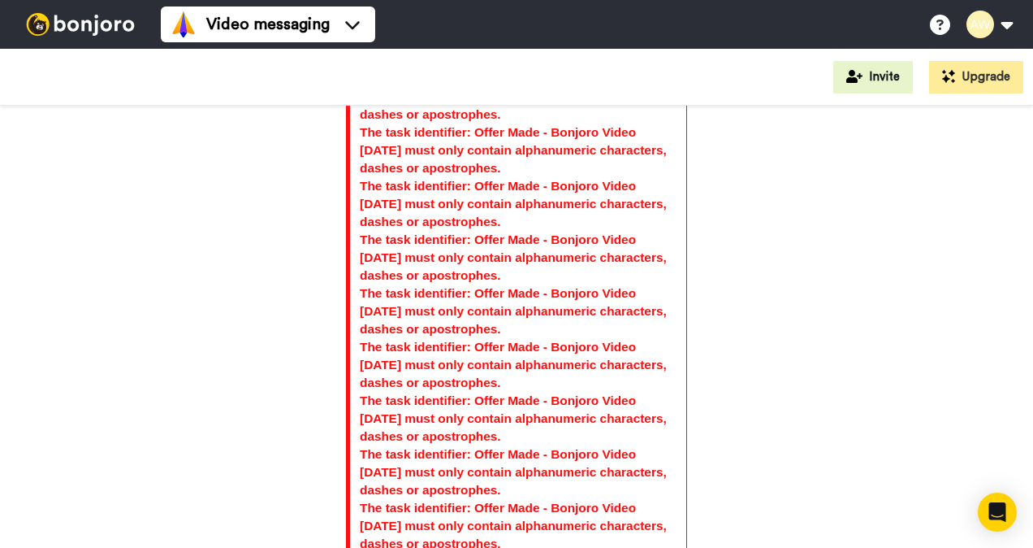
scroll to position [244, 0]
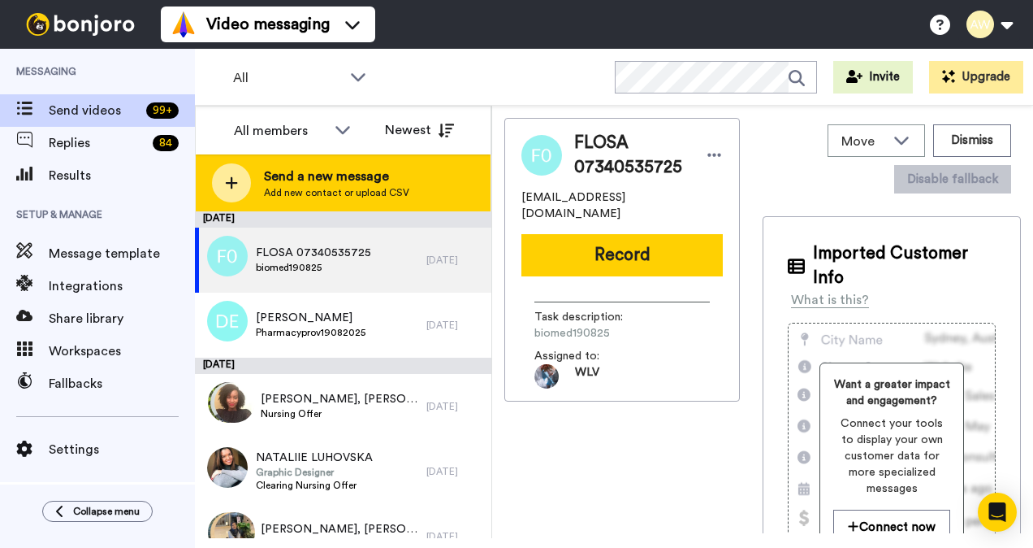
click at [301, 179] on span "Send a new message" at bounding box center [336, 176] width 145 height 19
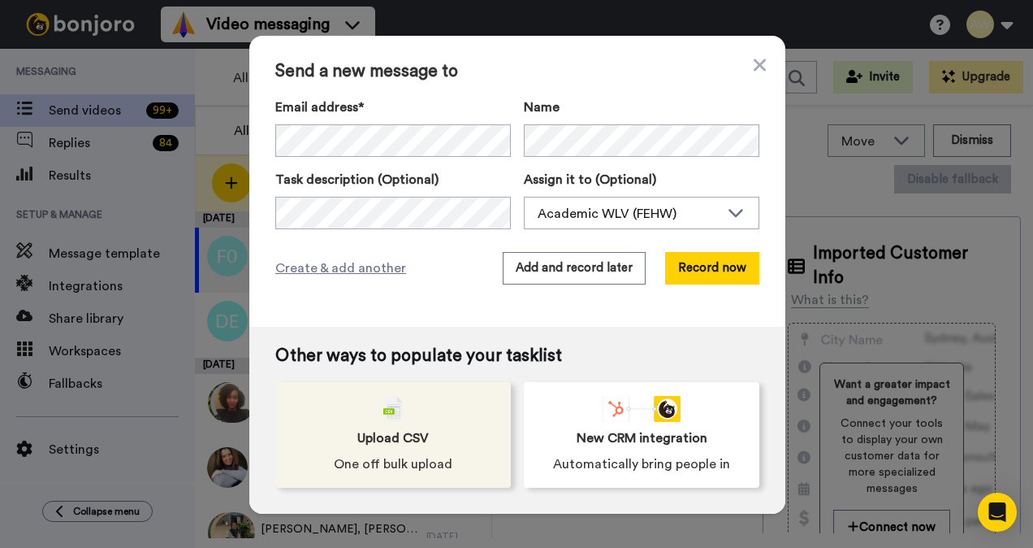
click at [395, 444] on span "Upload CSV" at bounding box center [392, 437] width 71 height 19
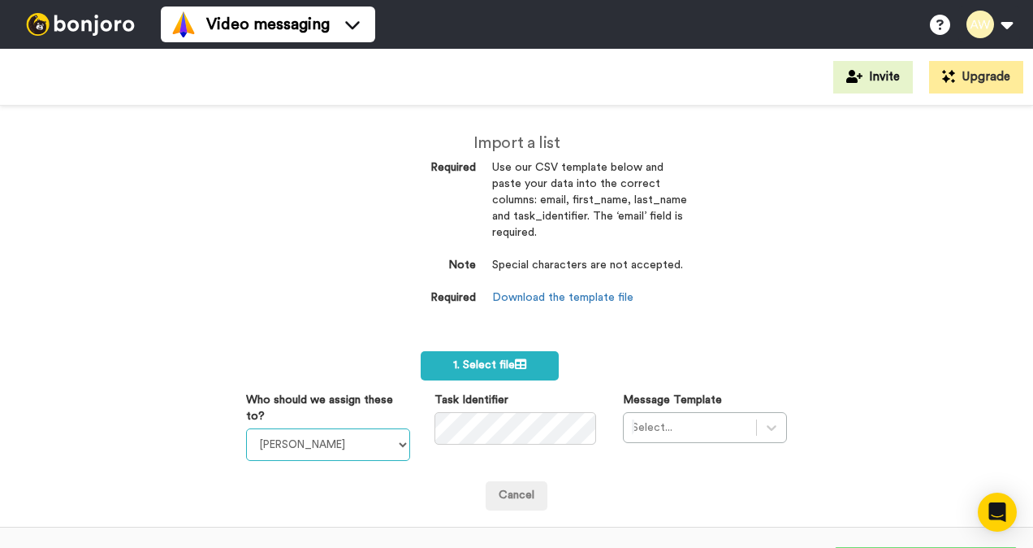
click at [356, 440] on select "[PERSON_NAME] [PERSON_NAME] WLV Academic (FSE) [PERSON_NAME] Ademokoya UK Recru…" at bounding box center [328, 444] width 164 height 32
select select "893d32a1-1eca-438f-900e-e073b28e2bc9"
click at [246, 428] on select "[PERSON_NAME] [PERSON_NAME] WLV Academic (FSE) [PERSON_NAME] Ademokoya UK Recru…" at bounding box center [328, 444] width 164 height 32
click at [745, 427] on div "Select..." at bounding box center [705, 427] width 164 height 31
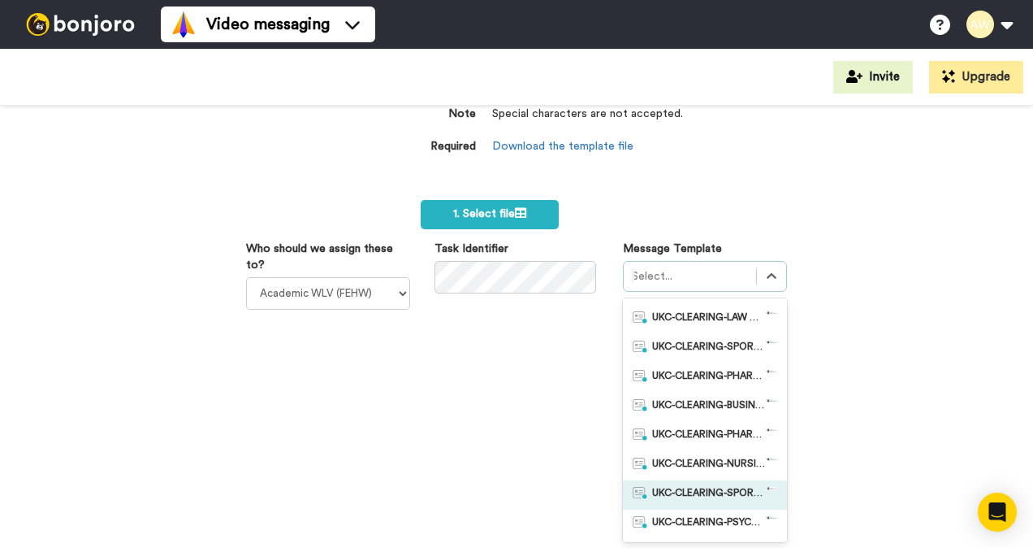
scroll to position [487, 0]
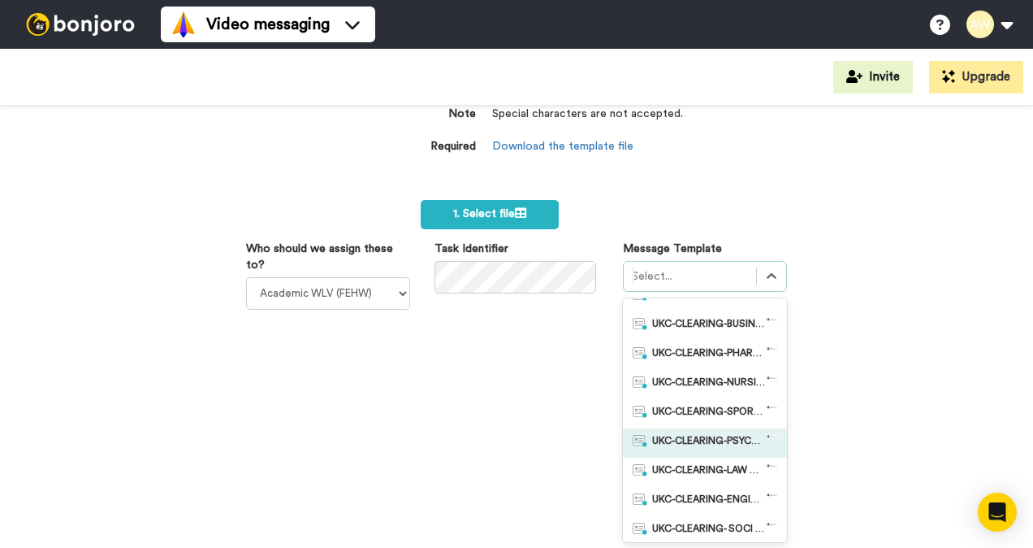
click at [712, 448] on span "UKC-CLEARING-PSYCHOLOGY OFFERS MADE" at bounding box center [709, 443] width 114 height 16
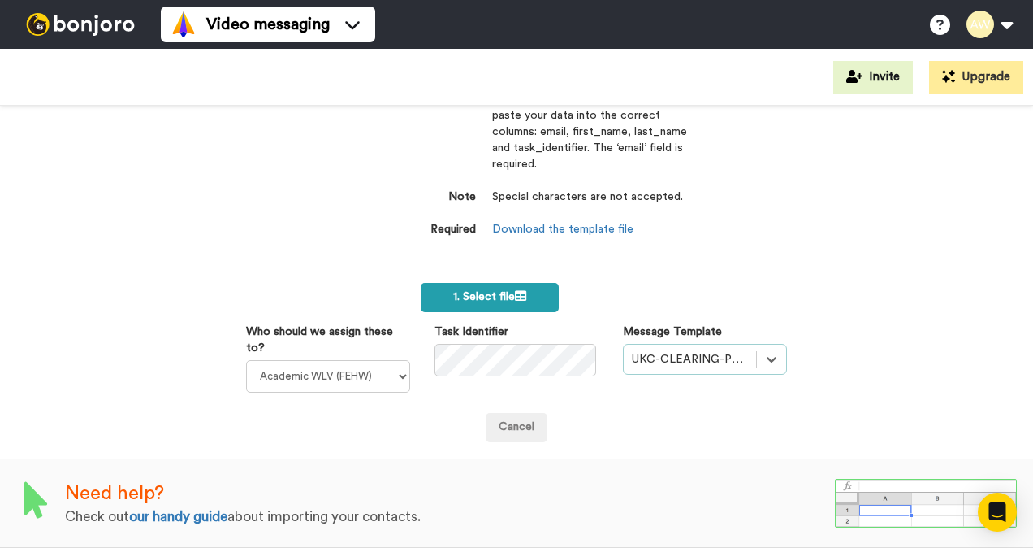
click at [515, 290] on icon at bounding box center [520, 295] width 11 height 11
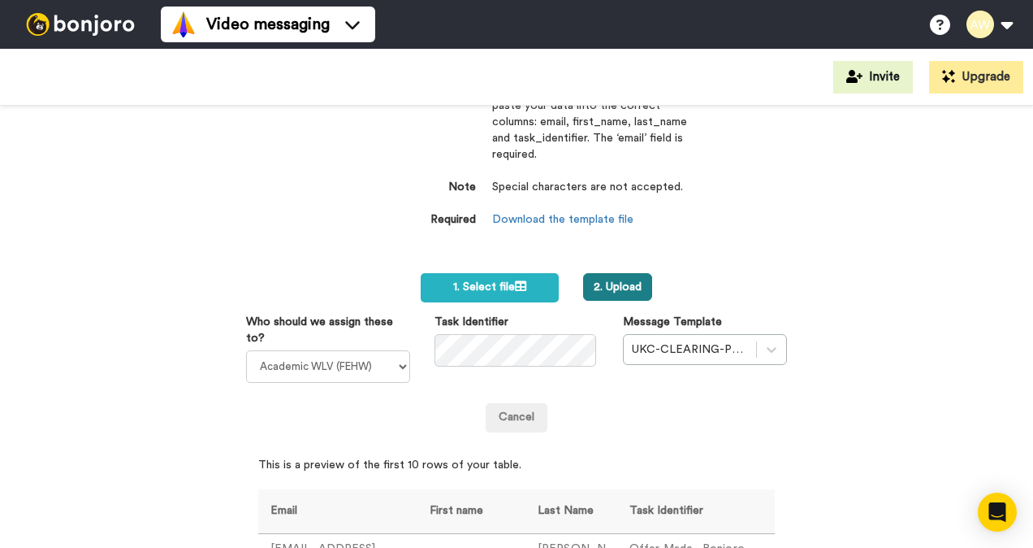
click at [612, 282] on button "2. Upload" at bounding box center [617, 287] width 69 height 28
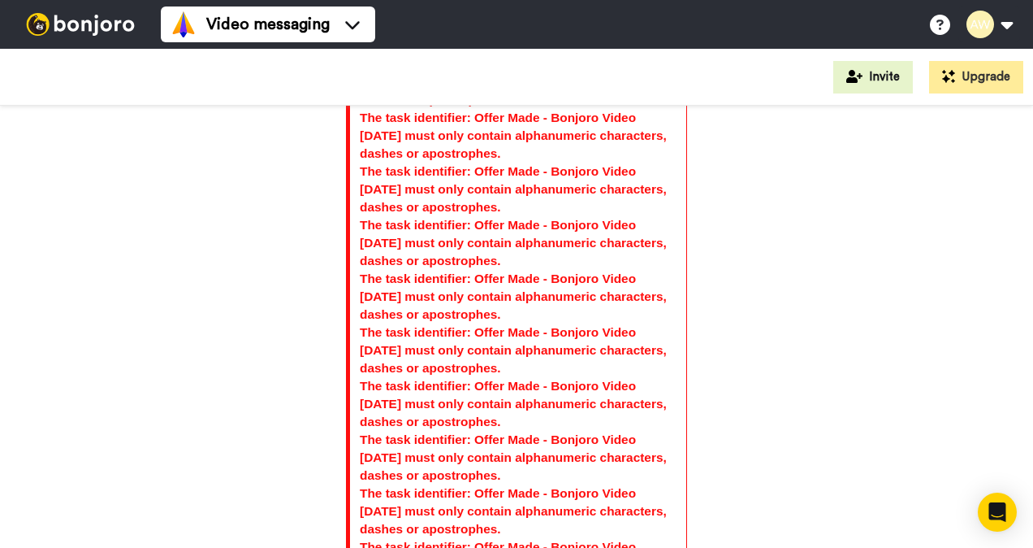
scroll to position [1706, 0]
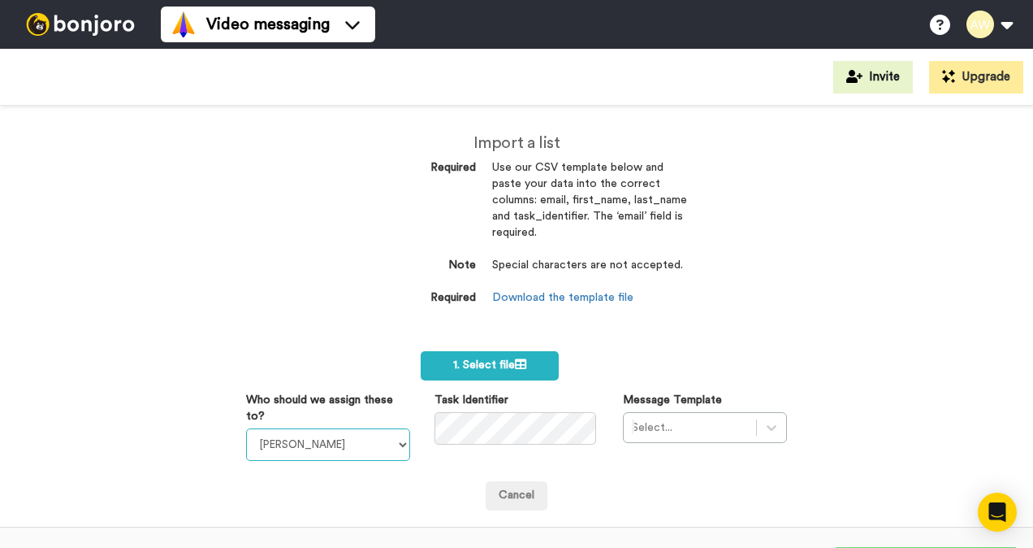
drag, startPoint x: 380, startPoint y: 450, endPoint x: 379, endPoint y: 440, distance: 10.6
click at [380, 444] on select "[PERSON_NAME] [PERSON_NAME] WLV Academic (FSE) [PERSON_NAME] Ademokoya UK Recru…" at bounding box center [328, 444] width 164 height 32
select select "893d32a1-1eca-438f-900e-e073b28e2bc9"
click at [246, 428] on select "[PERSON_NAME] [PERSON_NAME] WLV Academic (FSE) [PERSON_NAME] Ademokoya UK Recru…" at bounding box center [328, 444] width 164 height 32
click at [765, 432] on div "Select..." at bounding box center [705, 427] width 164 height 31
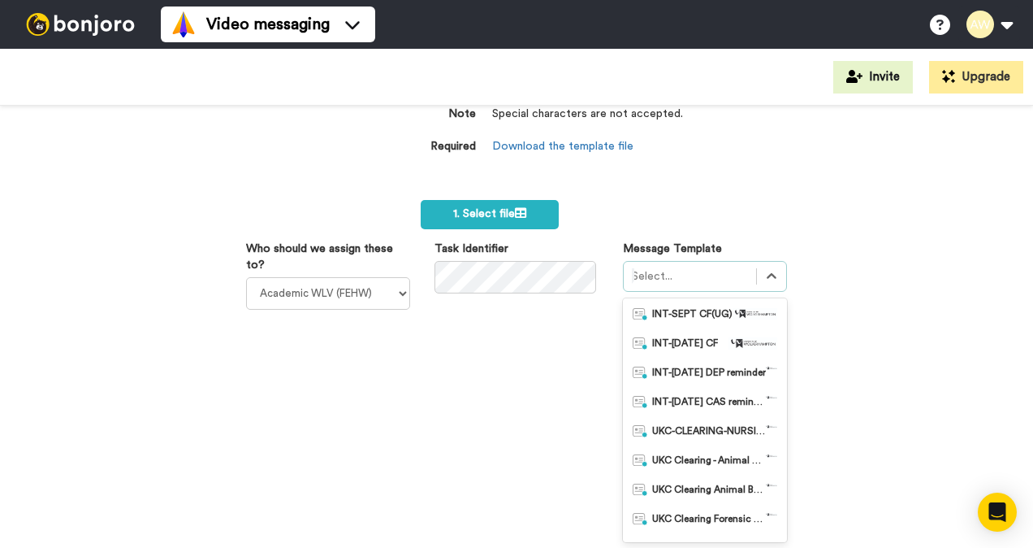
scroll to position [244, 0]
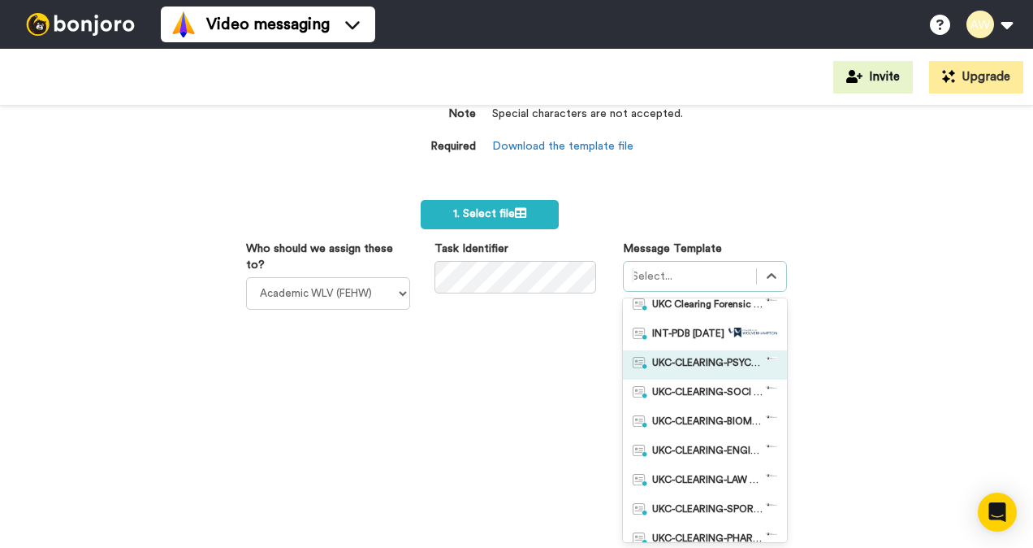
click at [699, 363] on span "UKC-CLEARING-PSYCHOLOGY OFFER NO RESPONSE" at bounding box center [709, 365] width 114 height 16
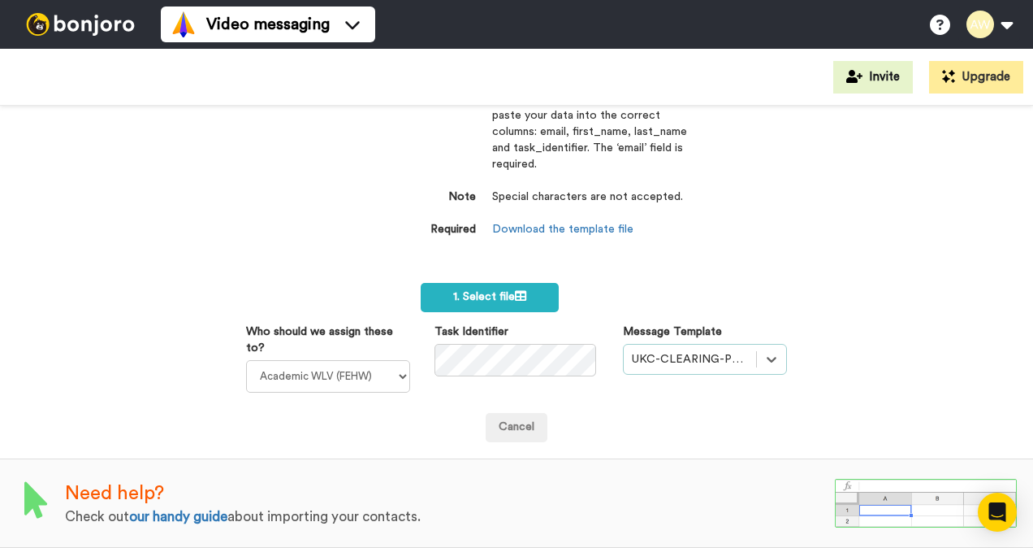
scroll to position [78, 0]
click at [526, 283] on label "1. Select file" at bounding box center [490, 297] width 138 height 29
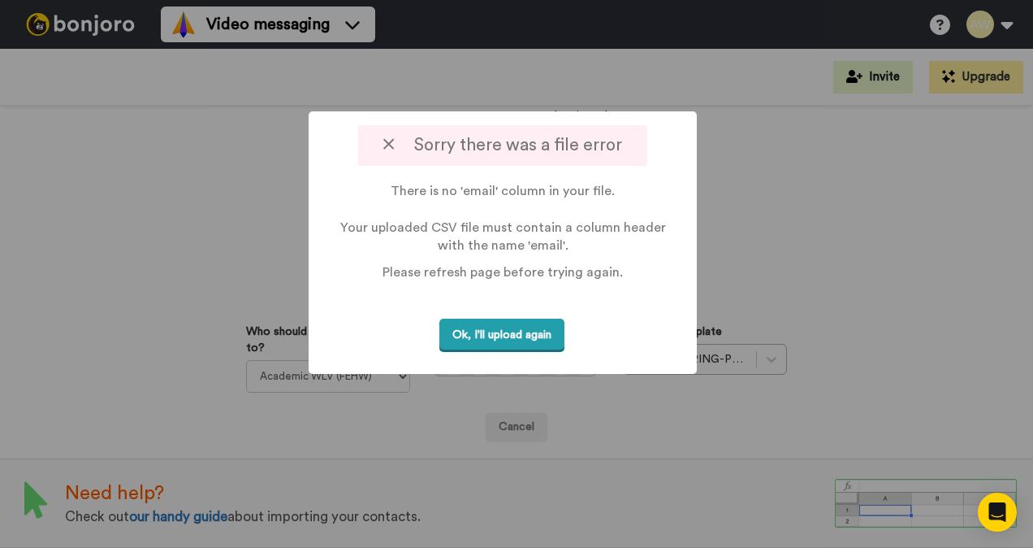
click at [499, 331] on button "Ok, I'll upload again" at bounding box center [502, 334] width 125 height 33
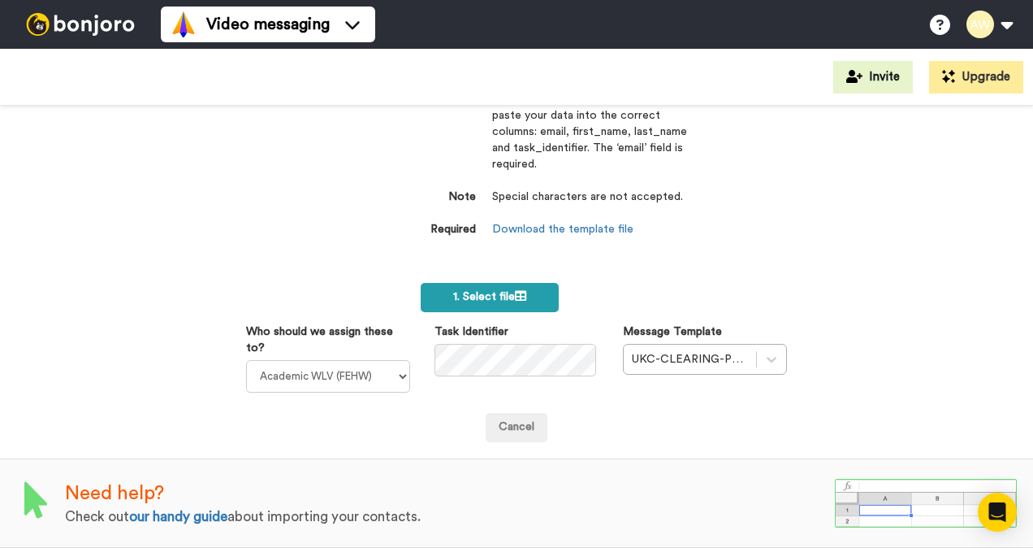
click at [504, 292] on span "1. Select file" at bounding box center [489, 296] width 73 height 11
click at [505, 283] on label "1. Select file" at bounding box center [490, 297] width 138 height 29
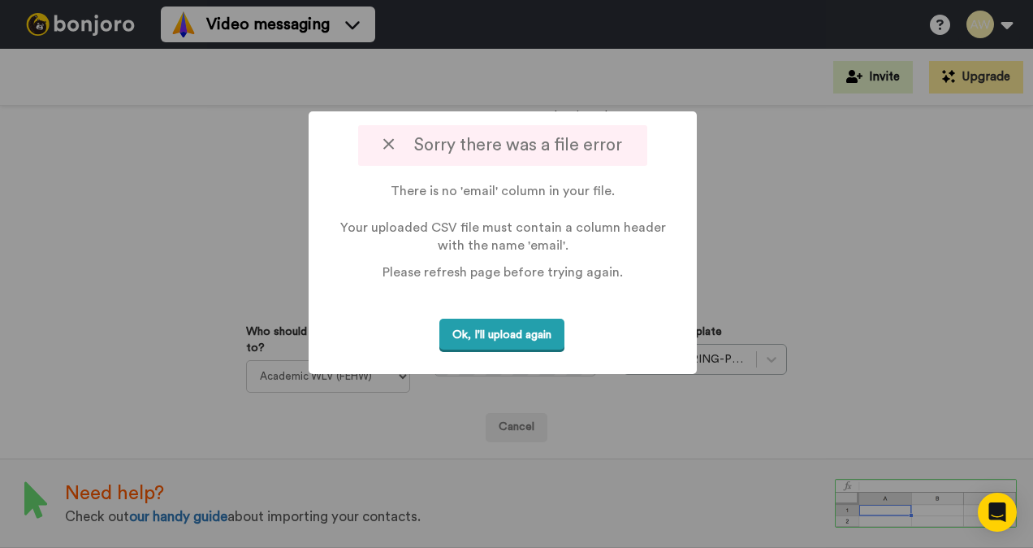
click at [481, 340] on button "Ok, I'll upload again" at bounding box center [502, 334] width 125 height 33
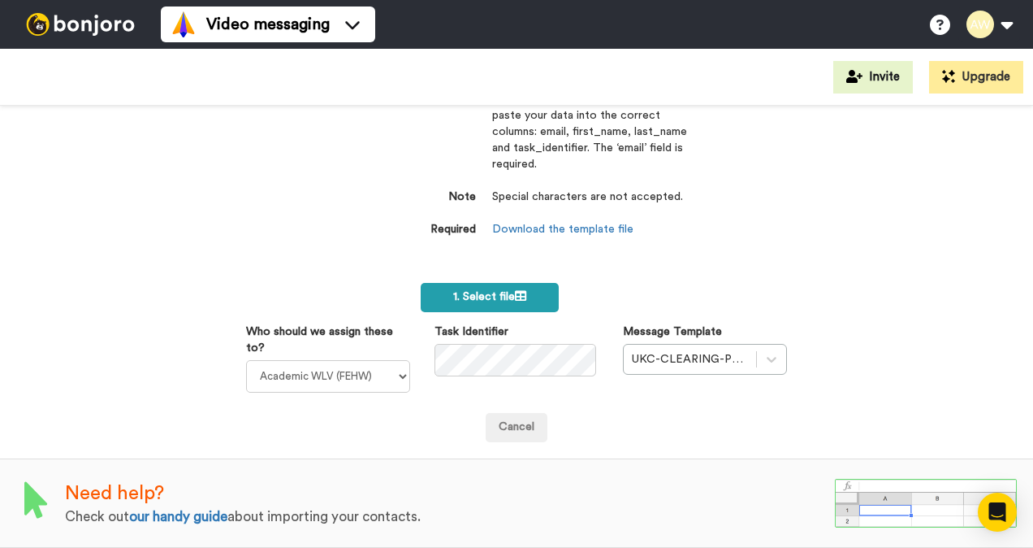
click at [509, 291] on span "1. Select file" at bounding box center [489, 296] width 73 height 11
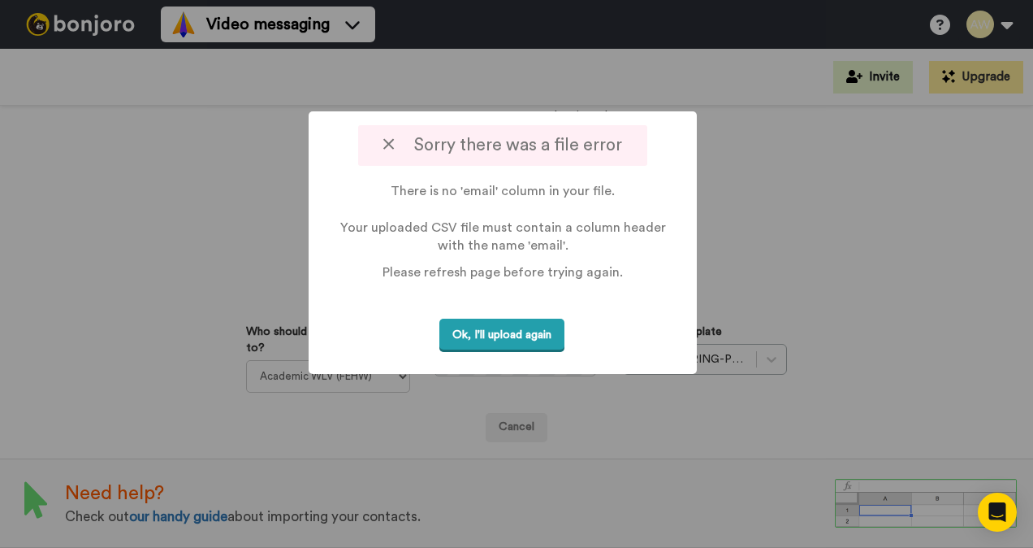
click at [514, 329] on button "Ok, I'll upload again" at bounding box center [502, 334] width 125 height 33
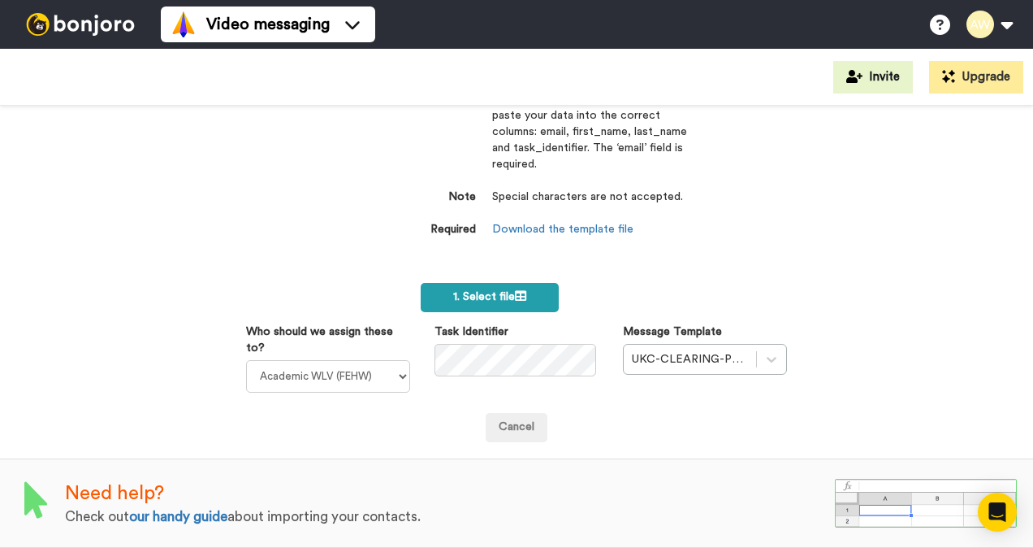
click at [486, 291] on span "1. Select file" at bounding box center [489, 296] width 73 height 11
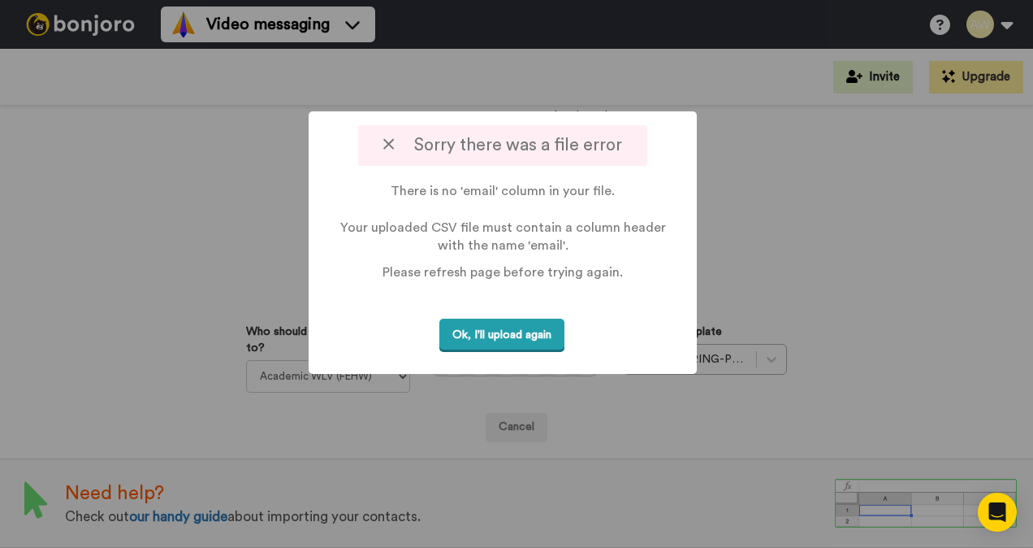
click at [543, 333] on button "Ok, I'll upload again" at bounding box center [502, 334] width 125 height 33
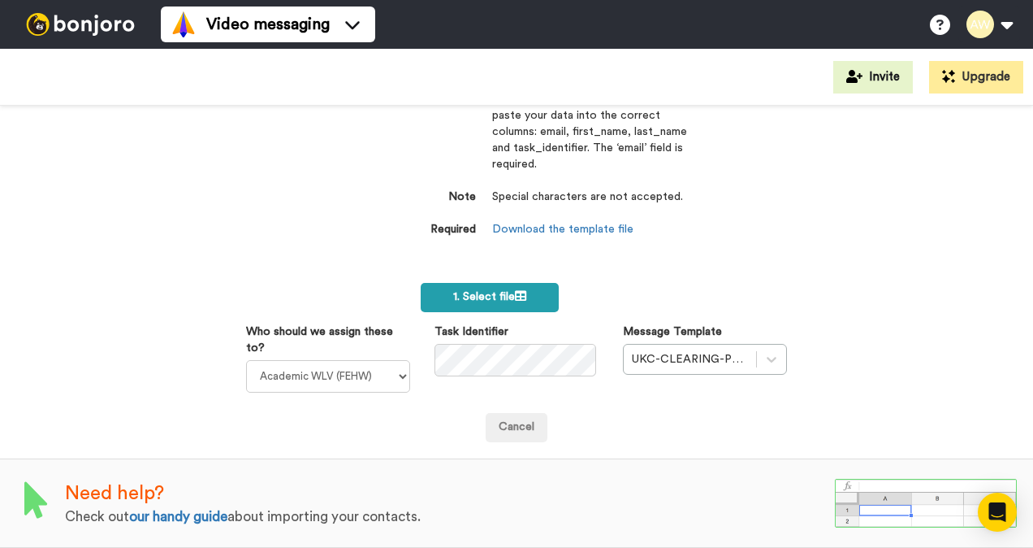
click at [471, 291] on span "1. Select file" at bounding box center [489, 296] width 73 height 11
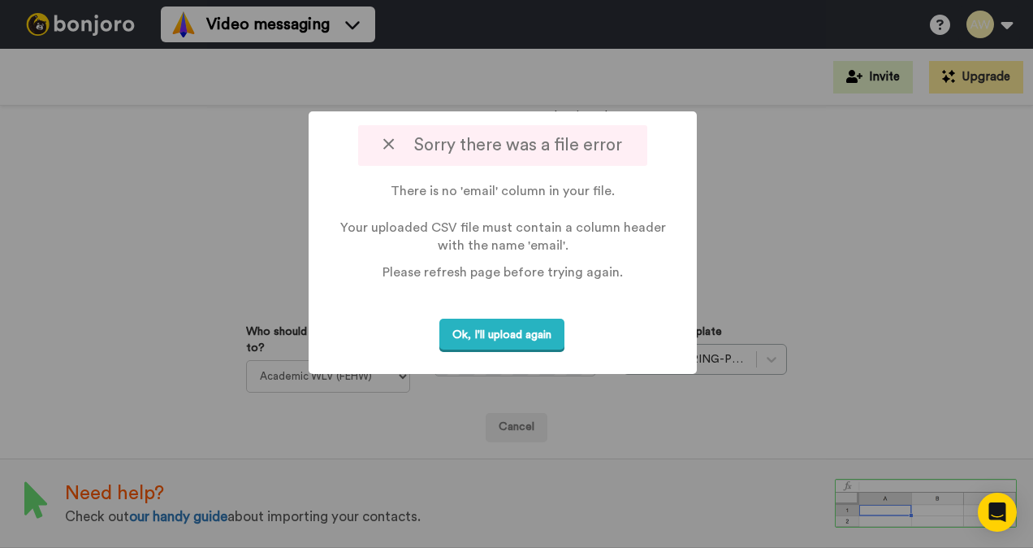
click at [550, 326] on button "Ok, I'll upload again" at bounding box center [502, 334] width 125 height 33
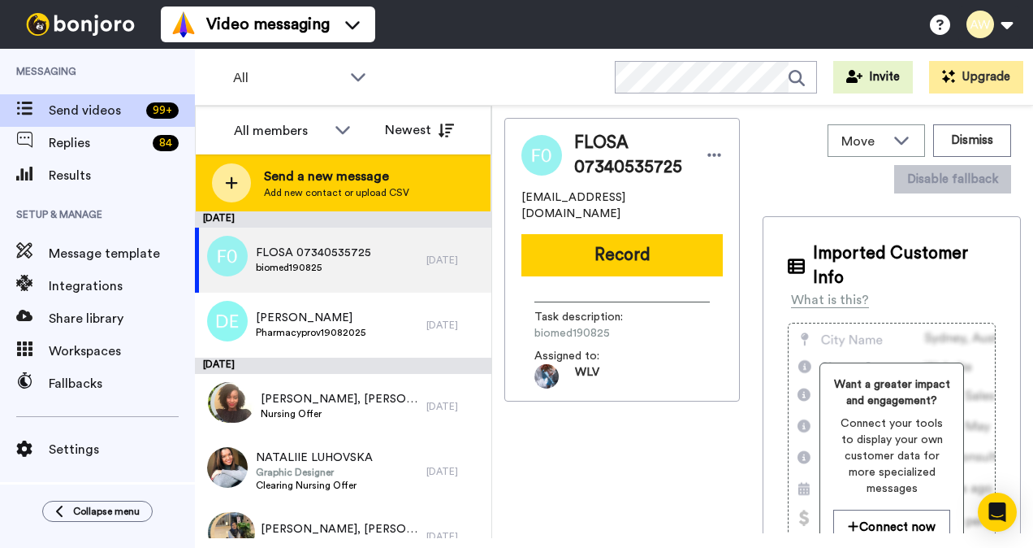
click at [330, 178] on span "Send a new message" at bounding box center [336, 176] width 145 height 19
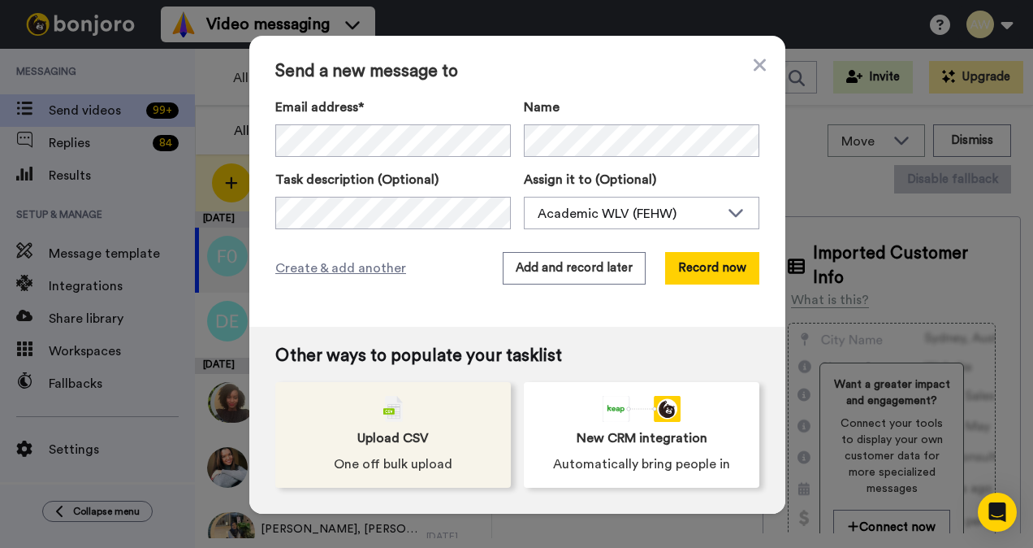
click at [398, 429] on span "Upload CSV" at bounding box center [392, 437] width 71 height 19
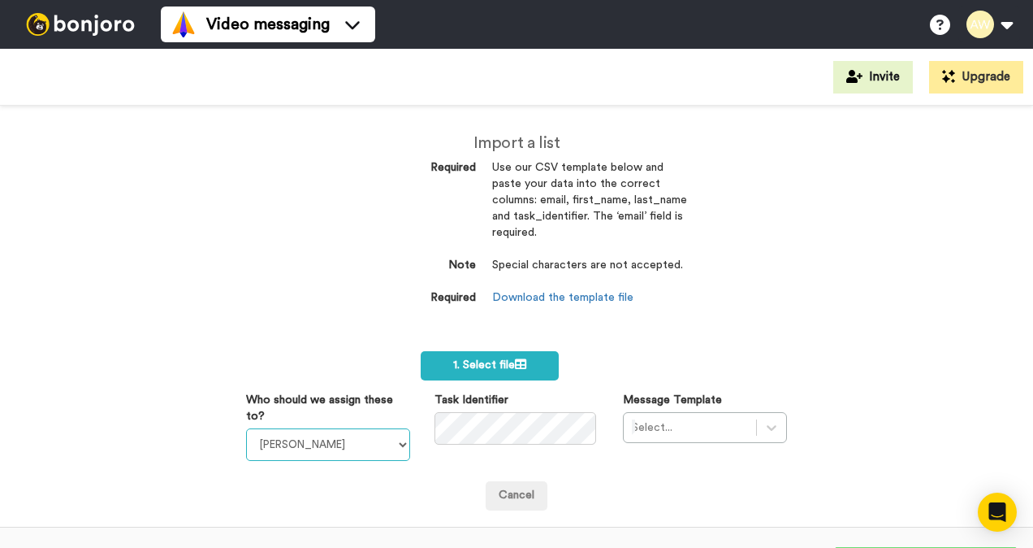
click at [395, 441] on select "Laura Wright Amarjit Duggal WLV Academic (FSE) Divandra Birla Bolutife Ademokoy…" at bounding box center [328, 444] width 164 height 32
select select "893d32a1-1eca-438f-900e-e073b28e2bc9"
click at [246, 428] on select "Laura Wright Amarjit Duggal WLV Academic (FSE) Divandra Birla Bolutife Ademokoy…" at bounding box center [328, 444] width 164 height 32
click at [768, 429] on div "Select..." at bounding box center [705, 427] width 164 height 31
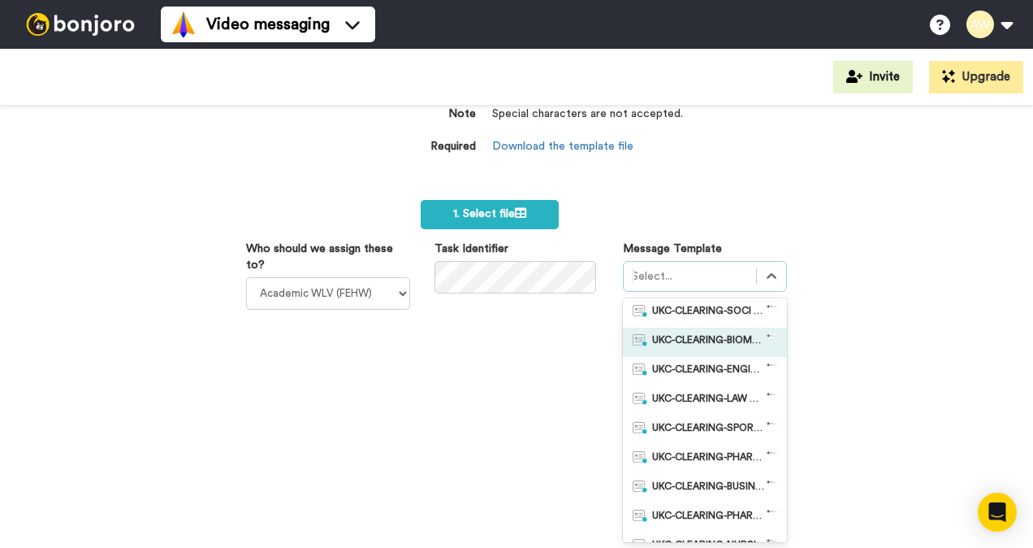
scroll to position [162, 0]
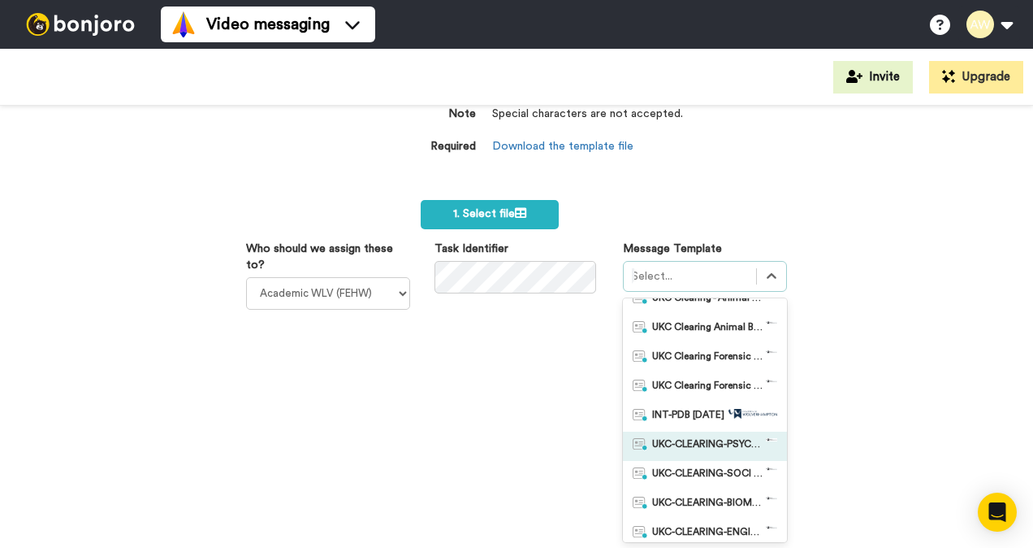
click at [737, 445] on span "UKC-CLEARING-PSYCHOLOGY OFFER NO RESPONSE" at bounding box center [709, 446] width 114 height 16
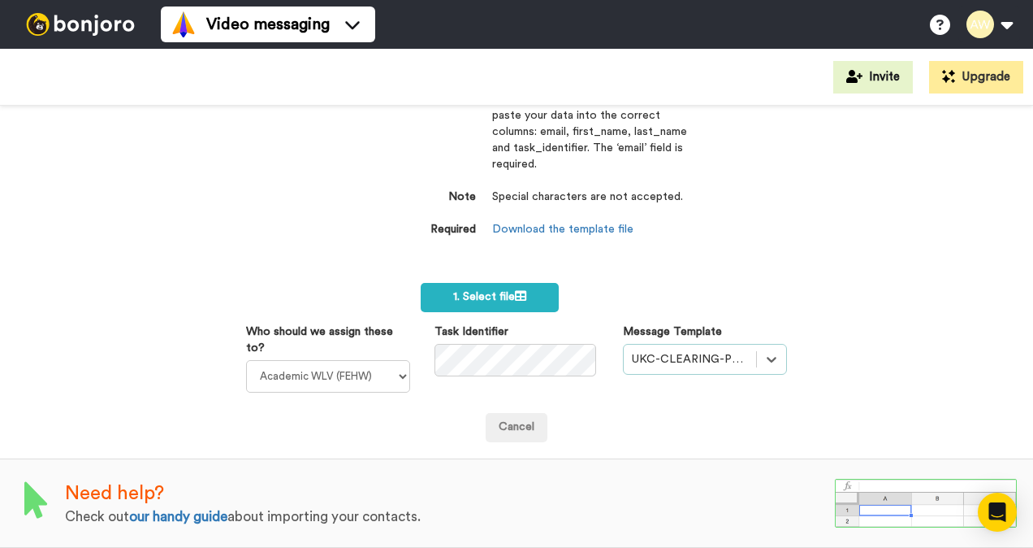
scroll to position [78, 0]
click at [509, 291] on span "1. Select file" at bounding box center [489, 296] width 73 height 11
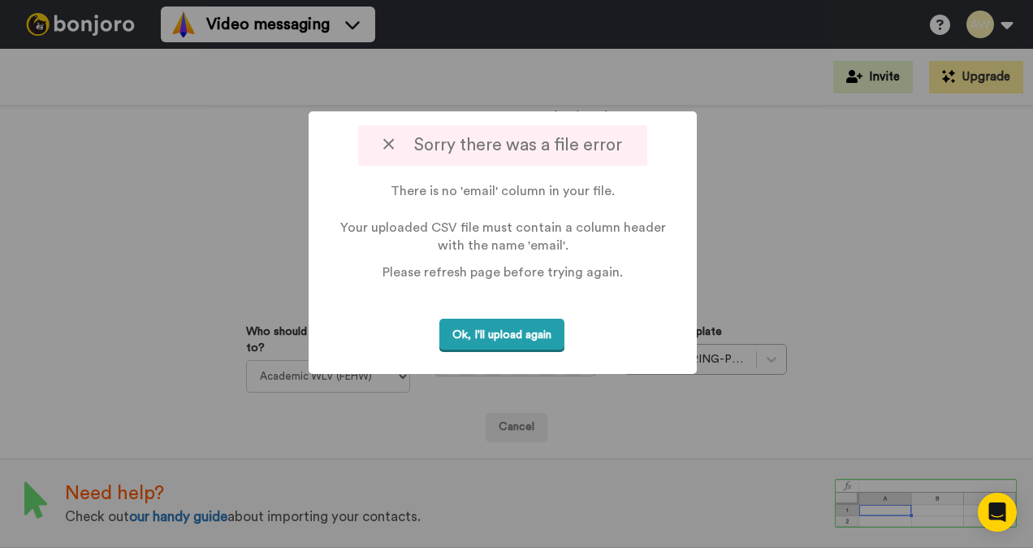
click at [531, 333] on button "Ok, I'll upload again" at bounding box center [502, 334] width 125 height 33
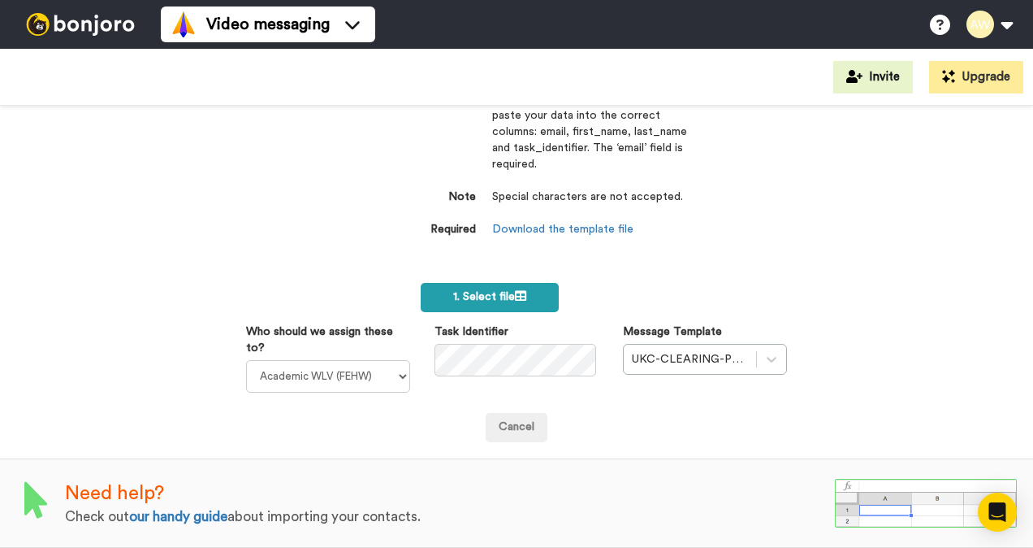
click at [477, 291] on span "1. Select file" at bounding box center [489, 296] width 73 height 11
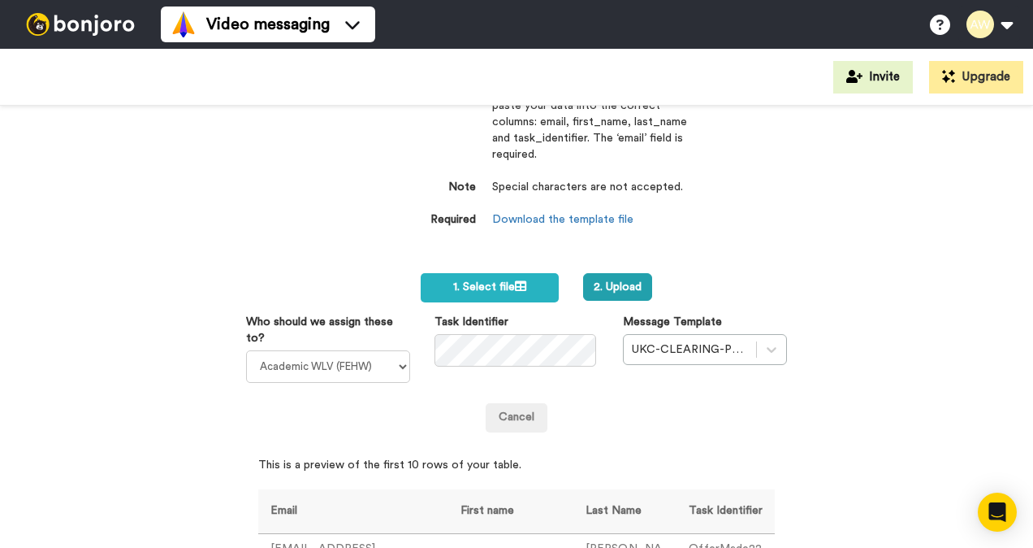
scroll to position [0, 0]
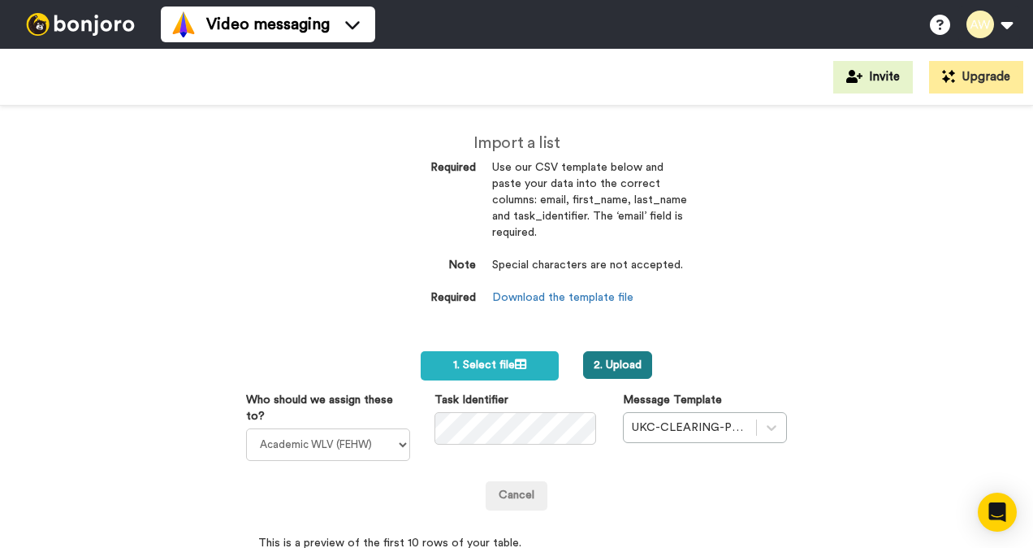
click at [632, 368] on button "2. Upload" at bounding box center [617, 365] width 69 height 28
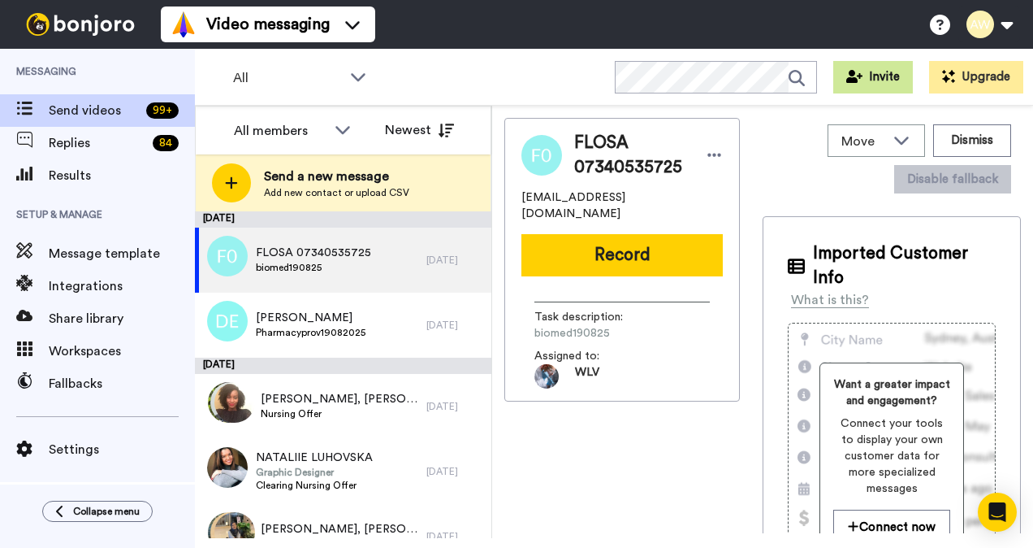
click at [882, 71] on button "Invite" at bounding box center [874, 77] width 80 height 32
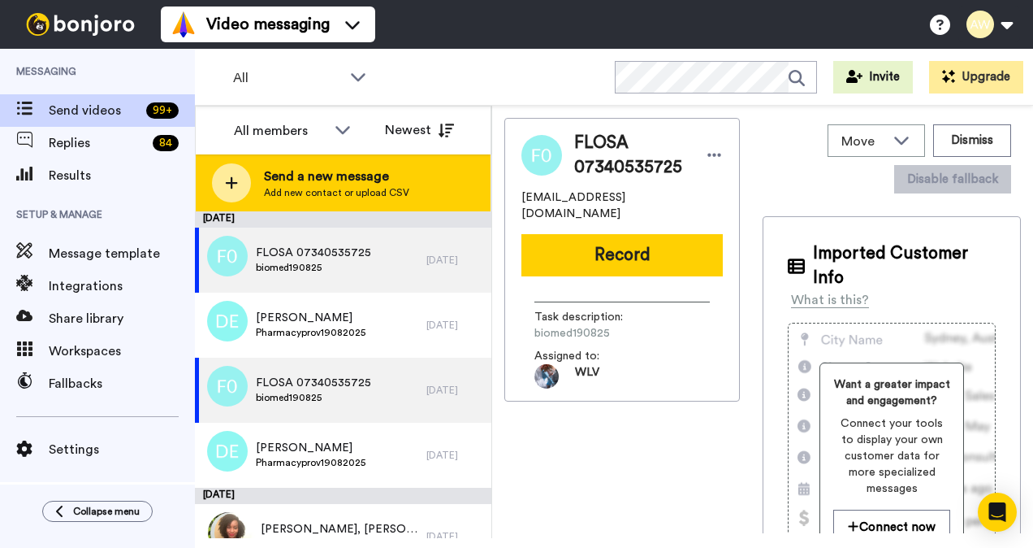
click at [315, 180] on span "Send a new message" at bounding box center [336, 176] width 145 height 19
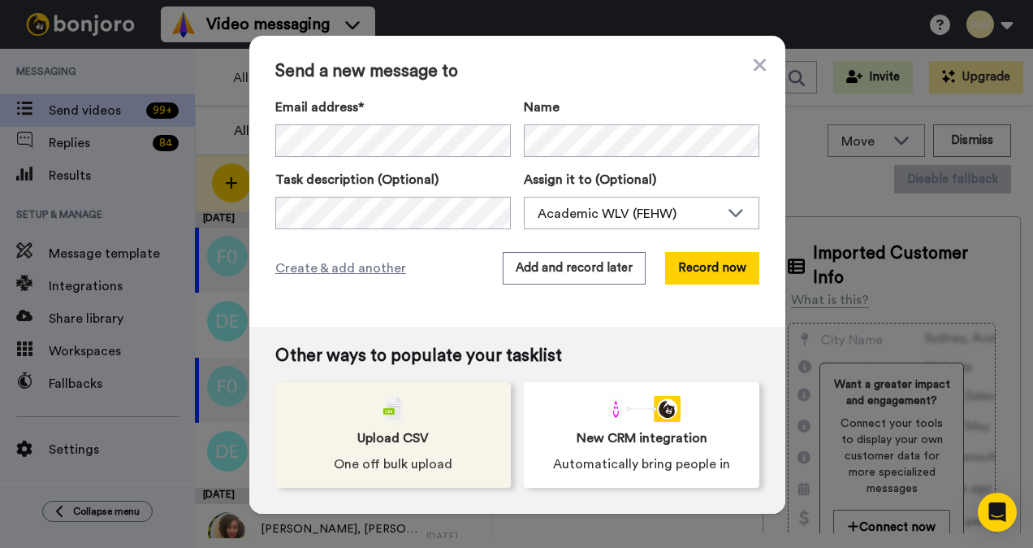
click at [385, 426] on div "Upload CSV One off bulk upload" at bounding box center [393, 435] width 236 height 106
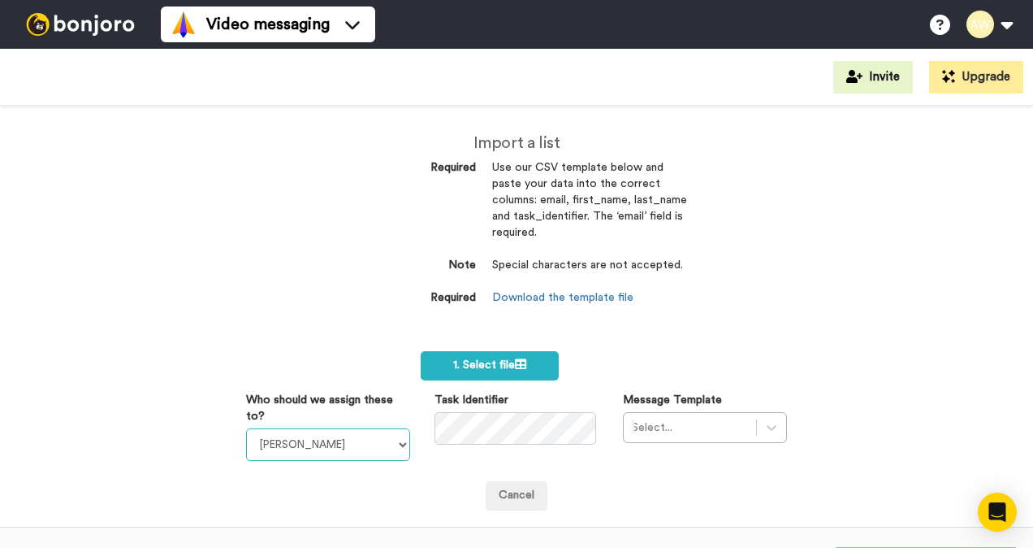
click at [392, 435] on select "[PERSON_NAME] [PERSON_NAME] WLV Academic (FSE) [PERSON_NAME] Ademokoya UK Recru…" at bounding box center [328, 444] width 164 height 32
select select "893d32a1-1eca-438f-900e-e073b28e2bc9"
click at [246, 428] on select "[PERSON_NAME] [PERSON_NAME] WLV Academic (FSE) [PERSON_NAME] Ademokoya UK Recru…" at bounding box center [328, 444] width 164 height 32
click at [762, 427] on div "Select..." at bounding box center [705, 427] width 164 height 31
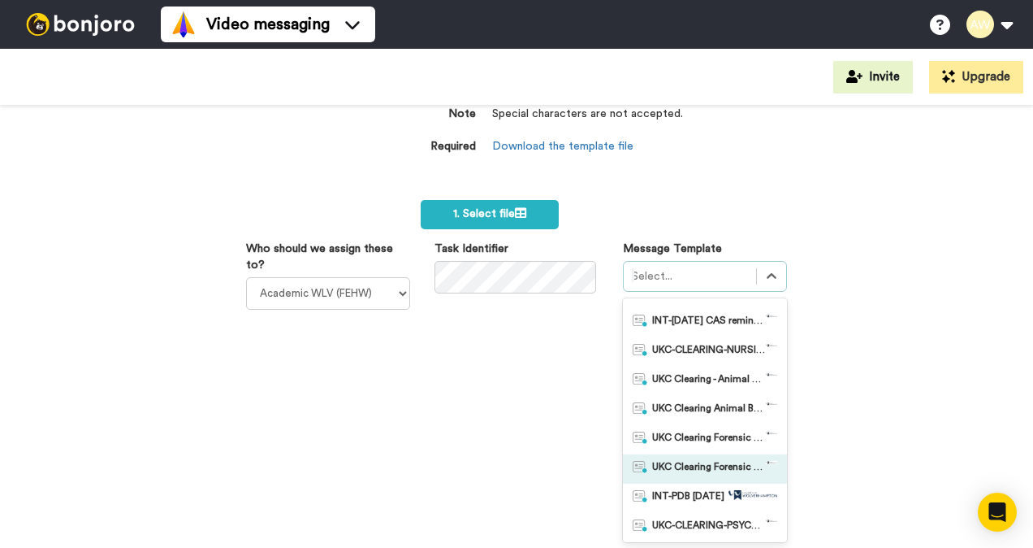
scroll to position [162, 0]
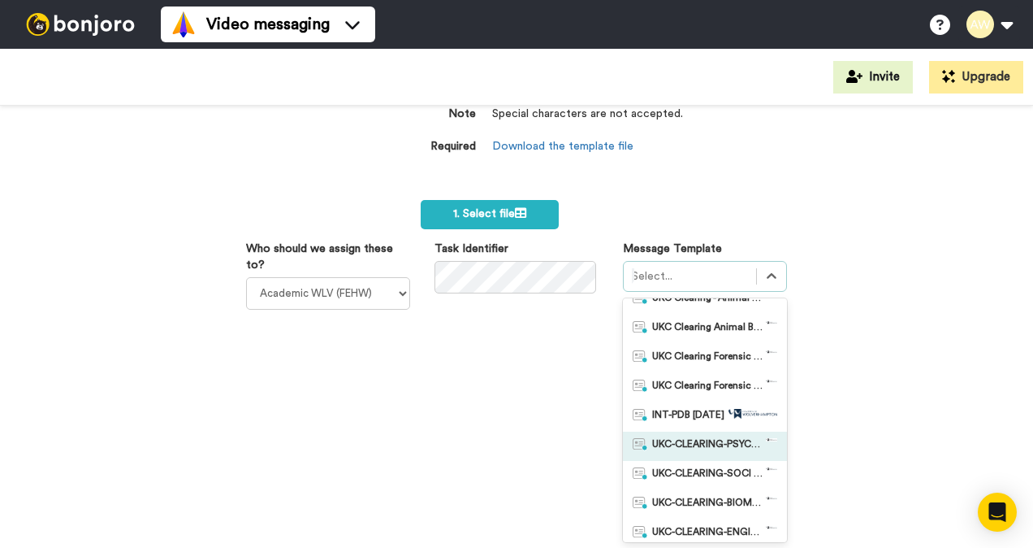
click at [669, 441] on span "UKC-CLEARING-PSYCHOLOGY OFFER NO RESPONSE" at bounding box center [709, 446] width 114 height 16
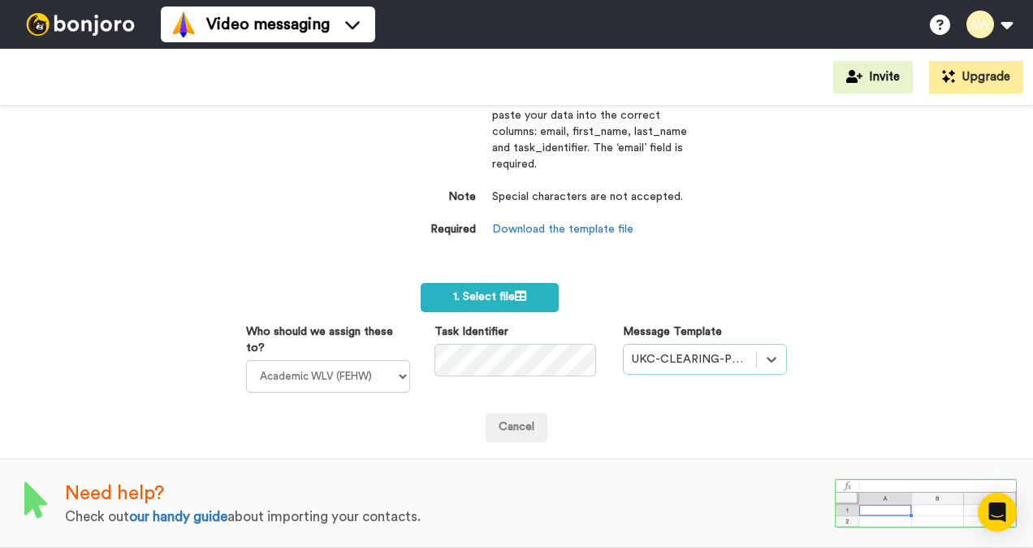
scroll to position [78, 0]
click at [544, 283] on label "1. Select file" at bounding box center [490, 297] width 138 height 29
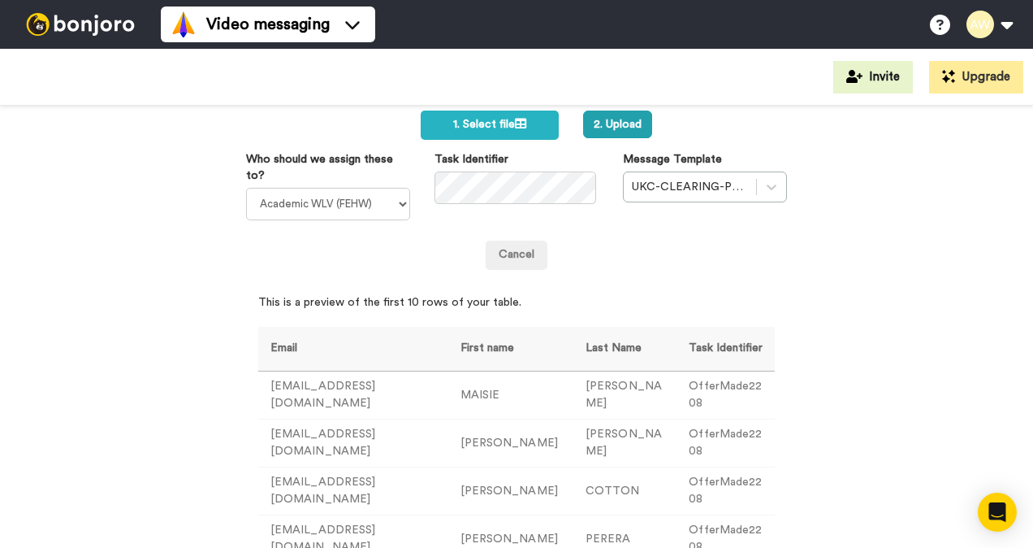
scroll to position [159, 0]
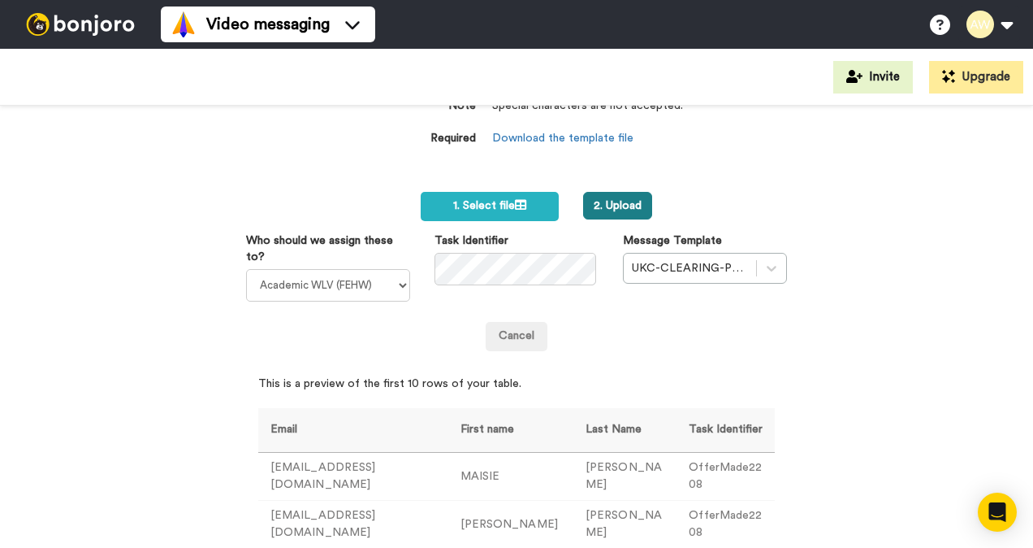
click at [619, 205] on button "2. Upload" at bounding box center [617, 206] width 69 height 28
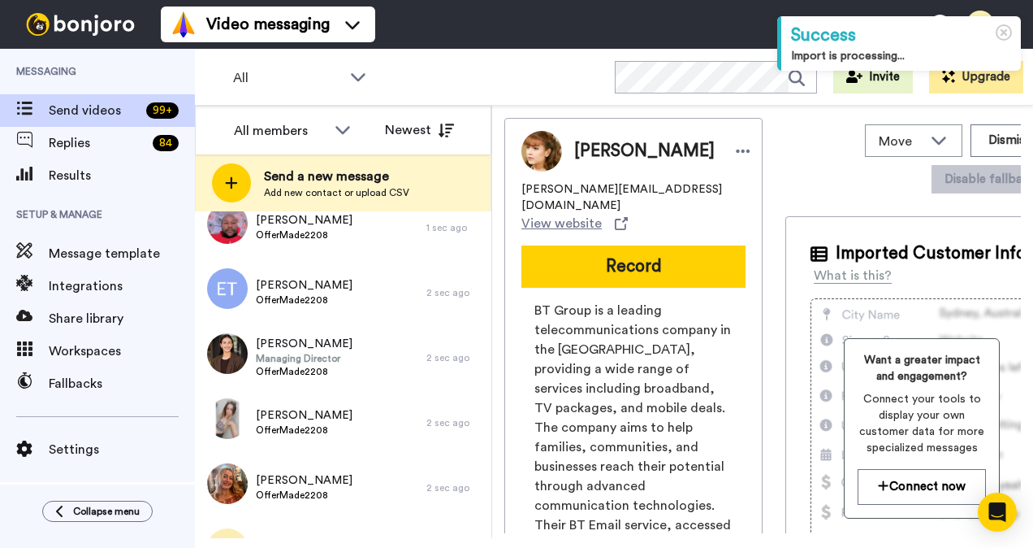
scroll to position [569, 0]
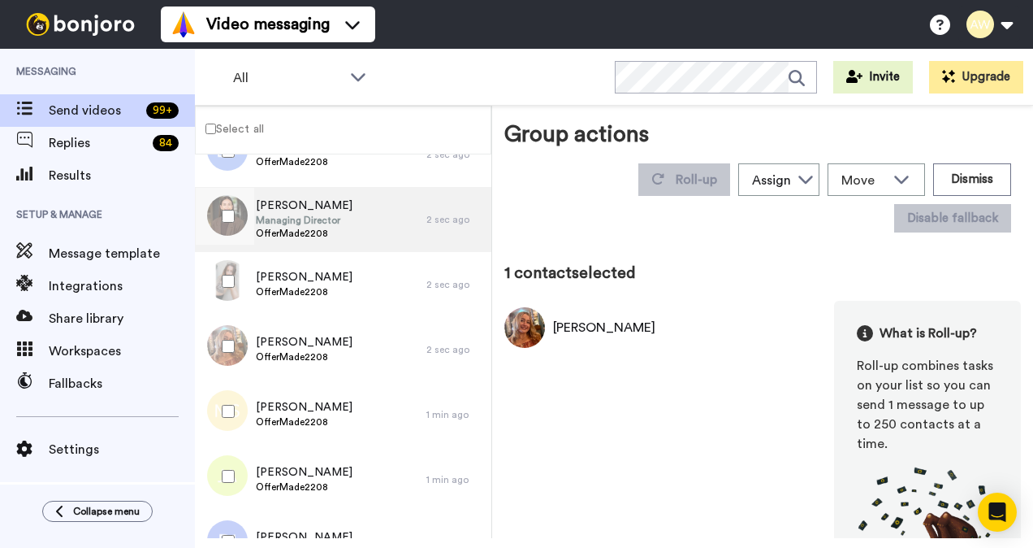
scroll to position [244, 0]
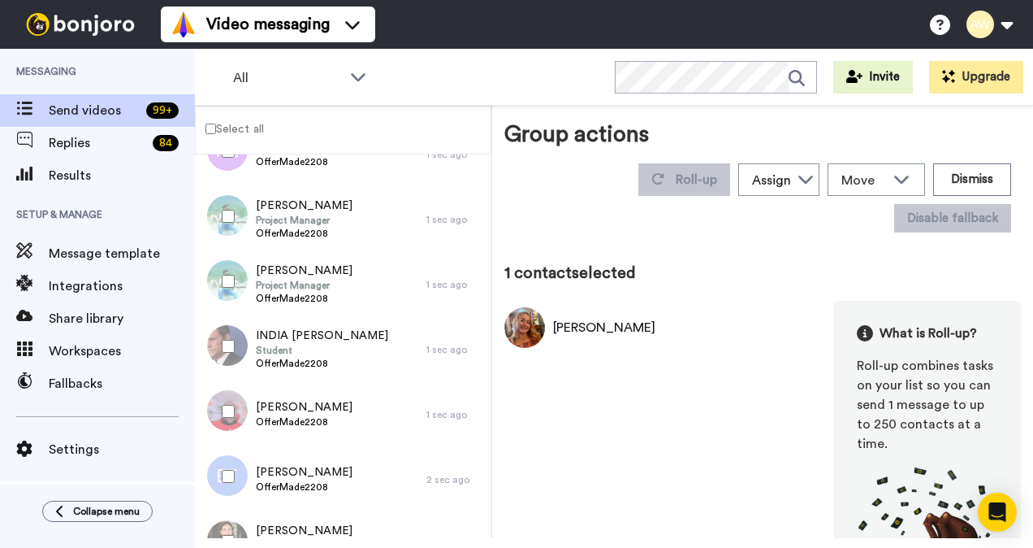
click at [717, 274] on div "1 contact selected" at bounding box center [763, 273] width 517 height 23
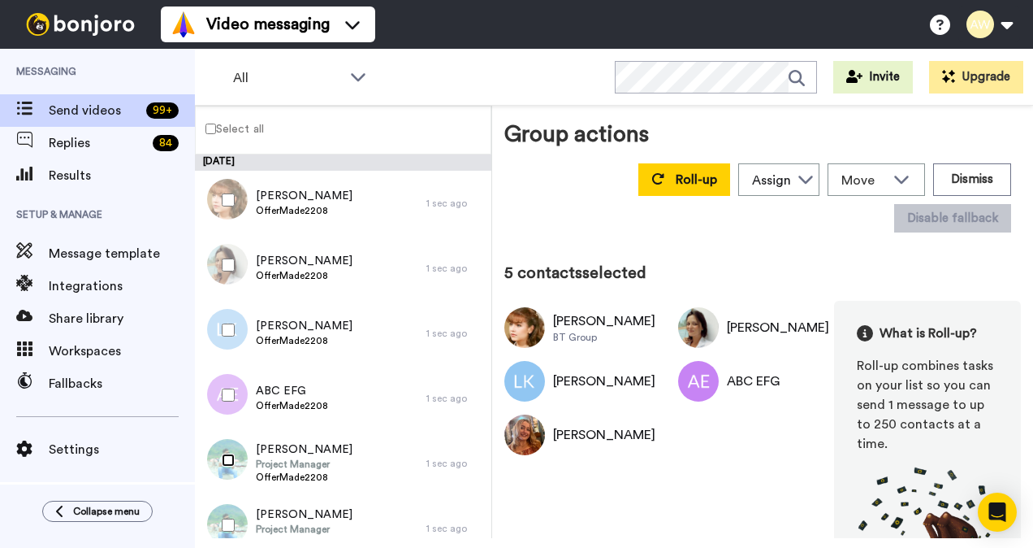
click at [230, 452] on div at bounding box center [225, 459] width 58 height 57
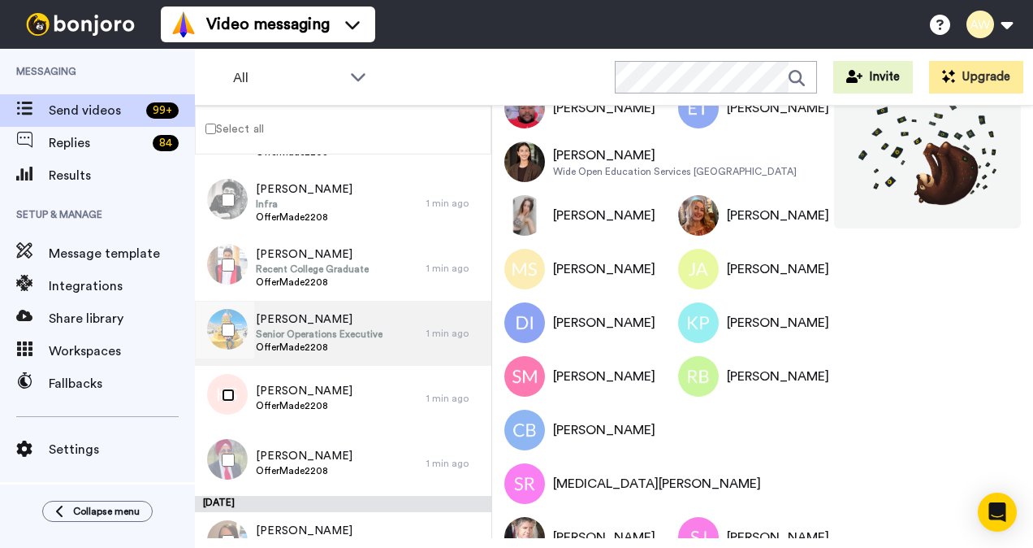
scroll to position [3087, 0]
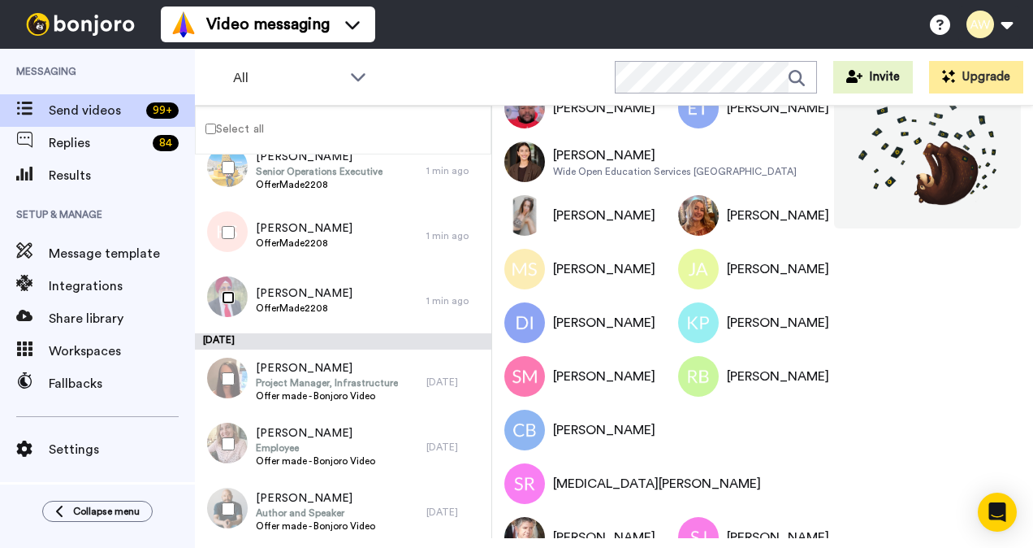
click at [235, 298] on div at bounding box center [225, 297] width 58 height 57
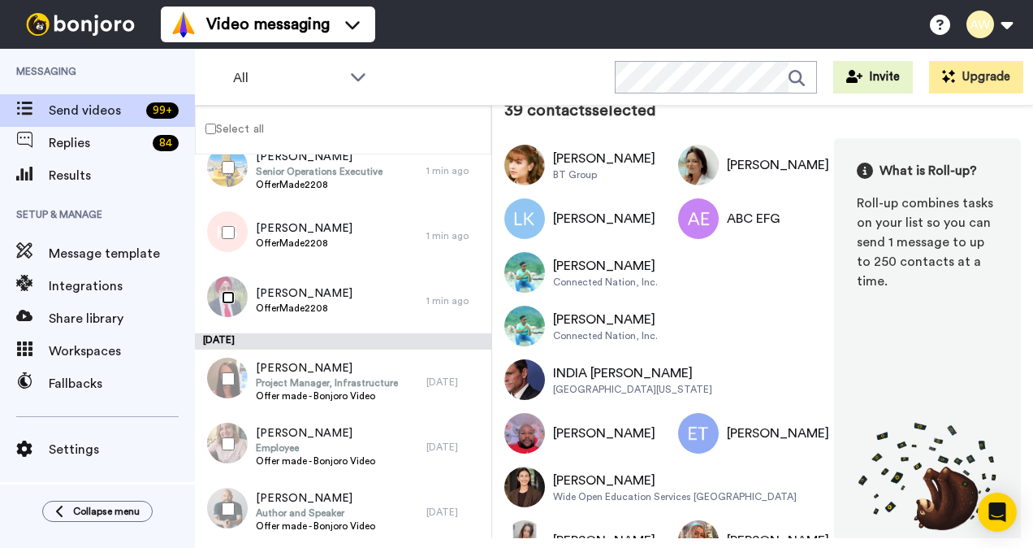
scroll to position [0, 0]
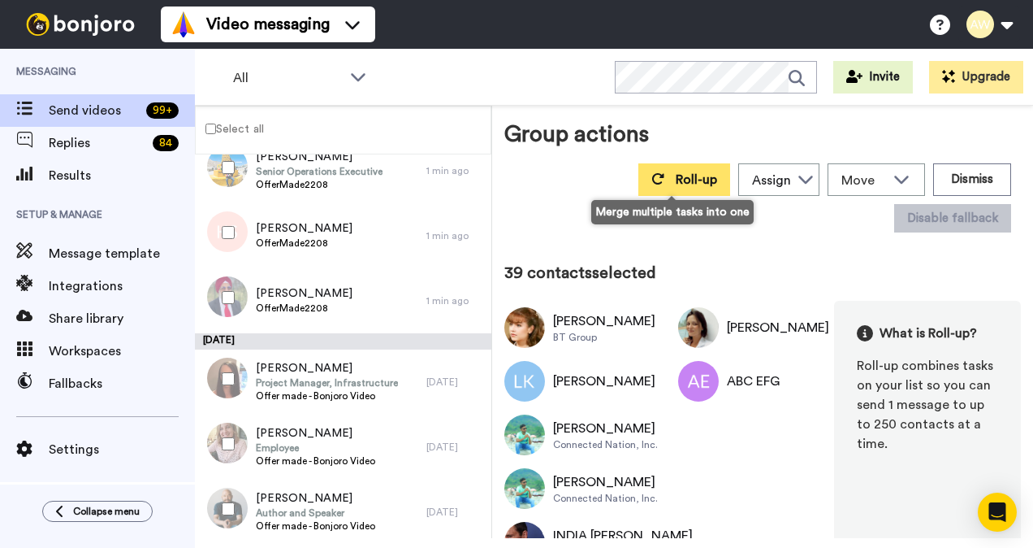
click at [676, 181] on span "Roll-up" at bounding box center [696, 179] width 41 height 13
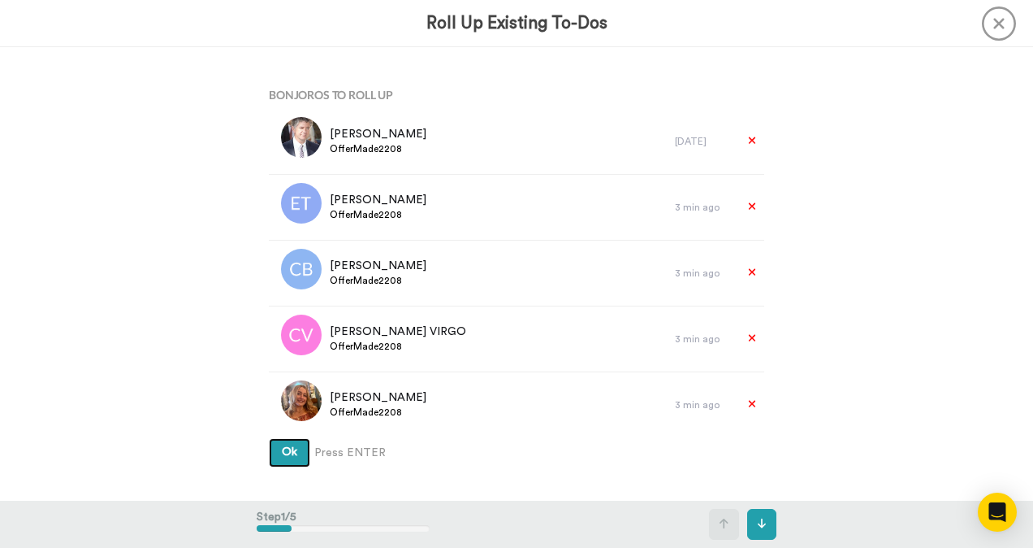
click at [282, 448] on span "Ok" at bounding box center [289, 451] width 15 height 11
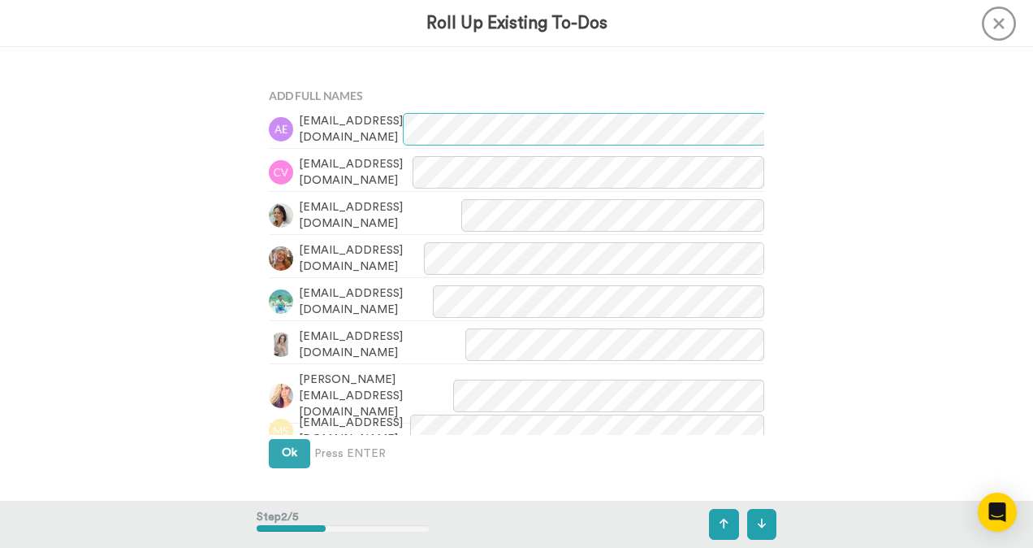
scroll to position [453, 0]
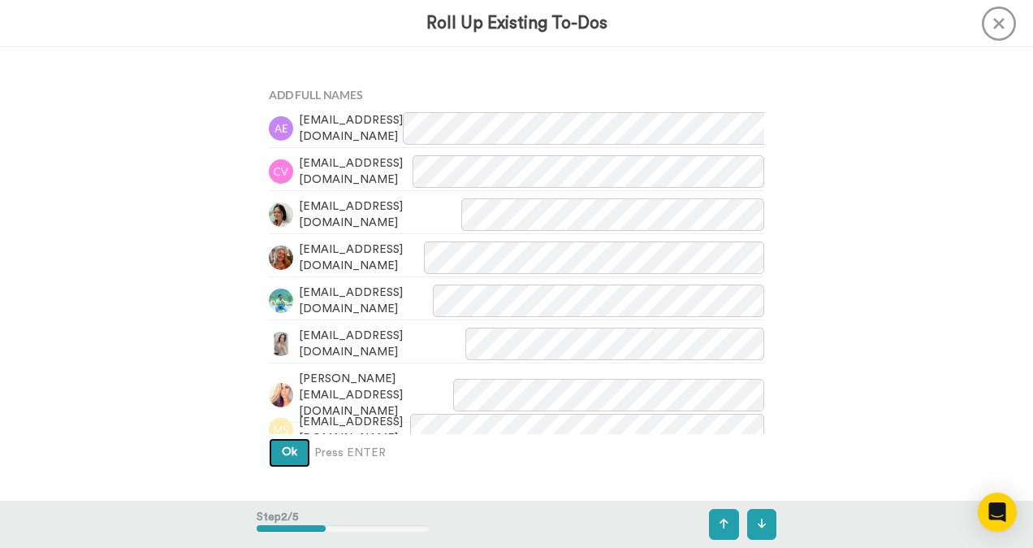
drag, startPoint x: 288, startPoint y: 451, endPoint x: 292, endPoint y: 444, distance: 8.4
click at [288, 449] on span "Ok" at bounding box center [289, 451] width 15 height 11
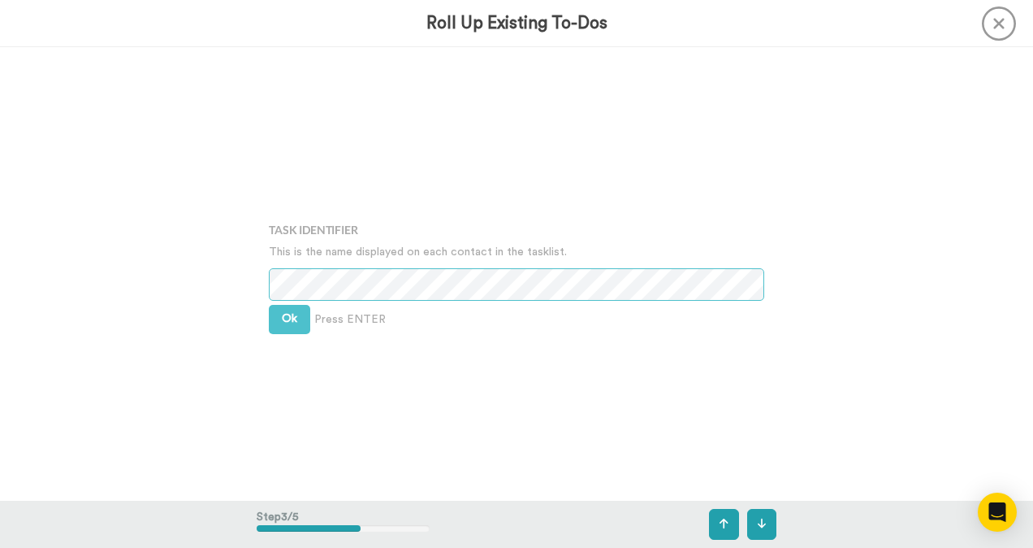
scroll to position [907, 0]
click at [284, 320] on span "Ok" at bounding box center [289, 317] width 15 height 11
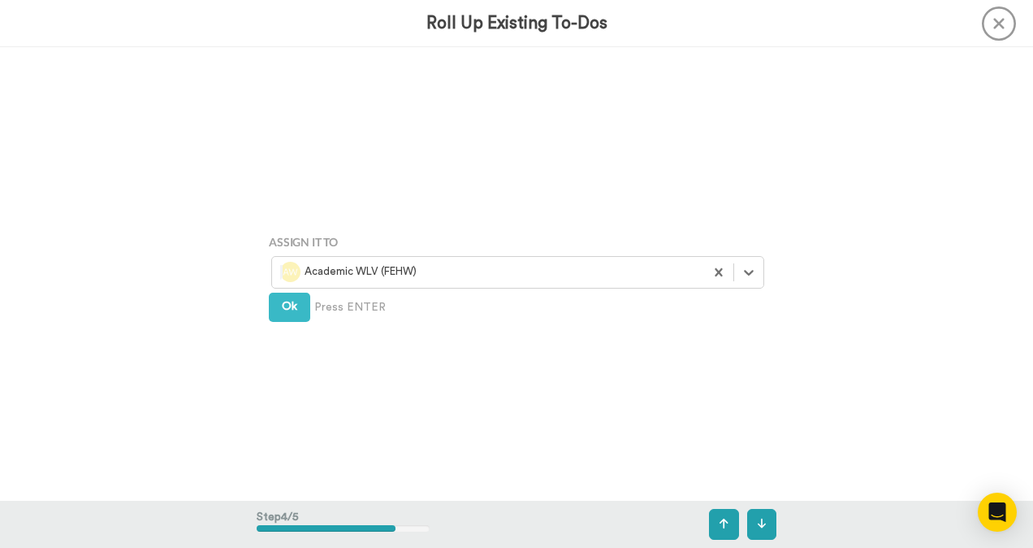
scroll to position [1360, 0]
click at [277, 308] on button "Ok" at bounding box center [289, 306] width 41 height 29
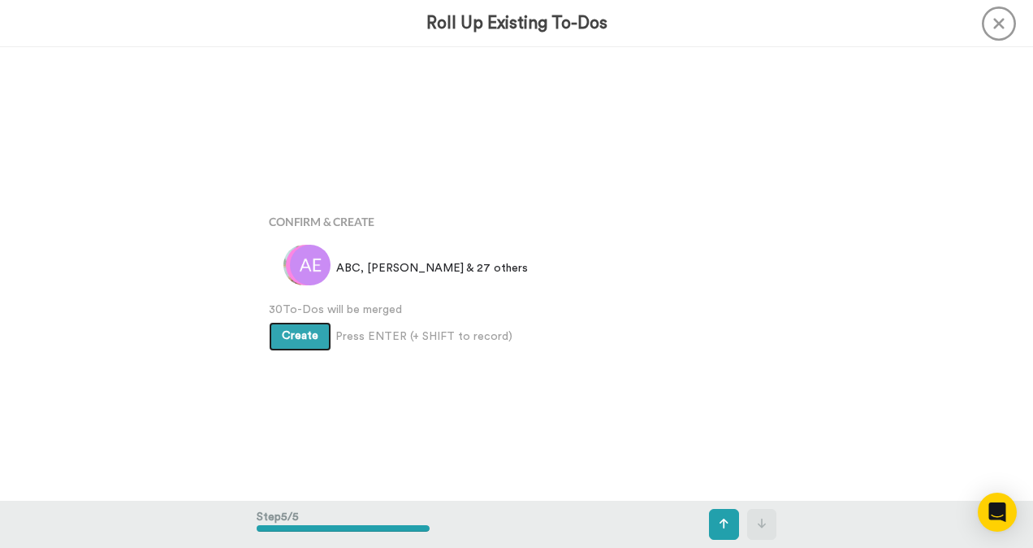
scroll to position [1813, 0]
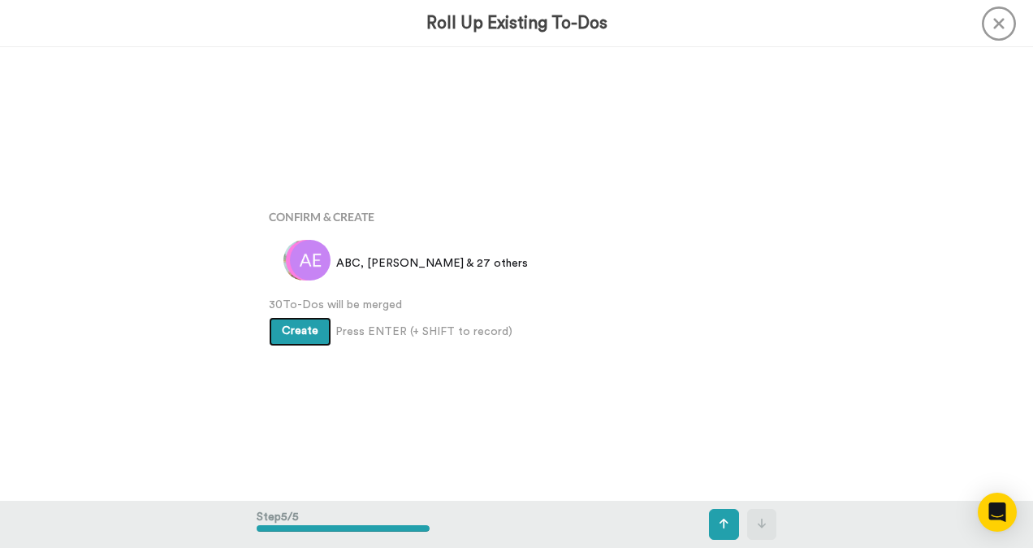
click at [286, 333] on span "Create" at bounding box center [300, 330] width 37 height 11
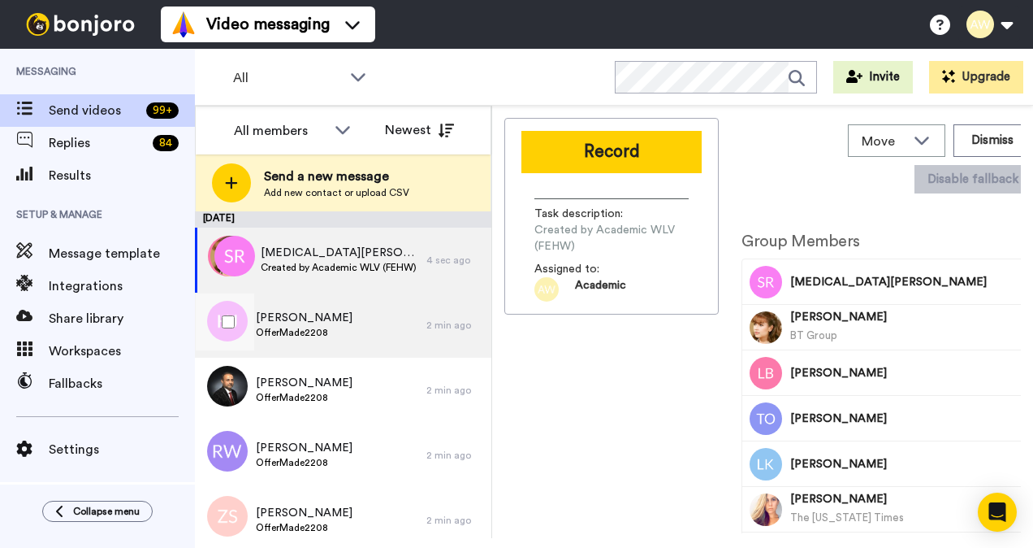
click at [272, 323] on span "[PERSON_NAME]" at bounding box center [304, 318] width 97 height 16
